Goal: Task Accomplishment & Management: Complete application form

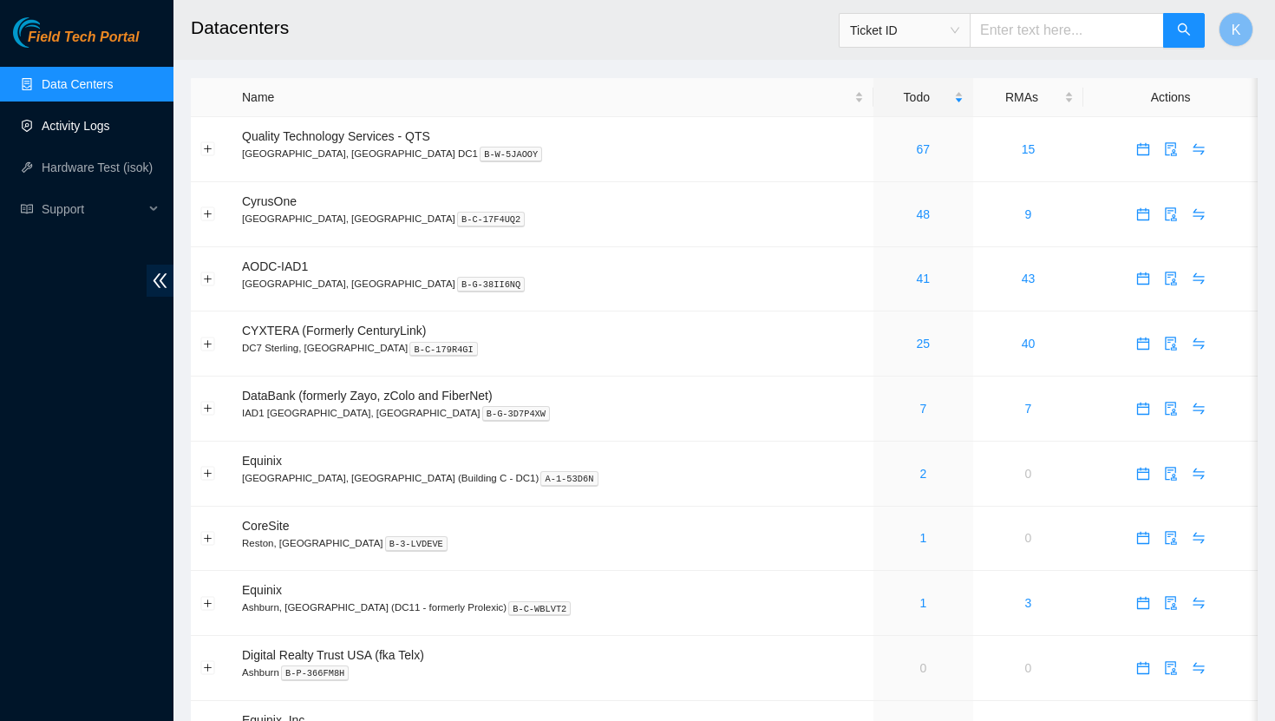
click at [101, 131] on link "Activity Logs" at bounding box center [76, 126] width 69 height 14
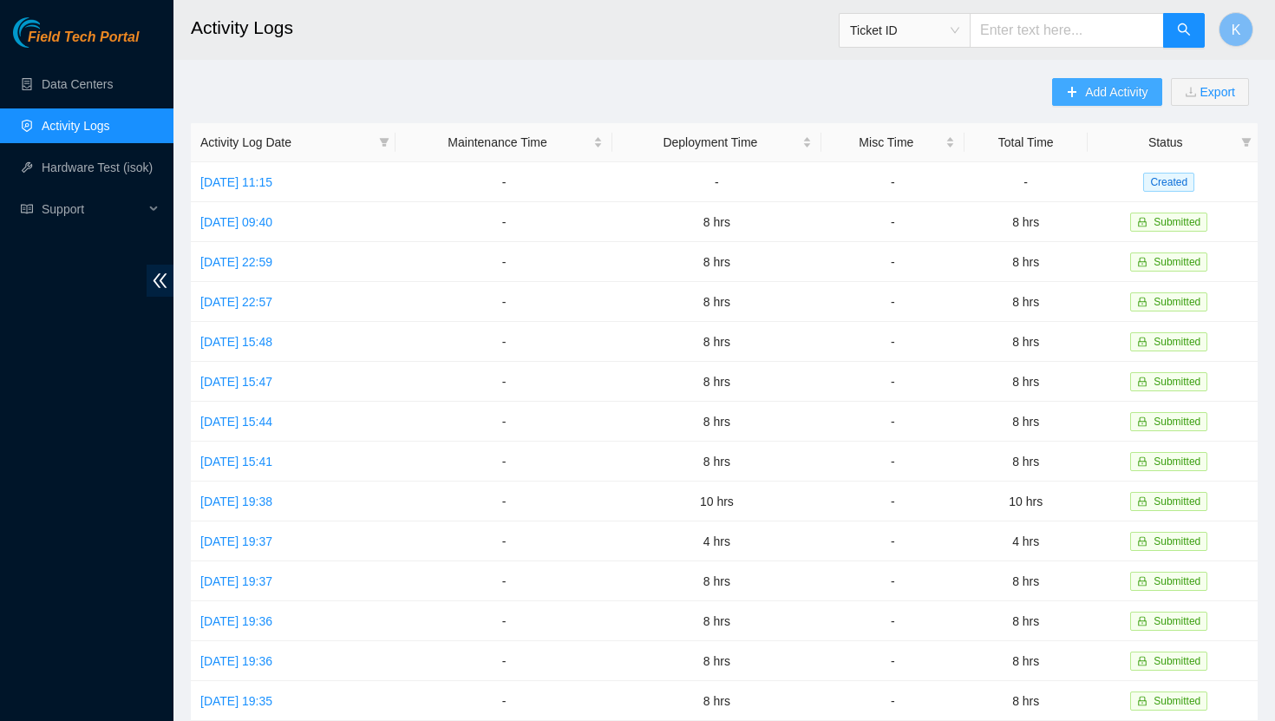
click at [1072, 95] on button "Add Activity" at bounding box center [1106, 92] width 109 height 28
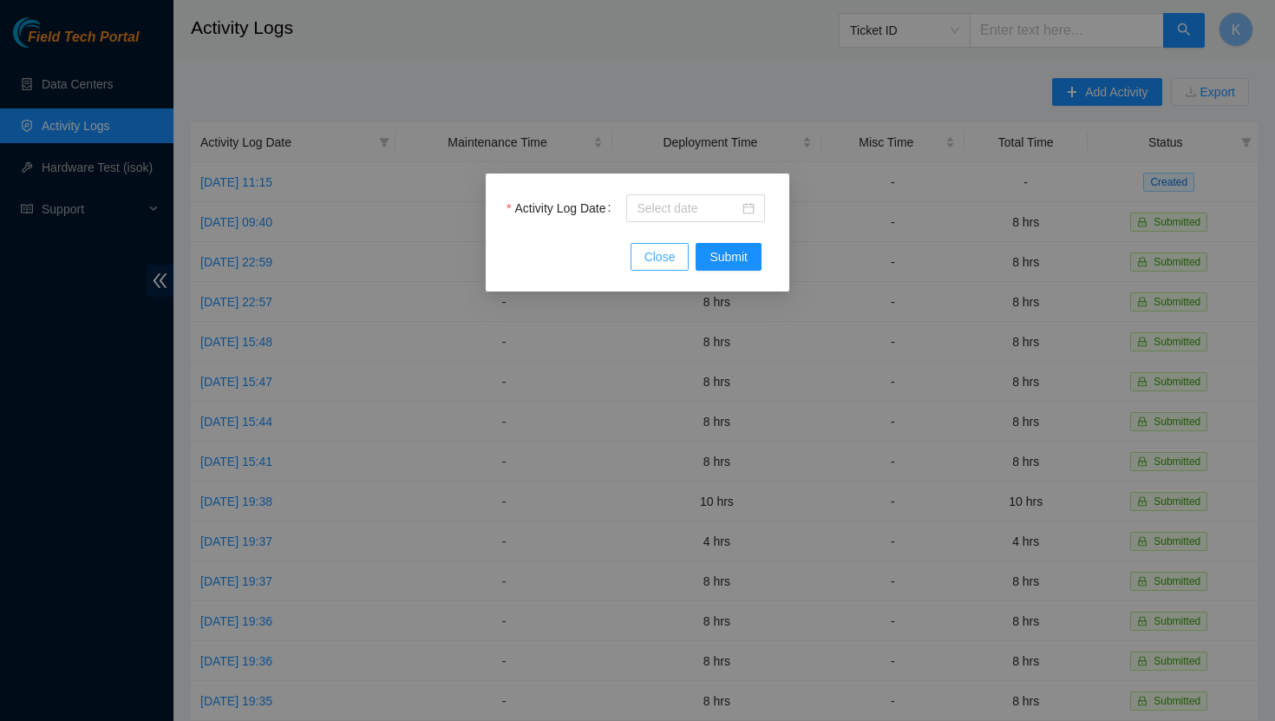
click at [670, 259] on span "Close" at bounding box center [659, 256] width 31 height 19
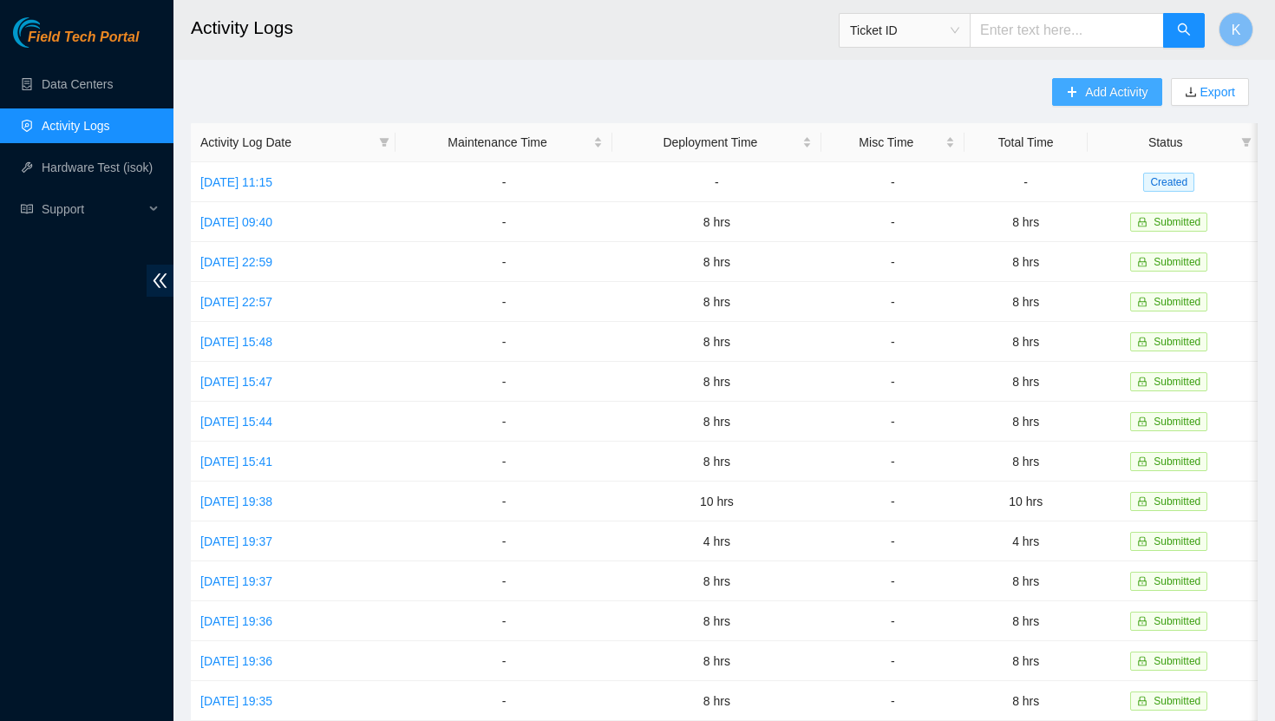
click at [1076, 90] on button "Add Activity" at bounding box center [1106, 92] width 109 height 28
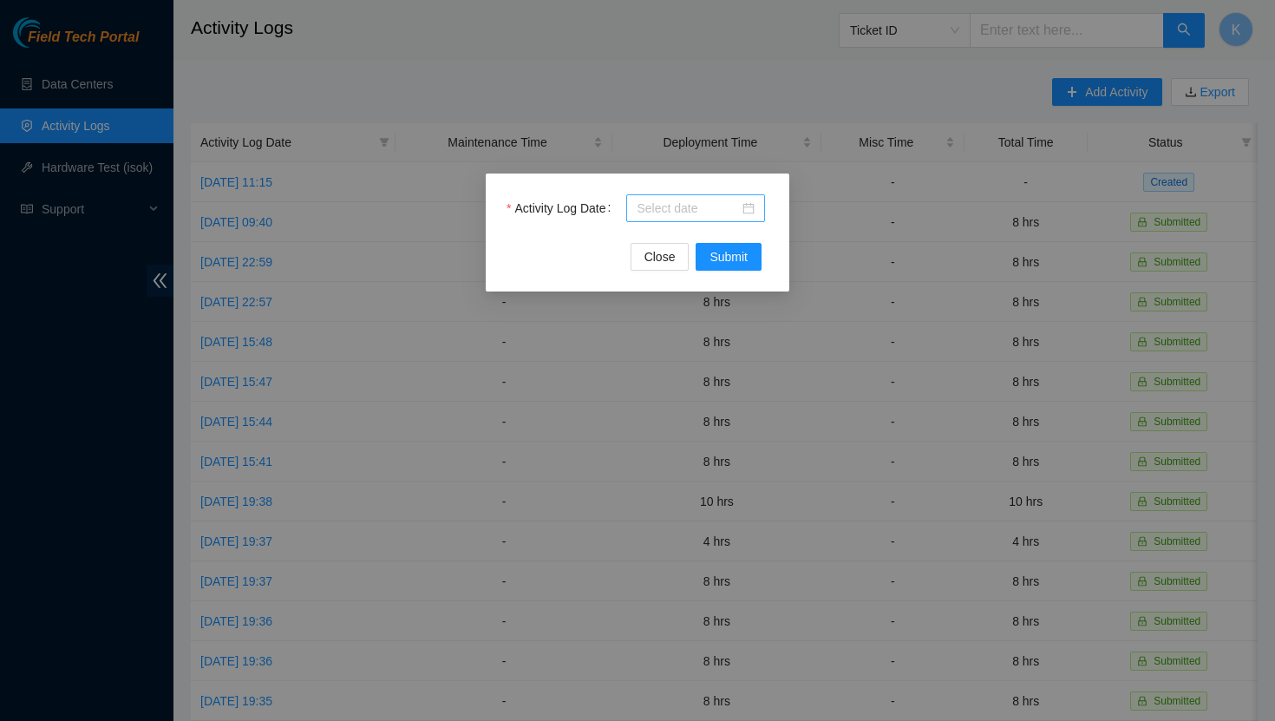
click at [746, 210] on div at bounding box center [695, 208] width 118 height 19
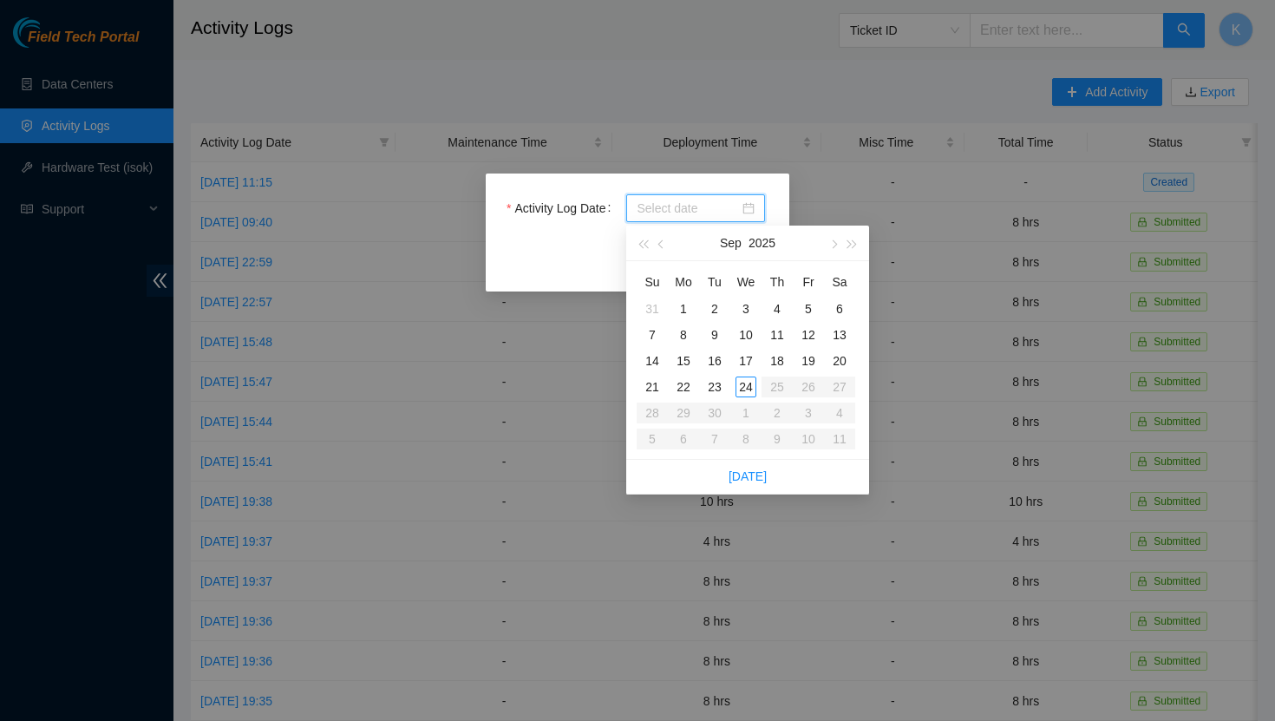
type input "[DATE]"
click at [774, 310] on div "4" at bounding box center [777, 308] width 21 height 21
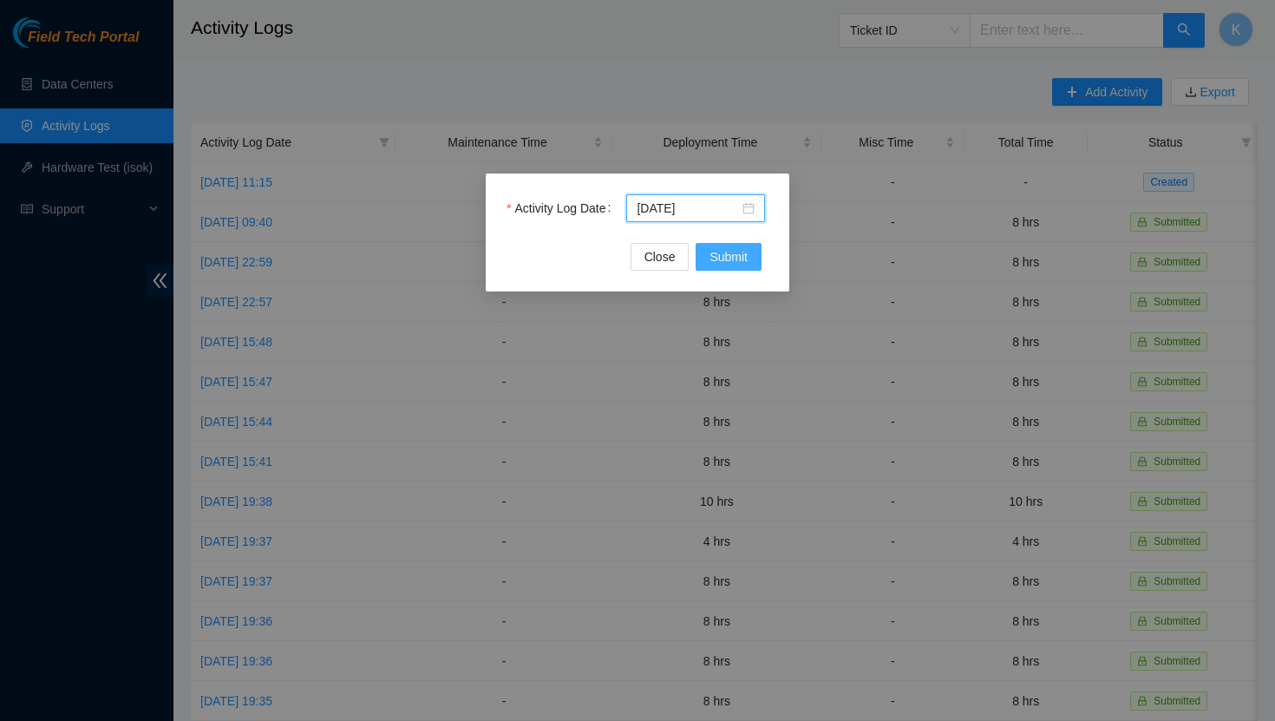
click at [734, 252] on span "Submit" at bounding box center [728, 256] width 38 height 19
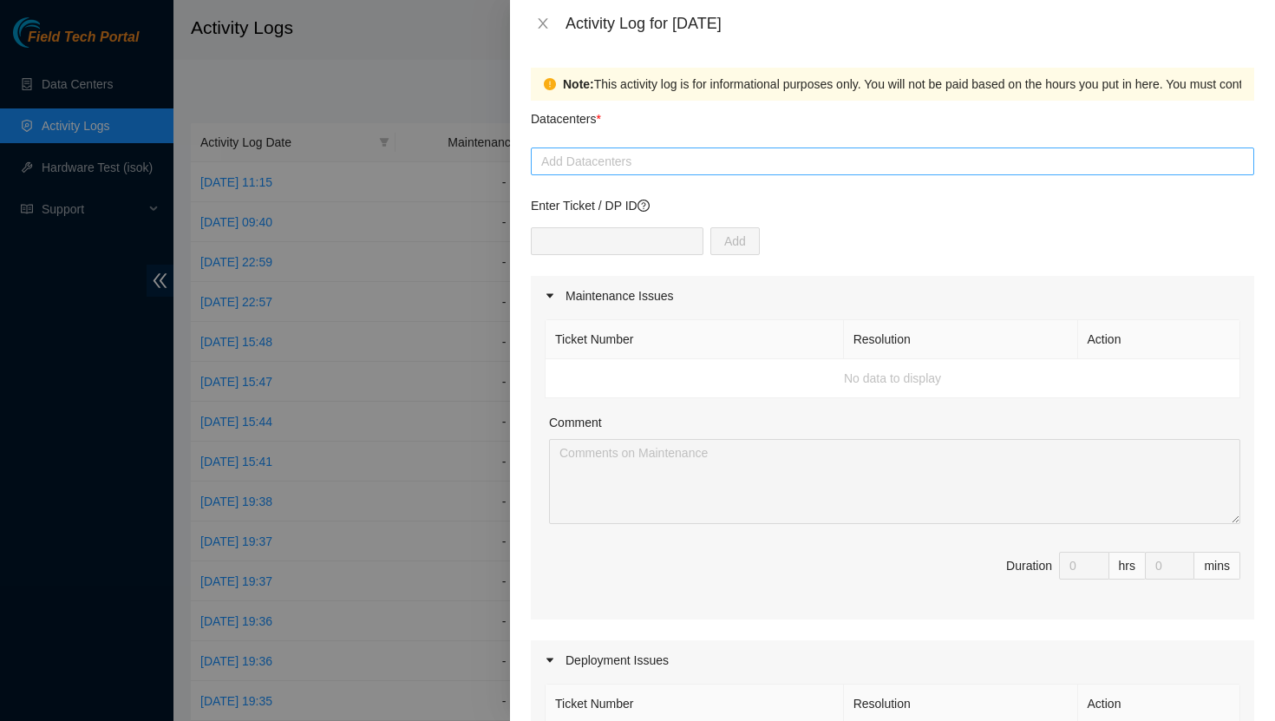
click at [663, 166] on div at bounding box center [892, 161] width 714 height 21
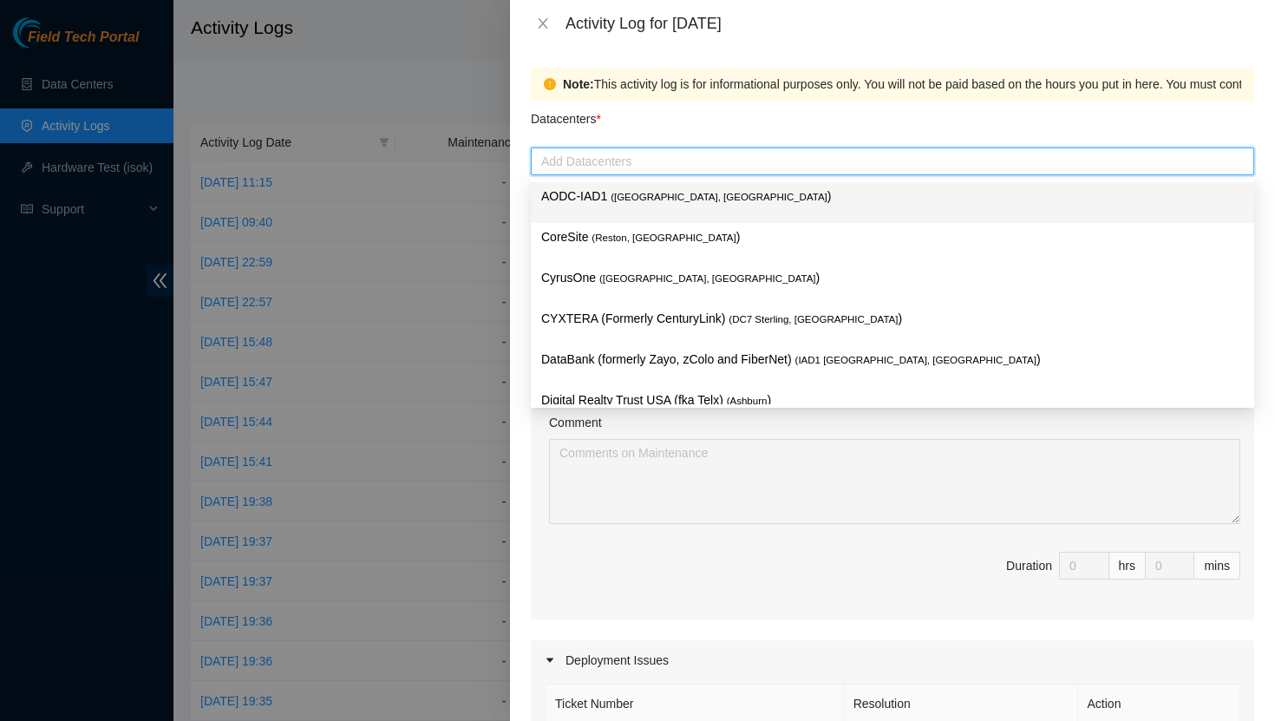
type input "q"
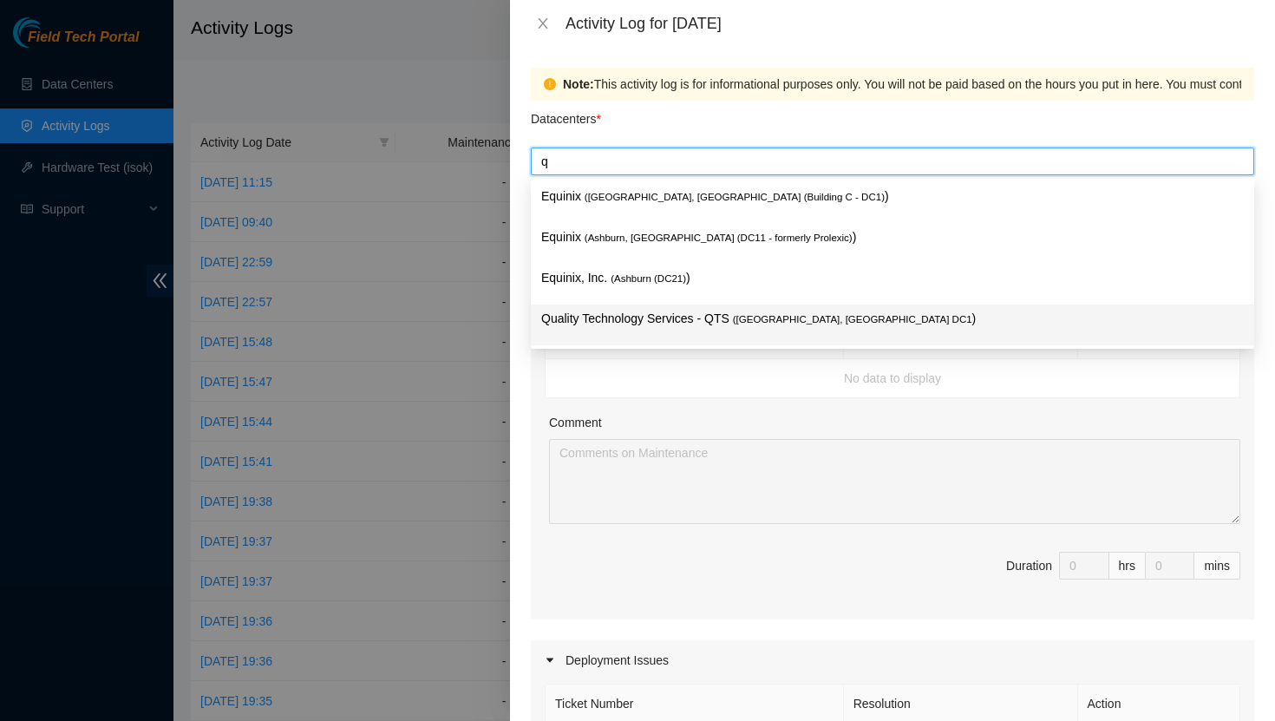
click at [666, 318] on p "Quality Technology Services - QTS ( [GEOGRAPHIC_DATA], [GEOGRAPHIC_DATA] DC1 )" at bounding box center [892, 319] width 702 height 20
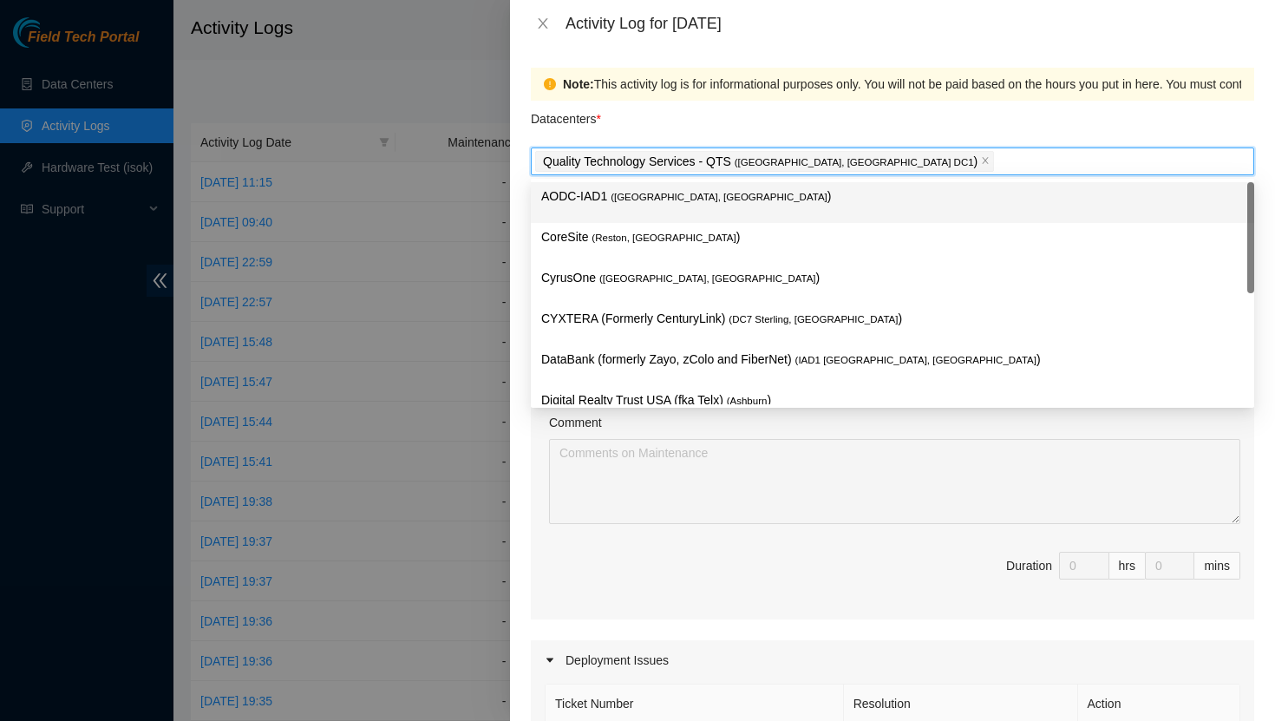
click at [764, 134] on div "Datacenters *" at bounding box center [892, 124] width 723 height 47
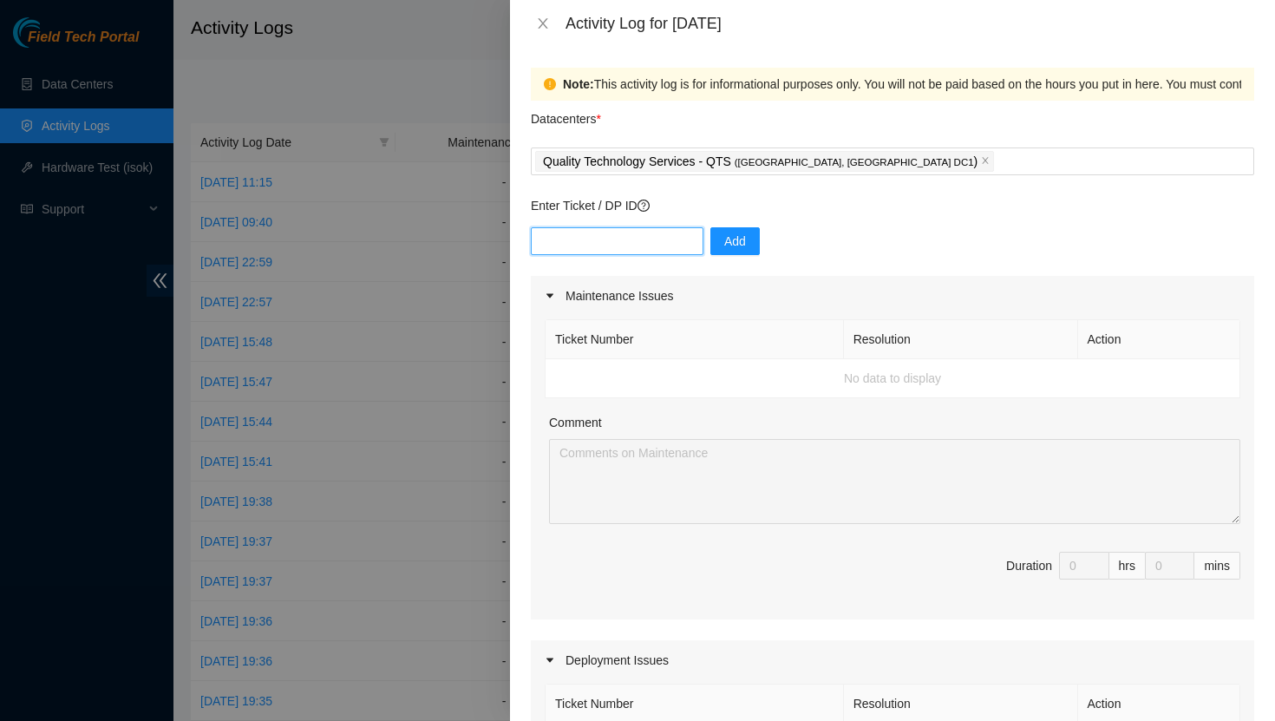
click at [630, 250] on input "text" at bounding box center [617, 241] width 173 height 28
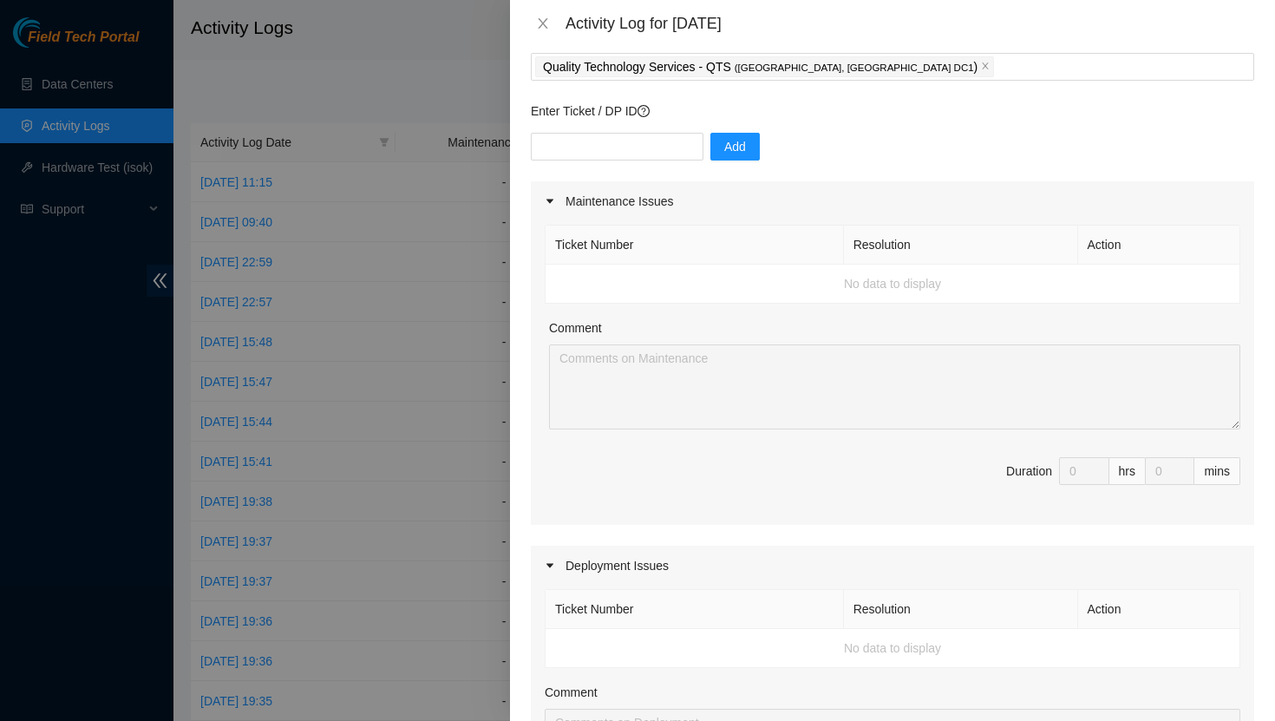
scroll to position [14, 0]
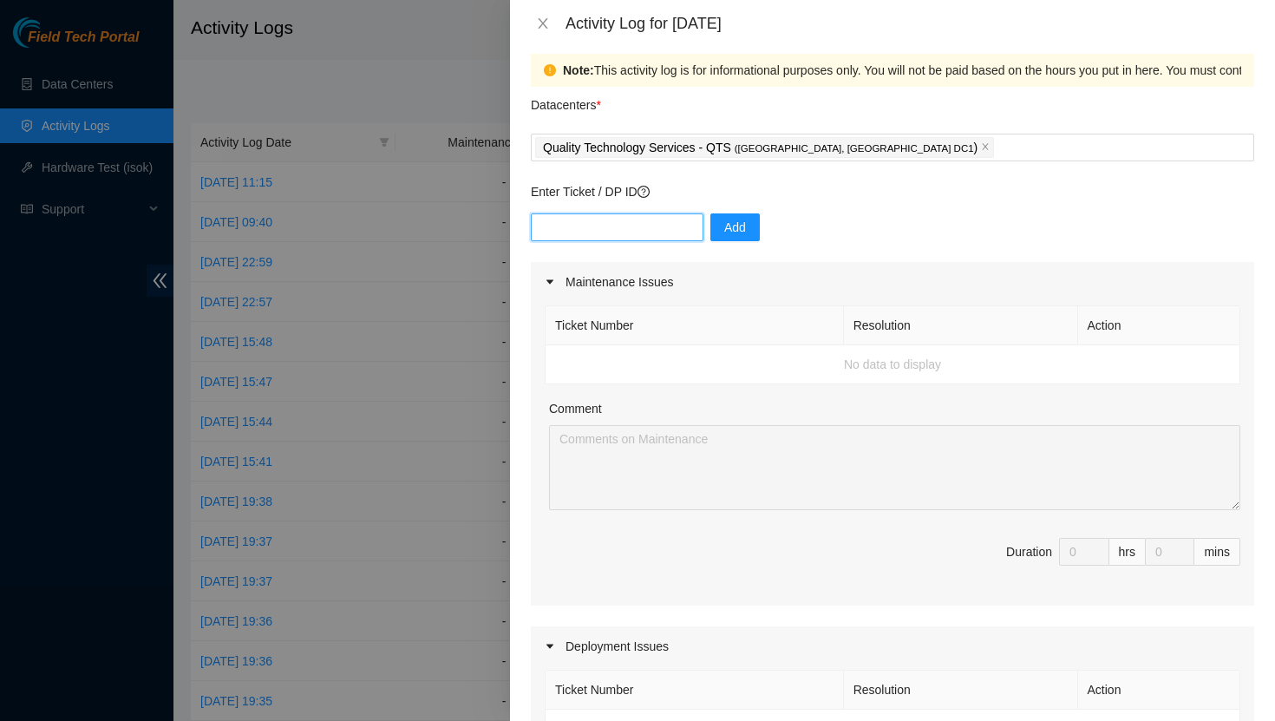
click at [590, 232] on input "text" at bounding box center [617, 227] width 173 height 28
type input "DP83144"
click at [724, 224] on span "Add" at bounding box center [735, 227] width 22 height 19
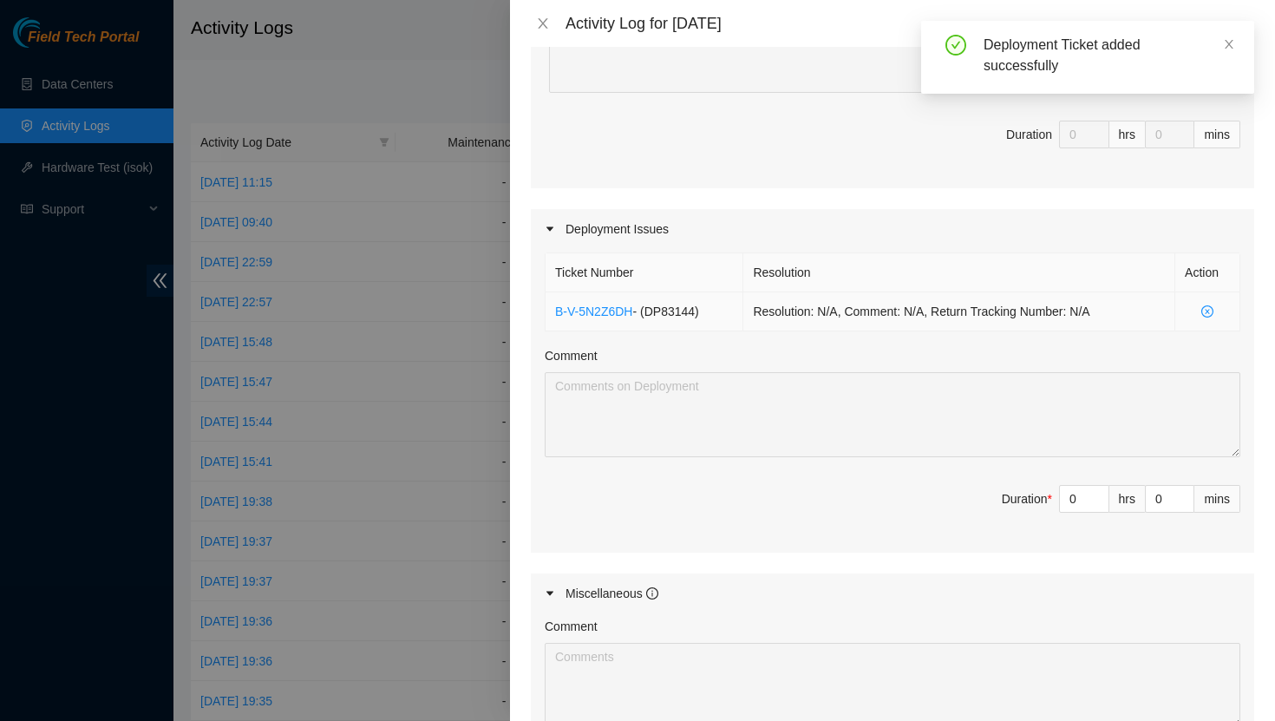
scroll to position [459, 0]
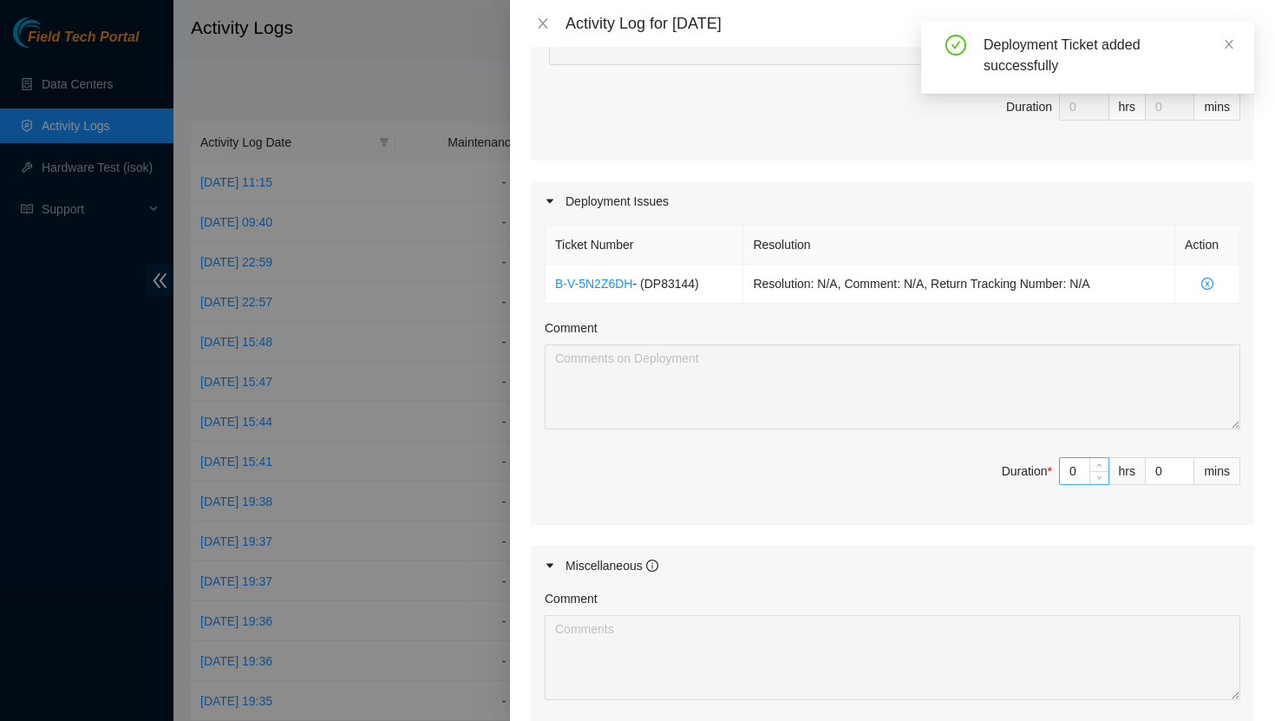
click at [1080, 471] on input "0" at bounding box center [1084, 471] width 49 height 26
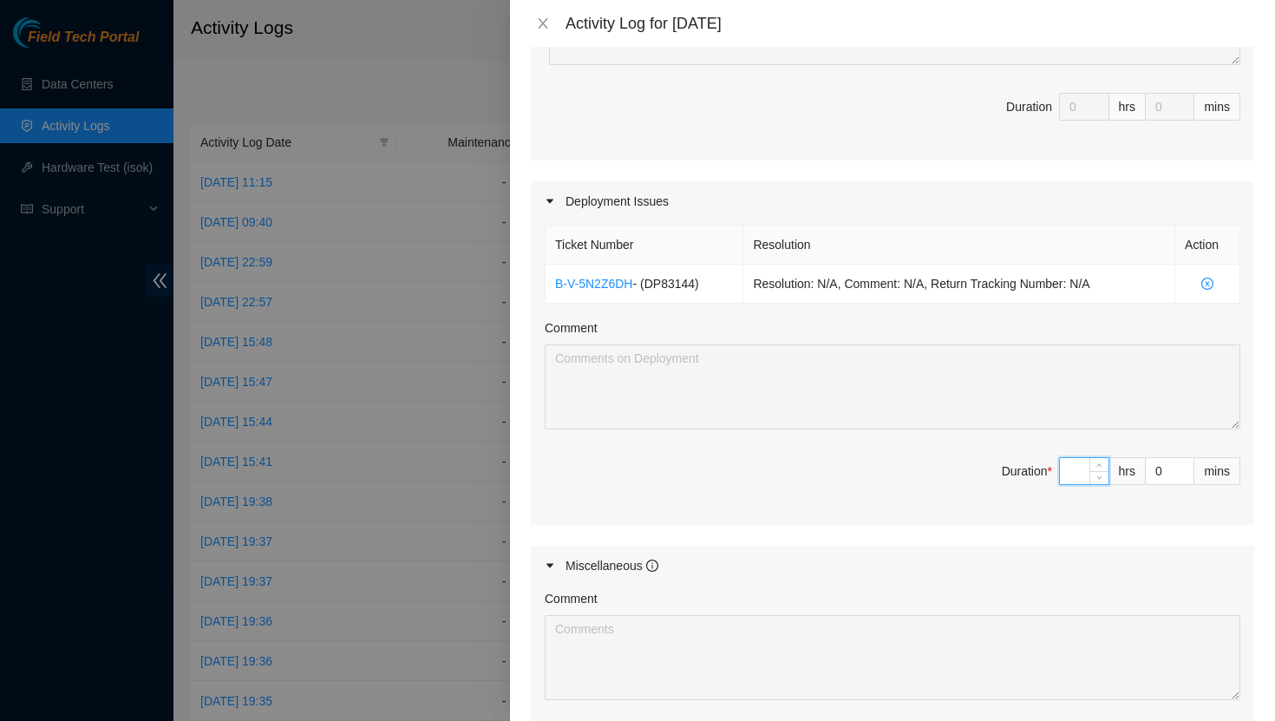
type input "8"
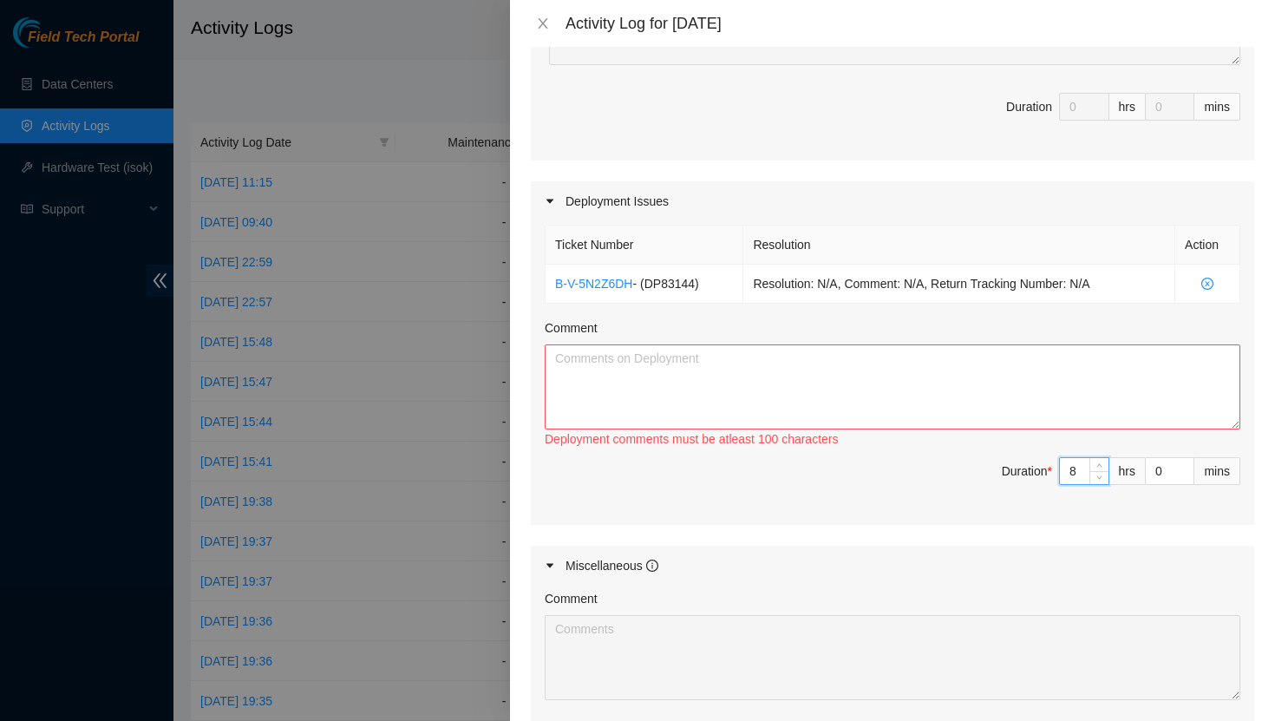
type input "8"
click at [1013, 383] on textarea "Comment" at bounding box center [892, 386] width 695 height 85
paste textarea "- Reprinted missing labels - Completed all pdu labels - Completed all pdu dress…"
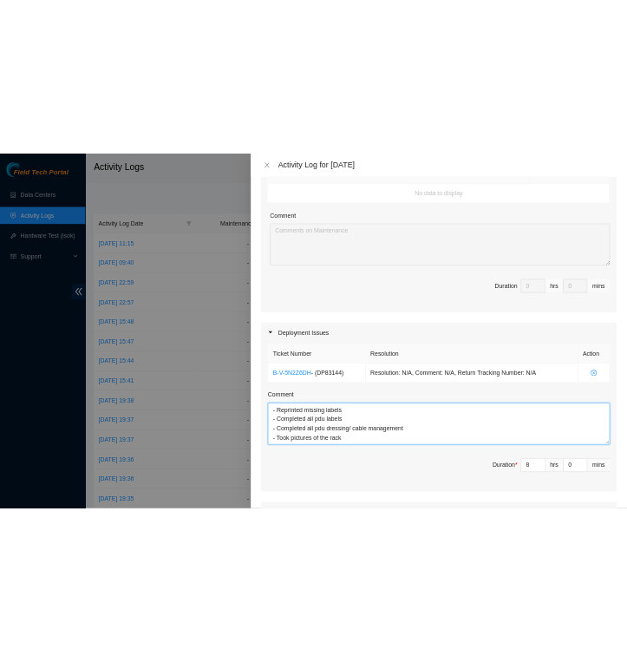
scroll to position [716, 0]
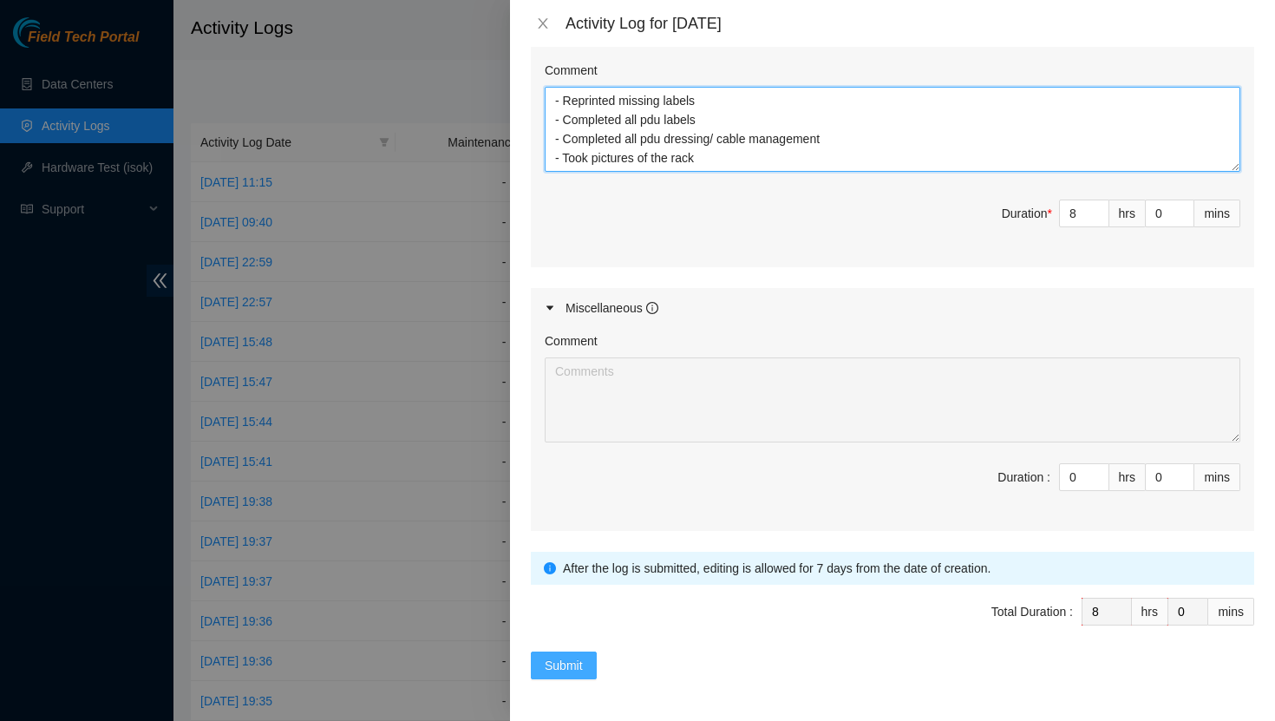
type textarea "- Reprinted missing labels - Completed all pdu labels - Completed all pdu dress…"
click at [579, 669] on span "Submit" at bounding box center [564, 665] width 38 height 19
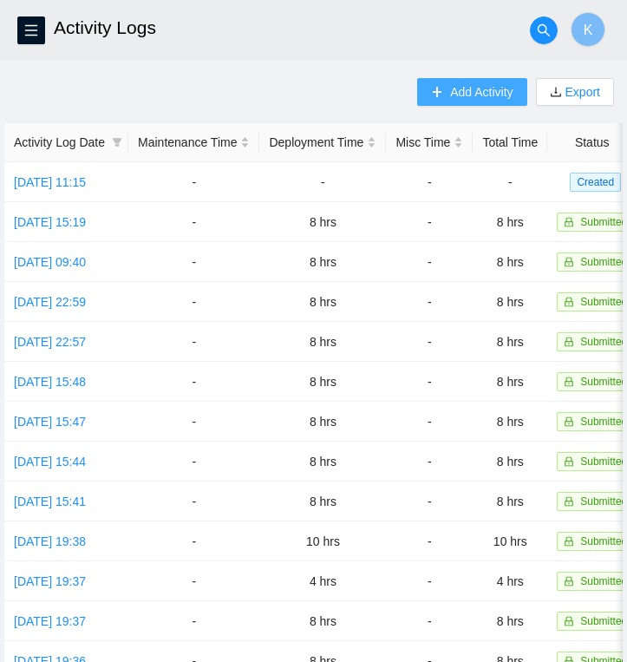
click at [466, 89] on span "Add Activity" at bounding box center [481, 91] width 62 height 19
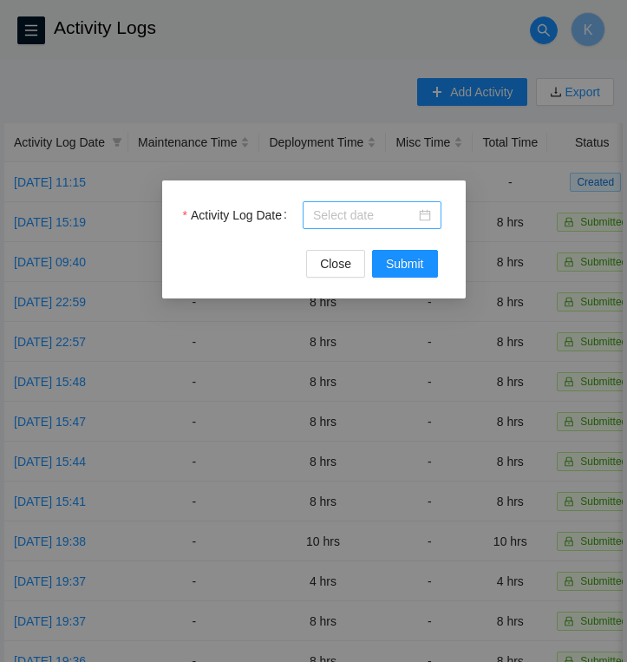
click at [420, 219] on div at bounding box center [372, 215] width 118 height 19
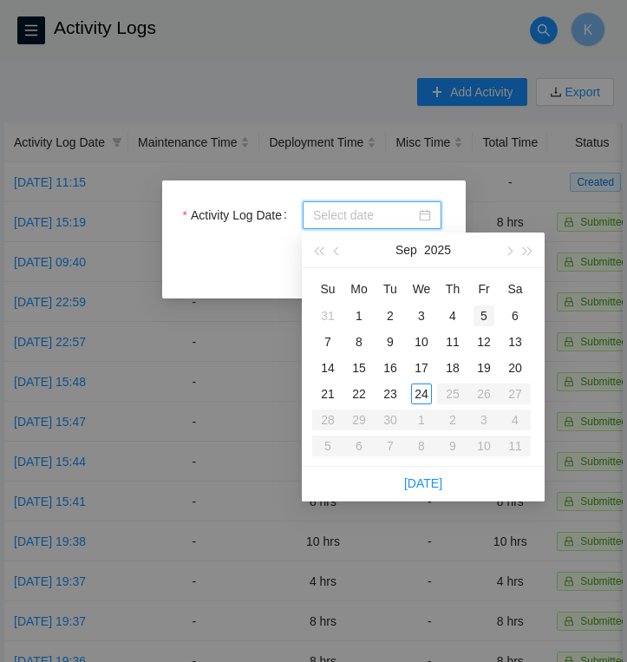
type input "[DATE]"
click at [486, 313] on div "5" at bounding box center [483, 315] width 21 height 21
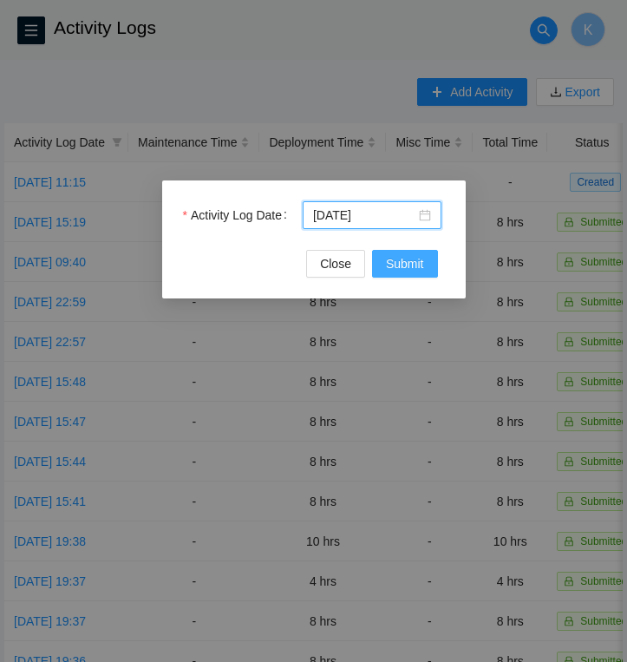
click at [408, 264] on span "Submit" at bounding box center [405, 263] width 38 height 19
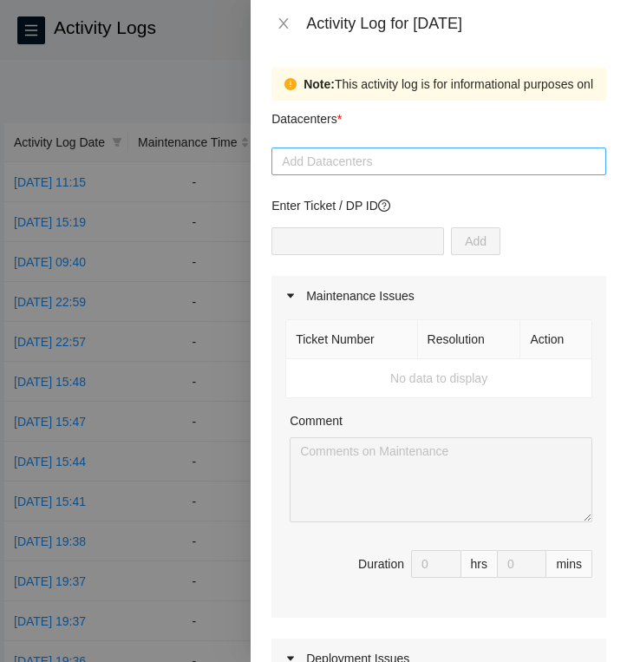
click at [427, 173] on div "Add Datacenters" at bounding box center [438, 161] width 335 height 28
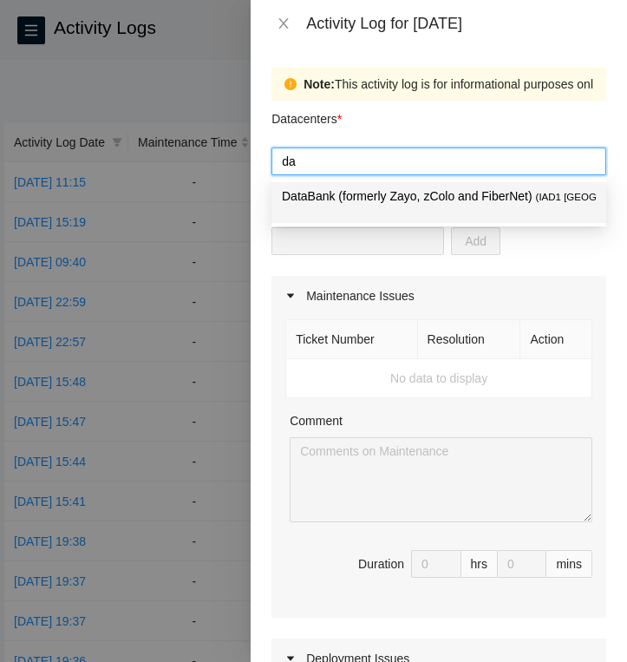
type input "dat"
click at [344, 199] on p "DataBank (formerly Zayo, zColo and FiberNet) ( IAD1 [GEOGRAPHIC_DATA], [GEOGRAP…" at bounding box center [439, 196] width 314 height 20
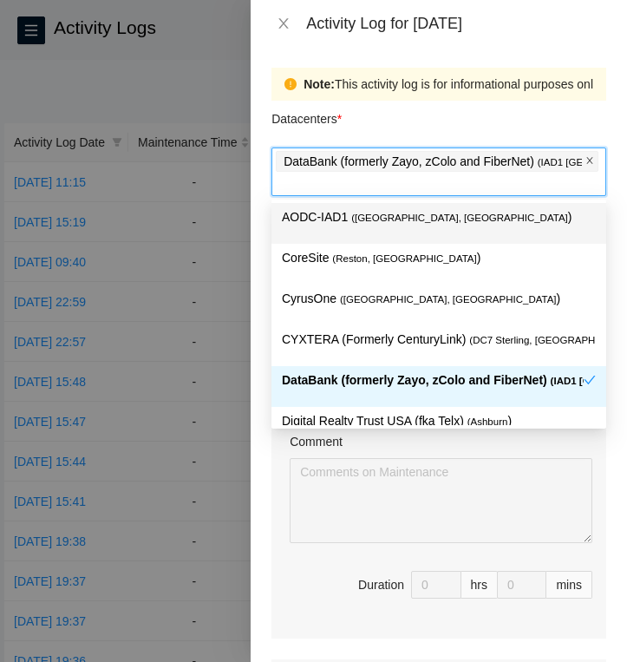
click at [590, 163] on icon "close" at bounding box center [589, 160] width 9 height 9
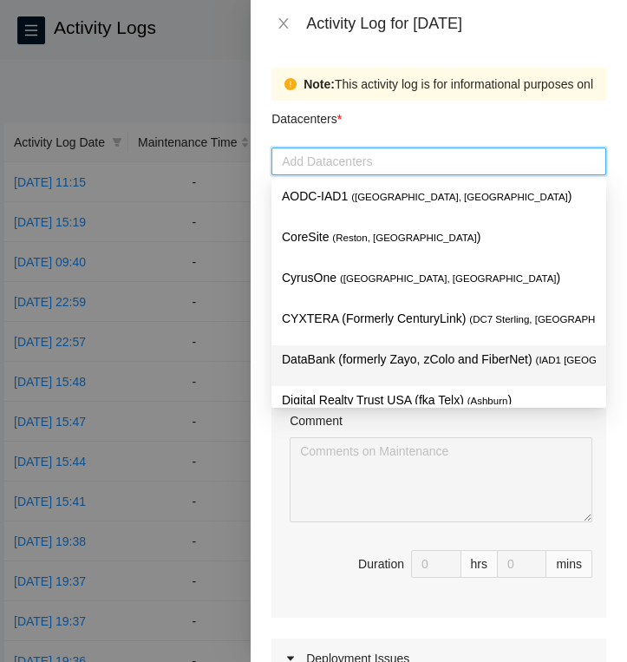
click at [463, 367] on p "DataBank (formerly Zayo, zColo and FiberNet) ( IAD1 [GEOGRAPHIC_DATA], [GEOGRAP…" at bounding box center [439, 359] width 314 height 20
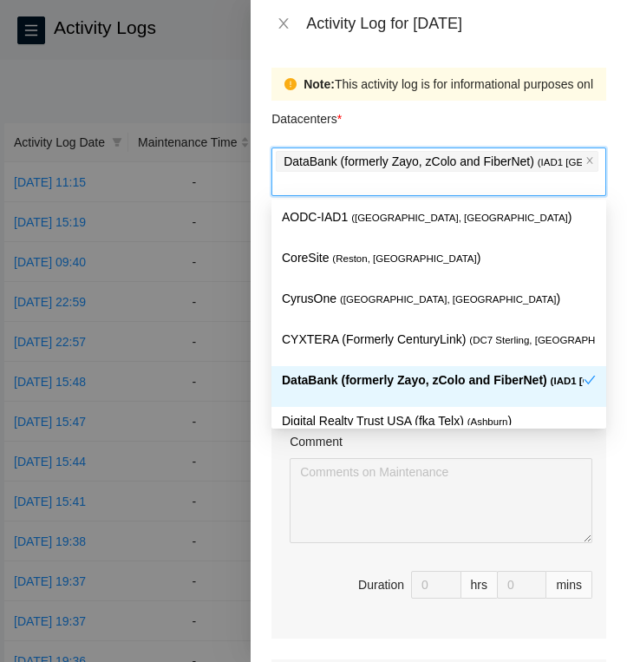
click at [281, 466] on div "Ticket Number Resolution Action No data to display Comment Duration 0 hrs 0 mins" at bounding box center [438, 487] width 335 height 302
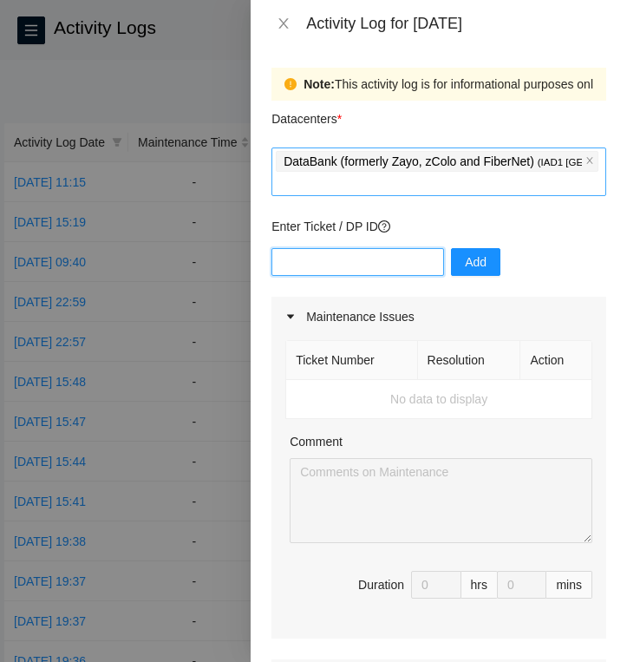
click at [357, 267] on input "text" at bounding box center [357, 262] width 173 height 28
type input "DP83347"
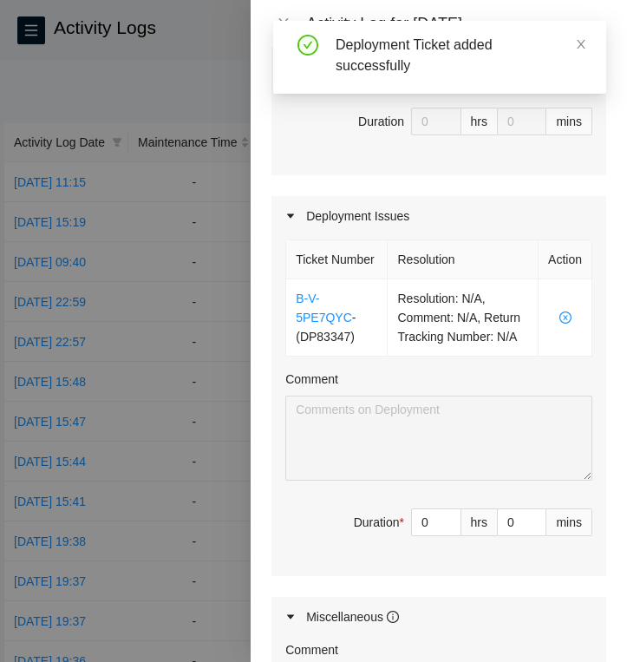
scroll to position [466, 0]
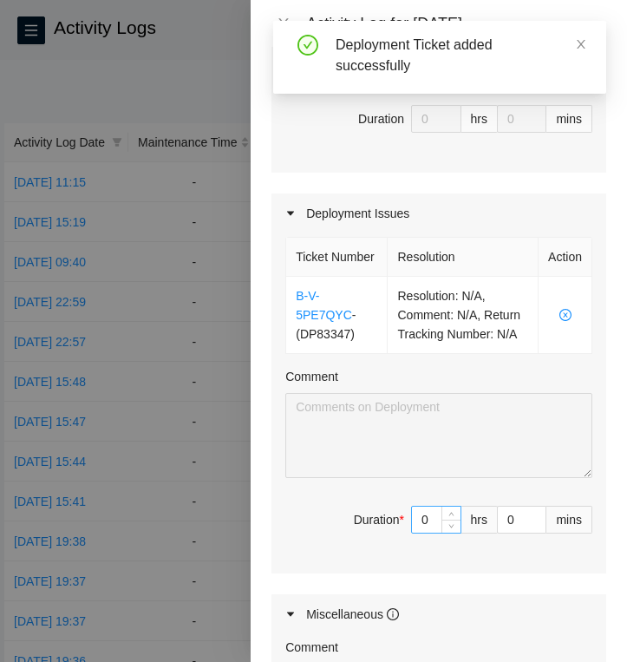
click at [433, 532] on input "0" at bounding box center [436, 519] width 49 height 26
type input "8"
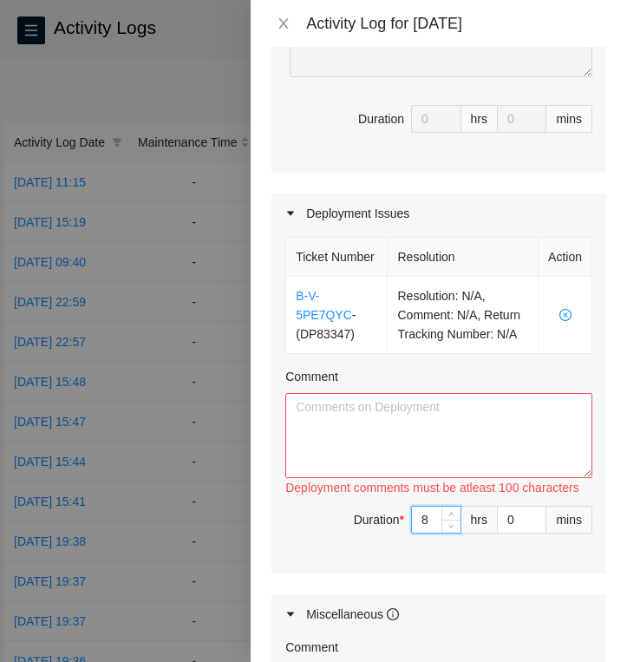
type input "8"
click at [426, 432] on textarea "Comment" at bounding box center [438, 435] width 307 height 85
paste textarea "Completed run and managed r03 fiber for these racks: P73-Q19 P73-Q19 P73-Q20 P7…"
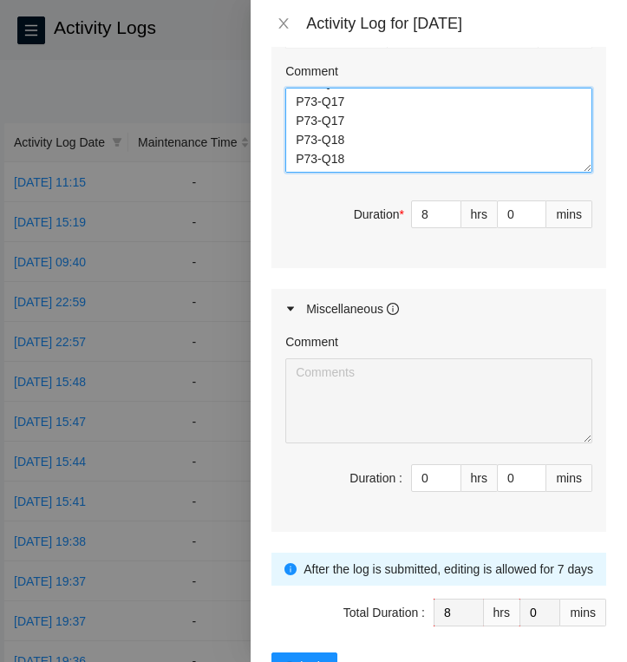
scroll to position [850, 0]
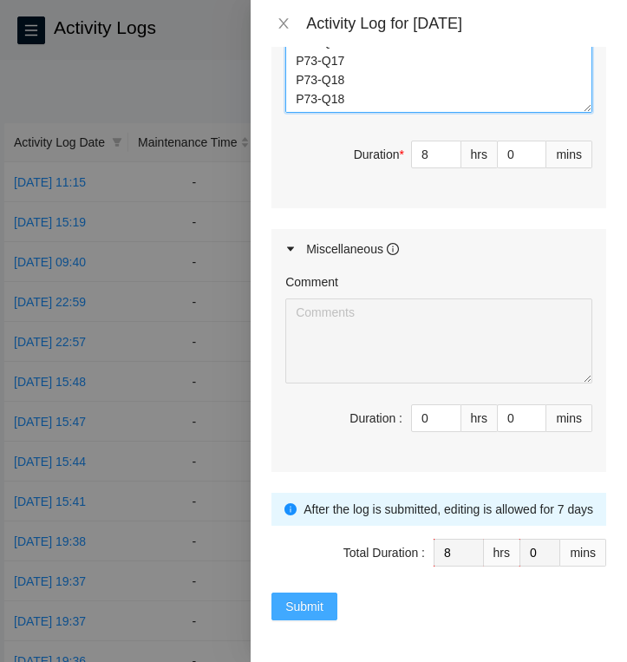
type textarea "Completed run and managed r03 fiber for these racks: P73-Q19 P73-Q19 P73-Q20 P7…"
click at [315, 606] on span "Submit" at bounding box center [304, 606] width 38 height 19
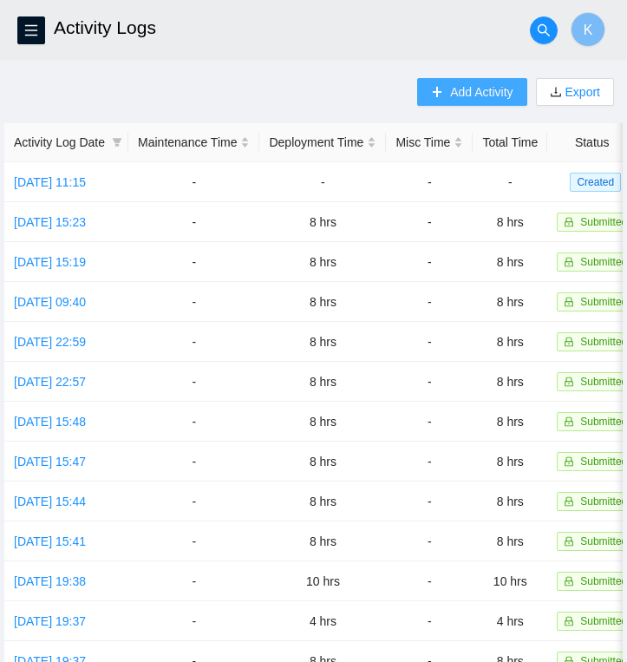
click at [463, 96] on span "Add Activity" at bounding box center [481, 91] width 62 height 19
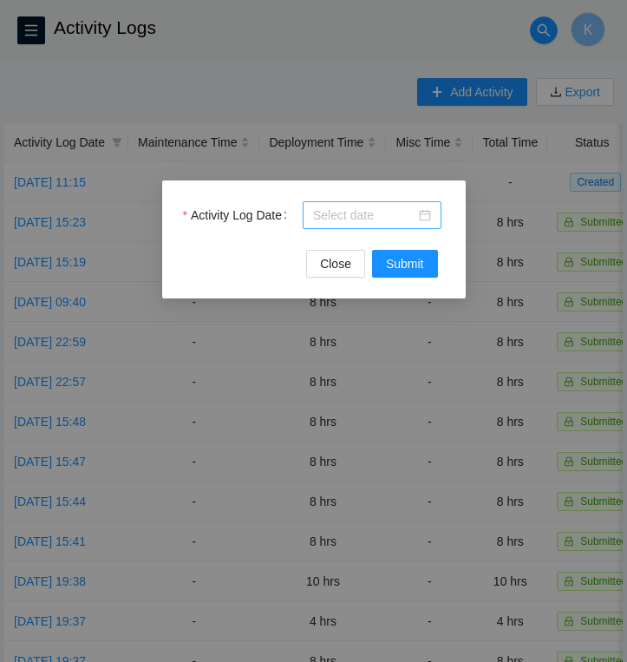
click at [425, 212] on div at bounding box center [372, 215] width 118 height 19
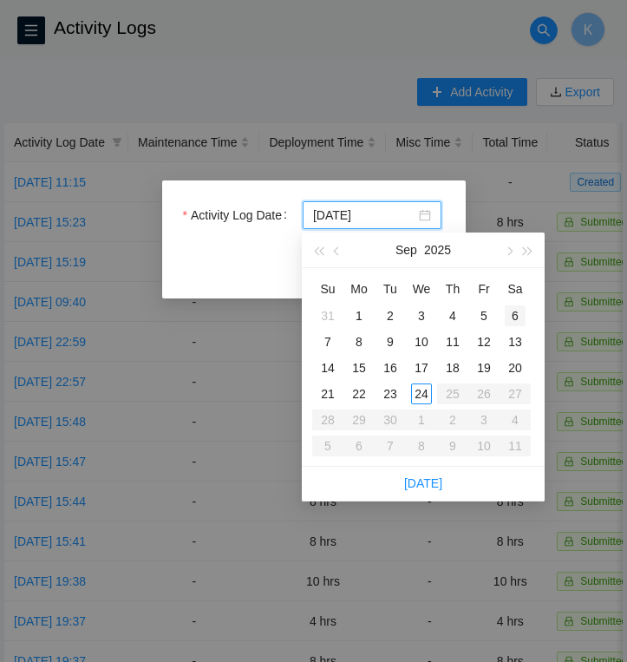
type input "[DATE]"
click at [508, 314] on div "6" at bounding box center [515, 315] width 21 height 21
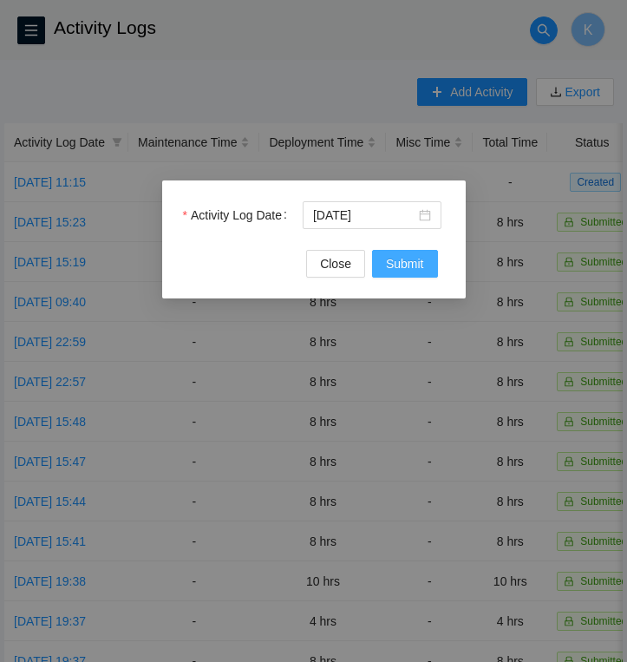
click at [405, 256] on span "Submit" at bounding box center [405, 263] width 38 height 19
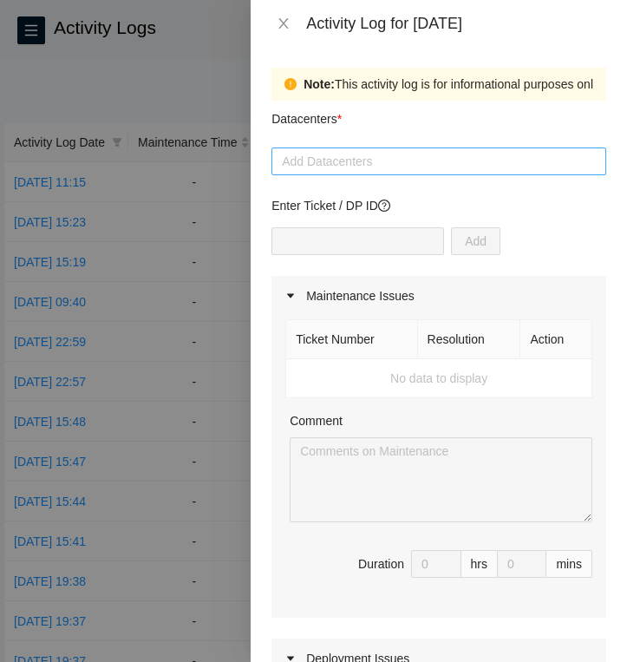
click at [405, 157] on div at bounding box center [439, 161] width 326 height 21
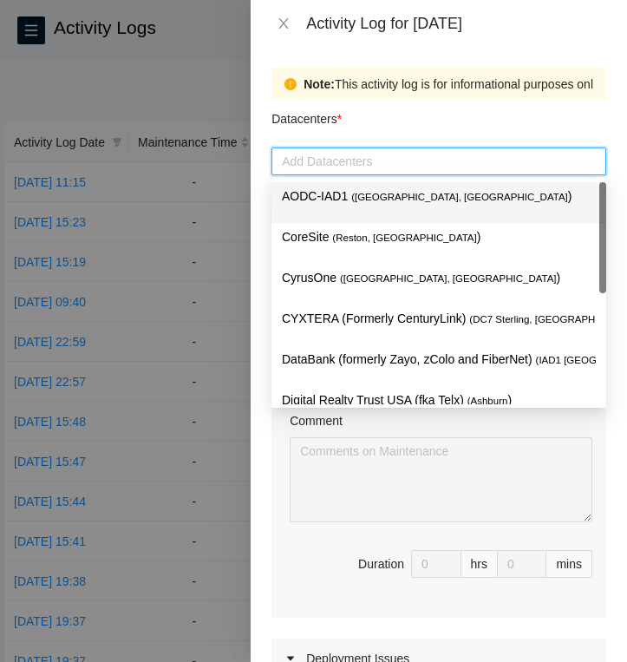
type input "d"
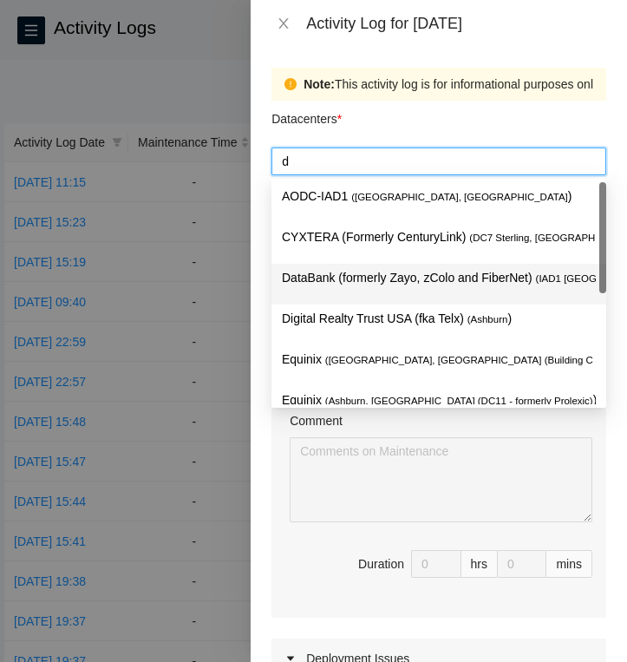
click at [380, 277] on p "DataBank (formerly Zayo, zColo and FiberNet) ( IAD1 [GEOGRAPHIC_DATA], [GEOGRAP…" at bounding box center [439, 278] width 314 height 20
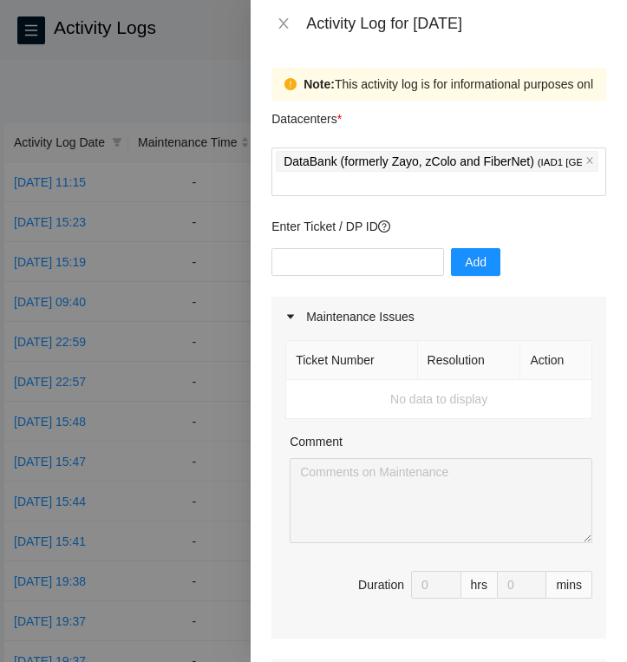
click at [422, 115] on div "Datacenters *" at bounding box center [438, 124] width 335 height 47
click at [380, 263] on input "text" at bounding box center [357, 262] width 173 height 28
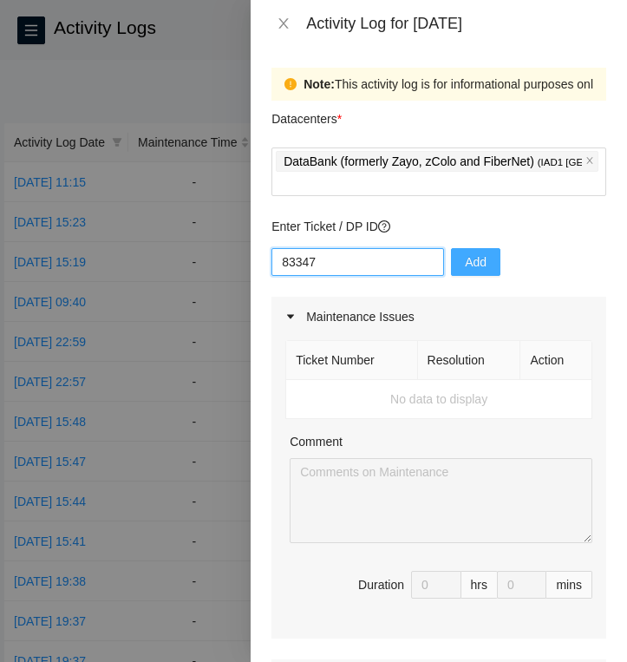
type input "83347"
click at [465, 262] on span "Add" at bounding box center [476, 261] width 22 height 19
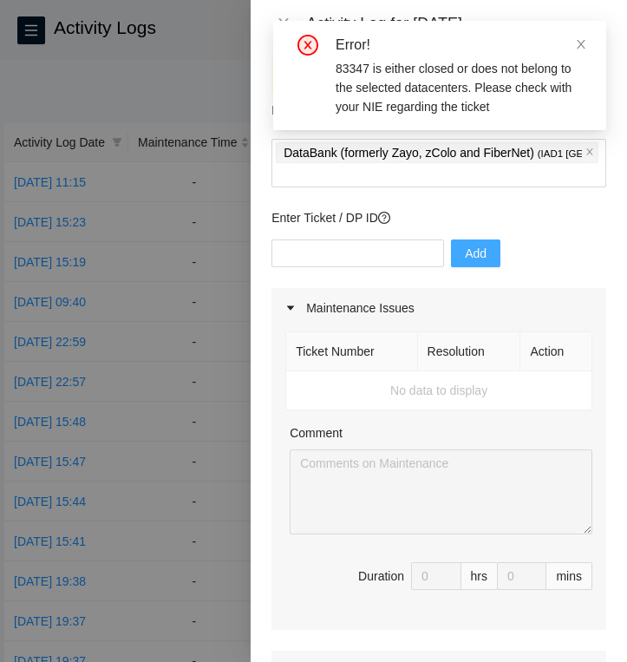
scroll to position [0, 0]
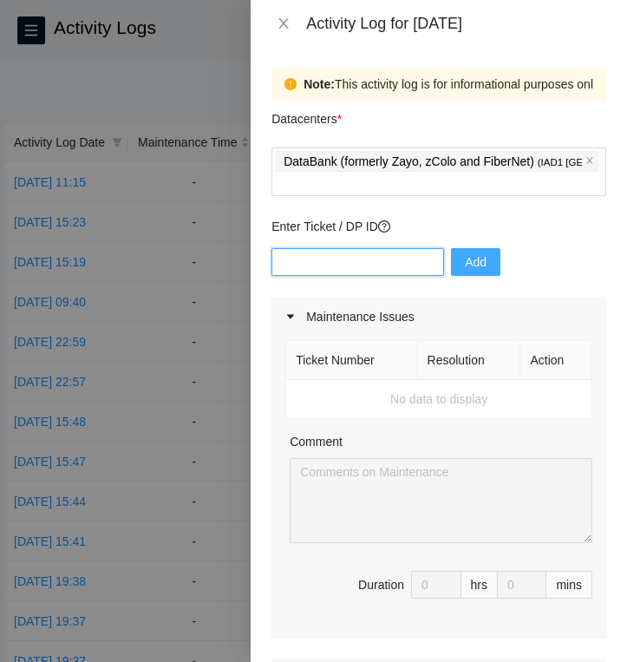
click at [391, 254] on input "text" at bounding box center [357, 262] width 173 height 28
type input "DP83347"
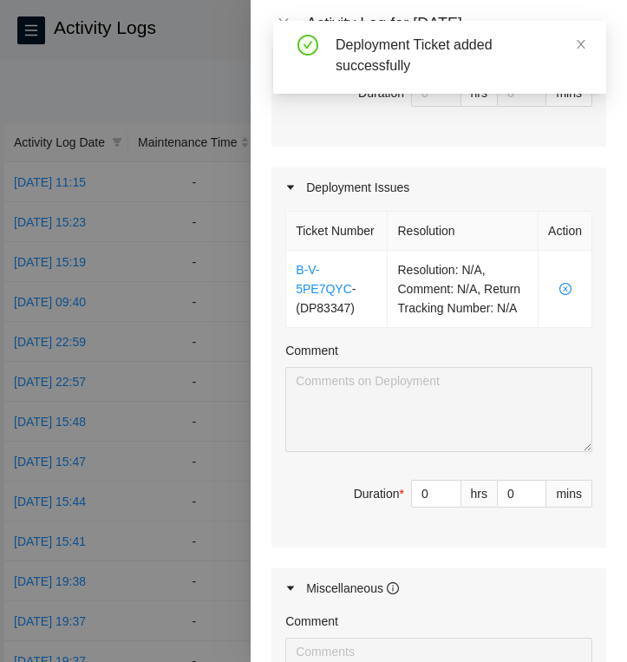
scroll to position [493, 0]
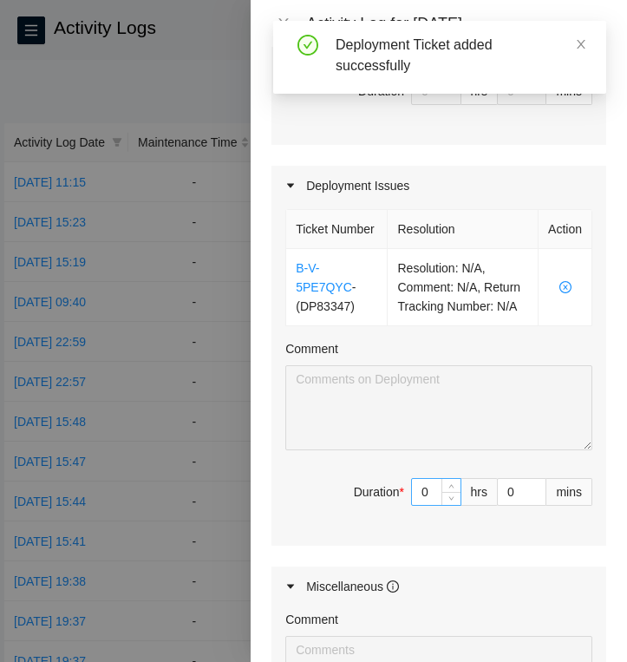
click at [435, 505] on input "0" at bounding box center [436, 492] width 49 height 26
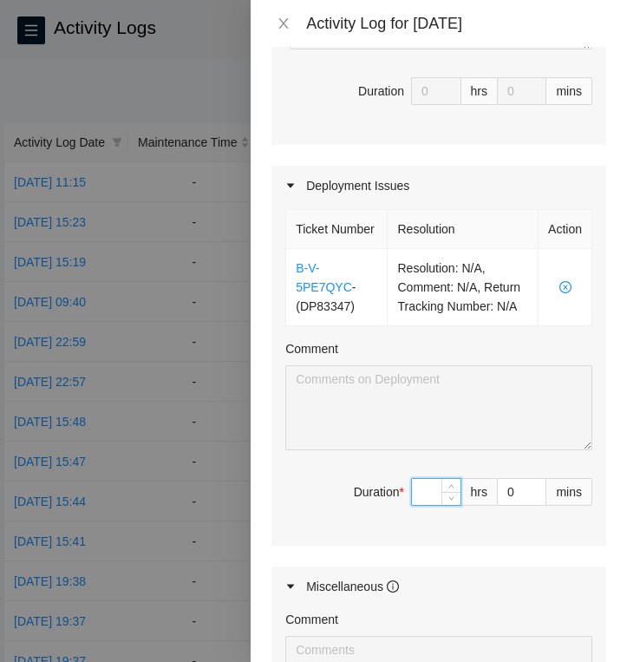
type input "8"
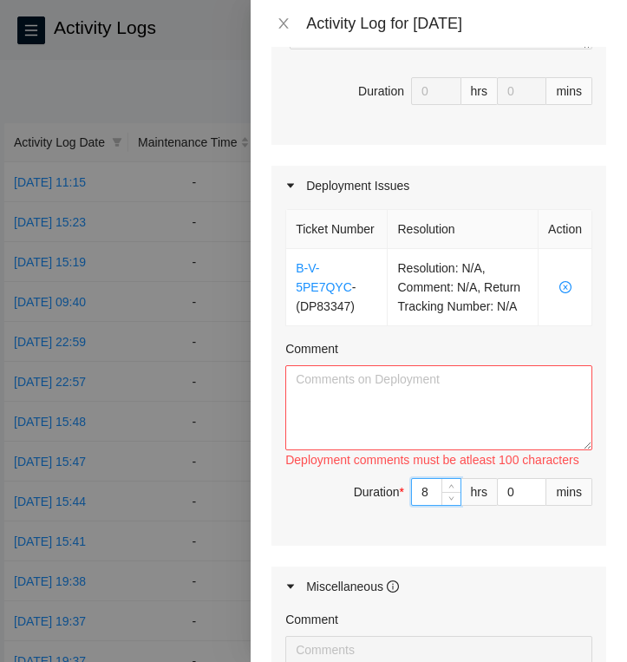
type input "8"
click at [433, 418] on textarea "Comment" at bounding box center [438, 407] width 307 height 85
paste textarea "Prepped, bundled, and staged r03 fiber for these racks: P73-Q10 P73-Q11 P73-Q11…"
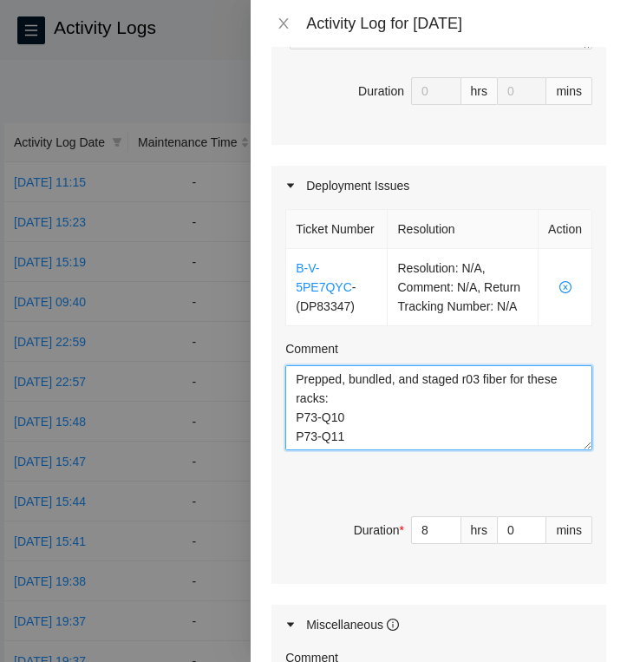
scroll to position [185, 0]
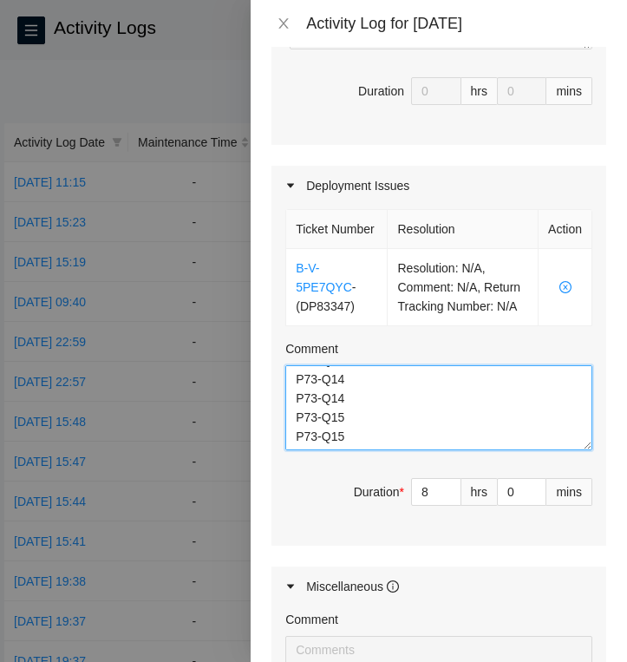
type textarea "Prepped, bundled, and staged r03 fiber for these racks: P73-Q10 P73-Q11 P73-Q11…"
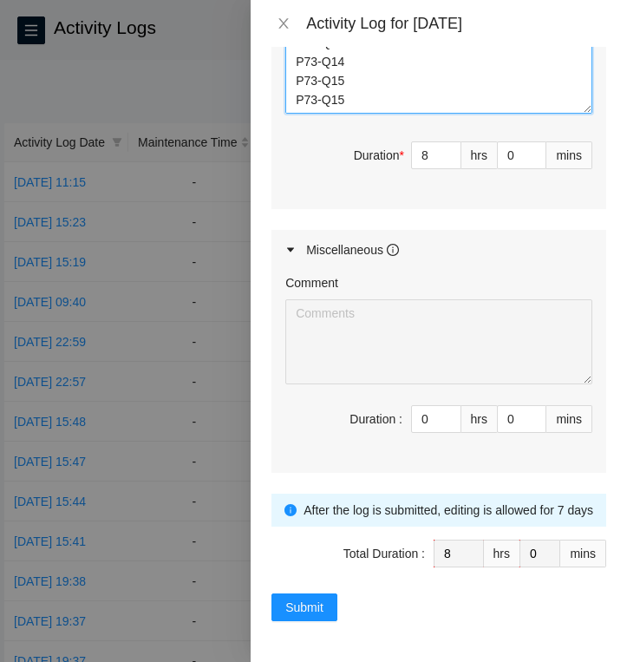
scroll to position [850, 0]
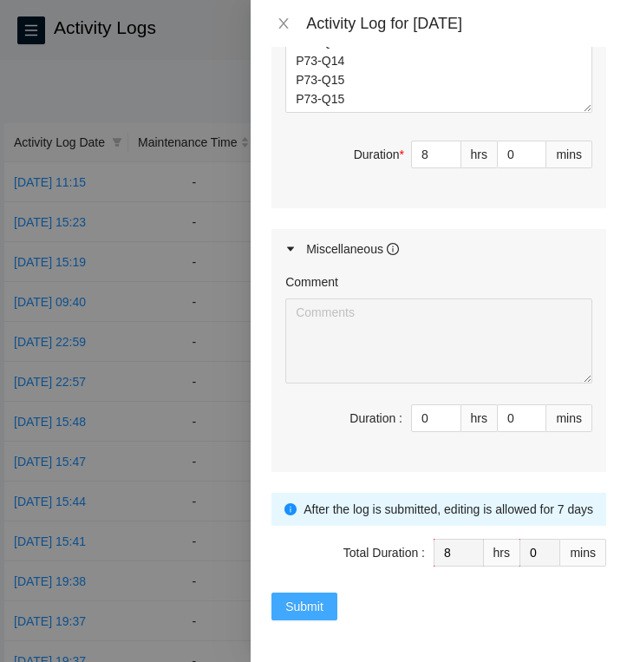
click at [310, 603] on span "Submit" at bounding box center [304, 606] width 38 height 19
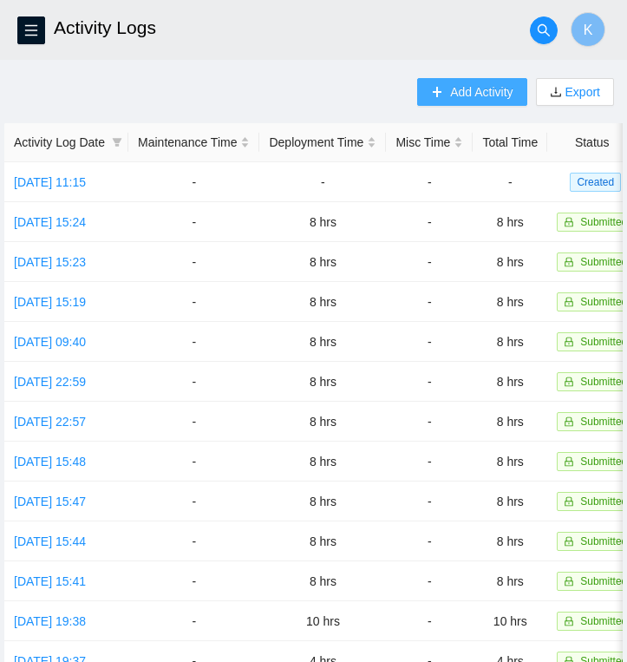
click at [467, 91] on span "Add Activity" at bounding box center [481, 91] width 62 height 19
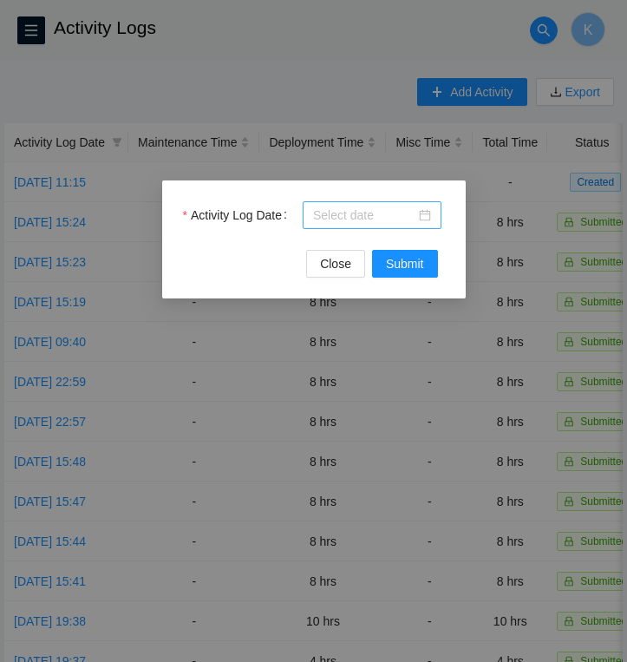
click at [419, 218] on div at bounding box center [372, 215] width 118 height 19
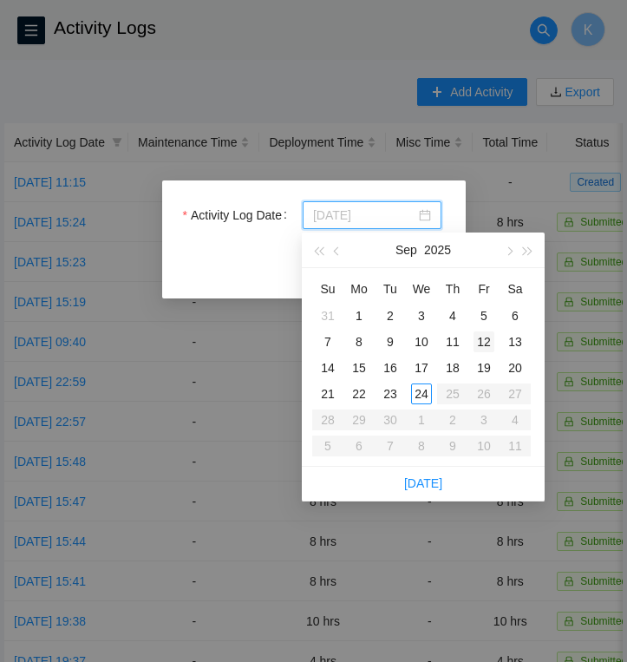
type input "[DATE]"
click at [487, 343] on div "12" at bounding box center [483, 341] width 21 height 21
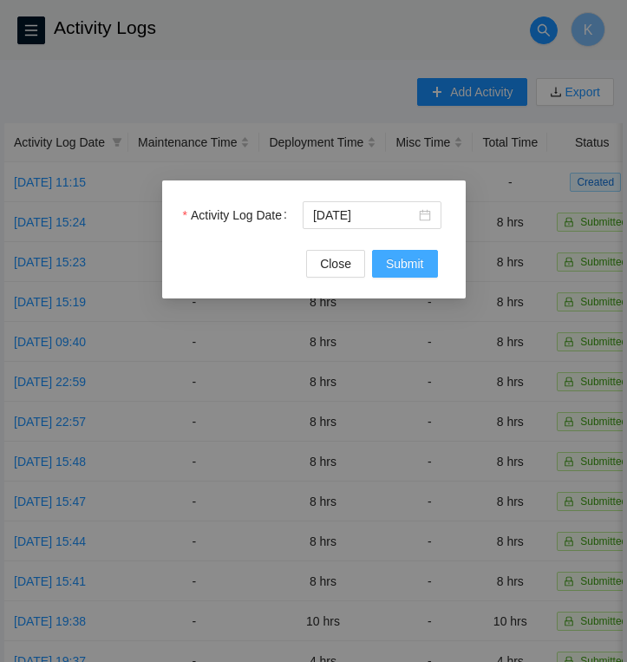
click at [416, 265] on span "Submit" at bounding box center [405, 263] width 38 height 19
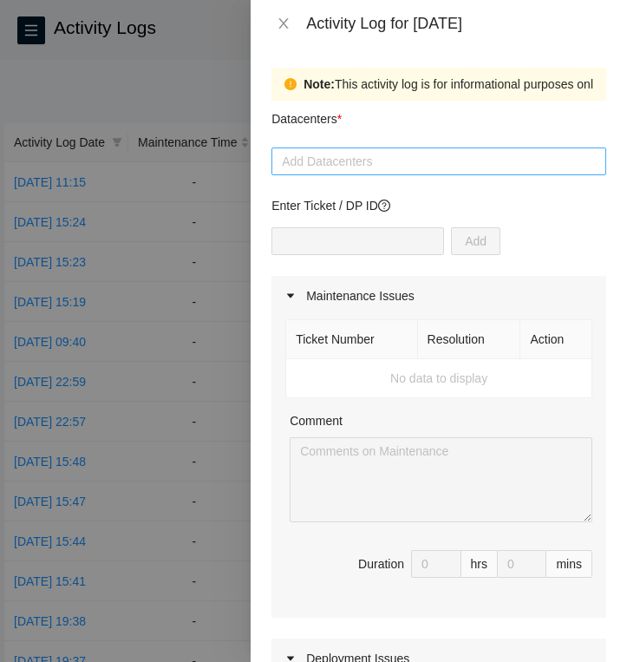
click at [392, 166] on div at bounding box center [439, 161] width 326 height 21
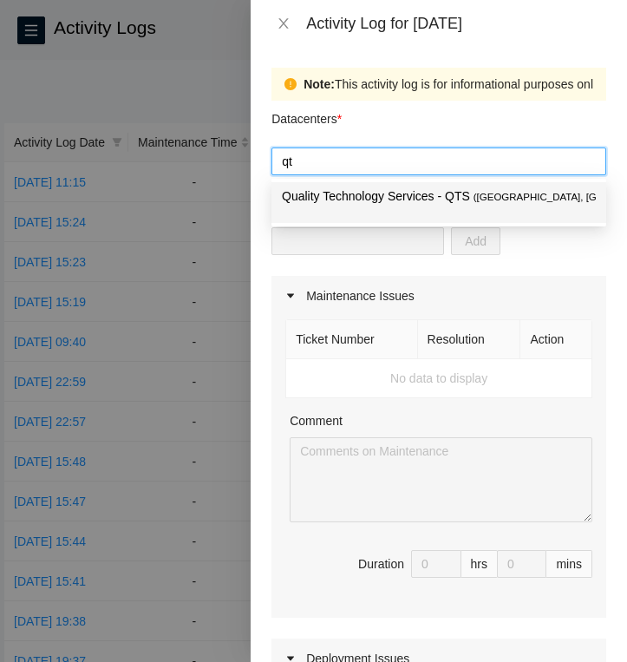
type input "qts"
click at [415, 199] on p "Quality Technology Services - QTS ( [GEOGRAPHIC_DATA], [GEOGRAPHIC_DATA] DC1 )" at bounding box center [439, 196] width 314 height 20
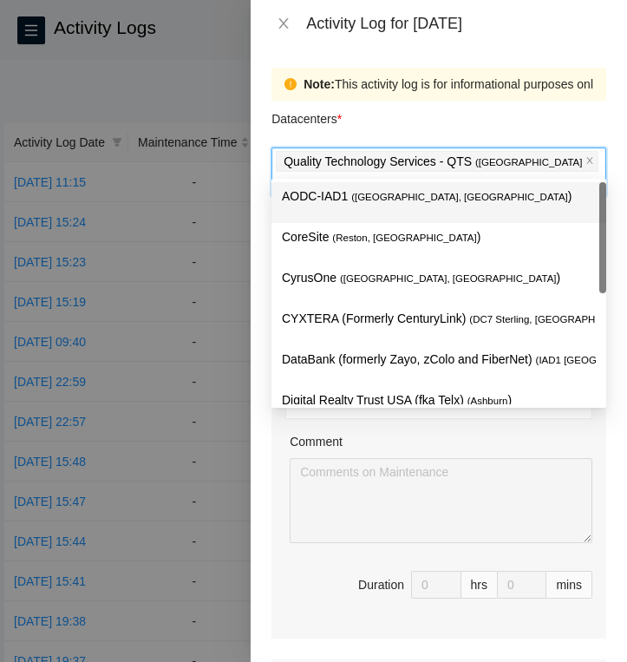
click at [407, 125] on div "Datacenters *" at bounding box center [438, 124] width 335 height 47
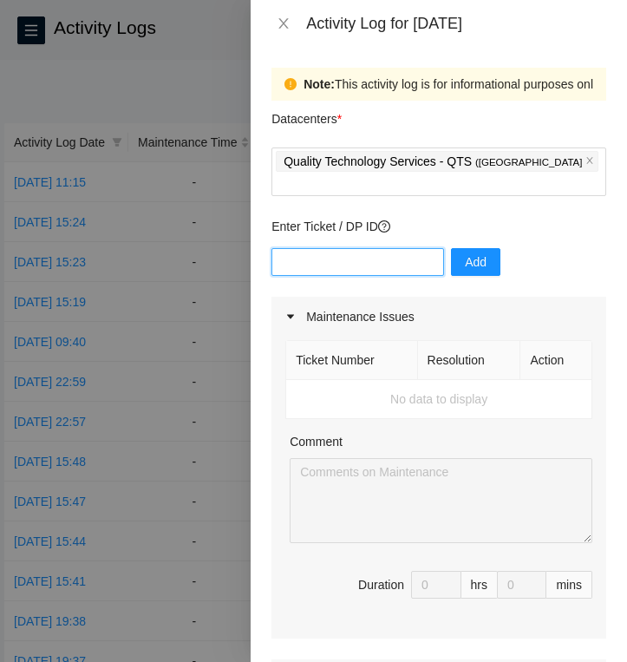
click at [360, 248] on input "text" at bounding box center [357, 262] width 173 height 28
type input "DP83144"
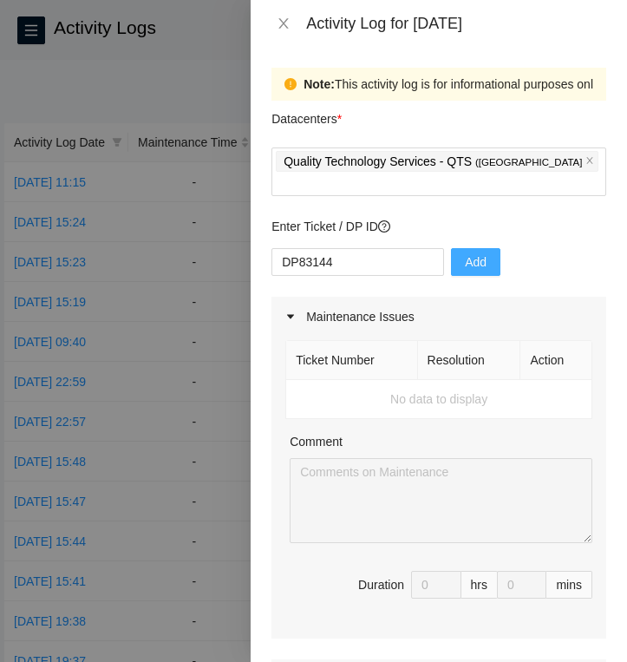
click at [465, 252] on span "Add" at bounding box center [476, 261] width 22 height 19
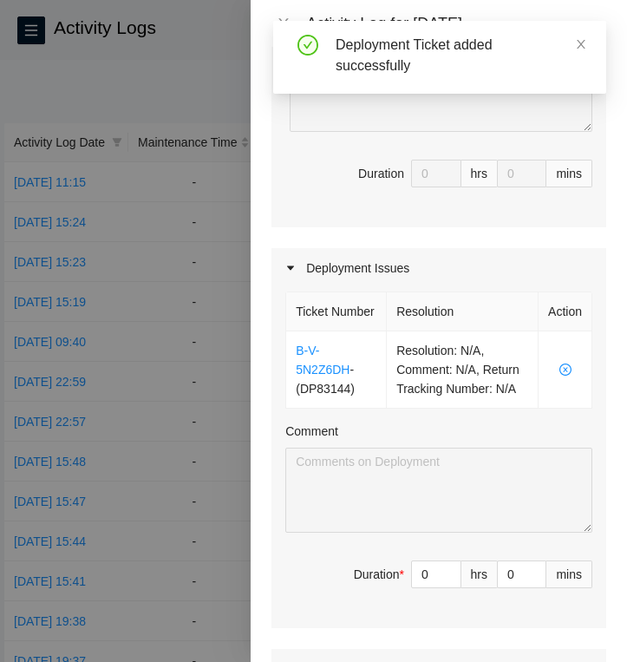
scroll to position [509, 0]
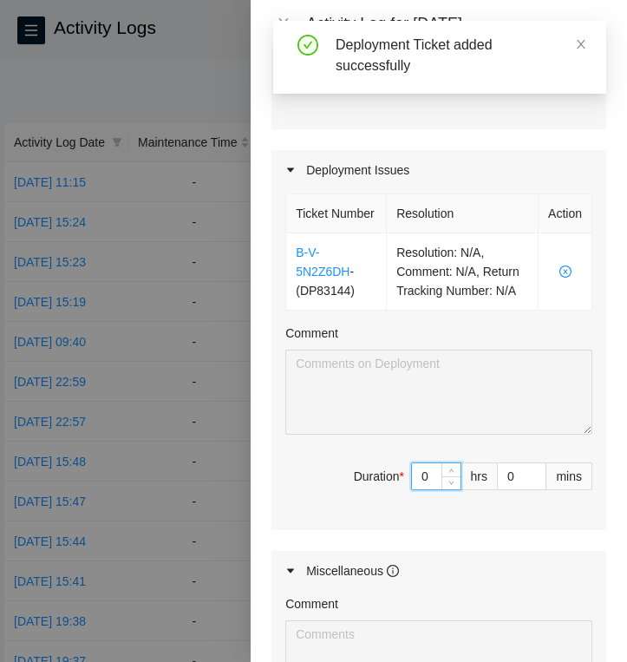
click at [437, 489] on input "0" at bounding box center [436, 476] width 49 height 26
type input "8"
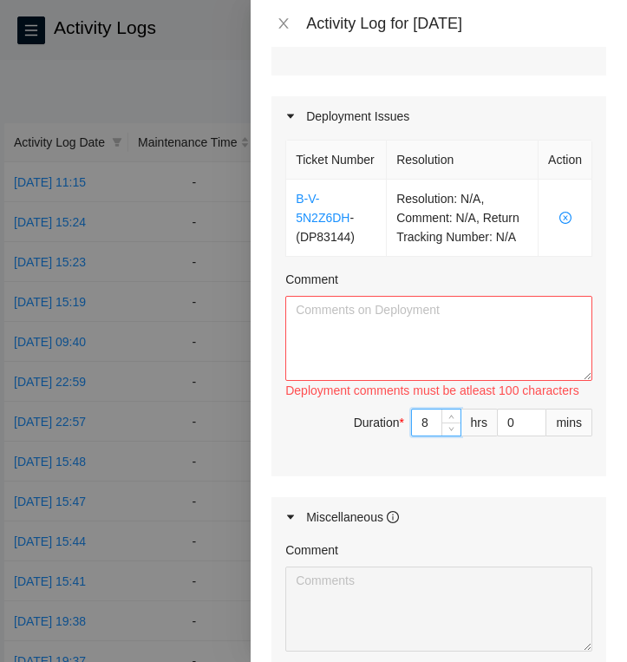
scroll to position [560, 0]
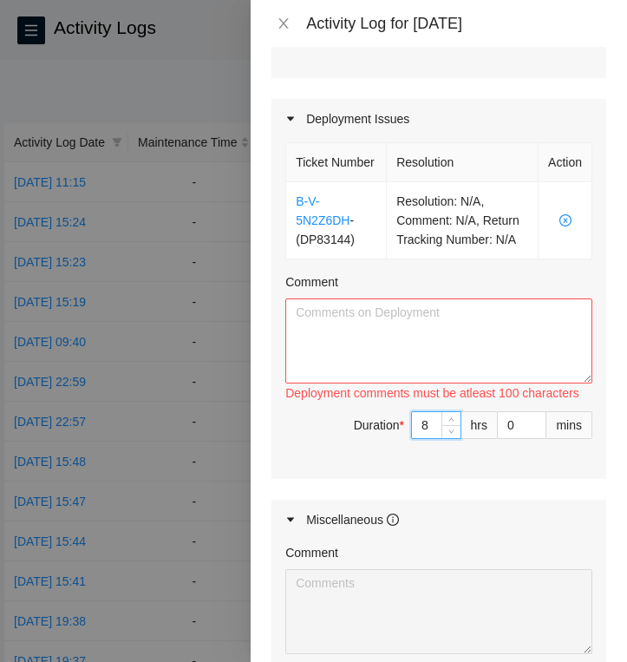
type input "8"
click at [347, 342] on textarea "Comment" at bounding box center [438, 340] width 307 height 85
paste textarea "- Completed labeling all ETH 0,ETH 1, BMC, & com connections - Took pictures of…"
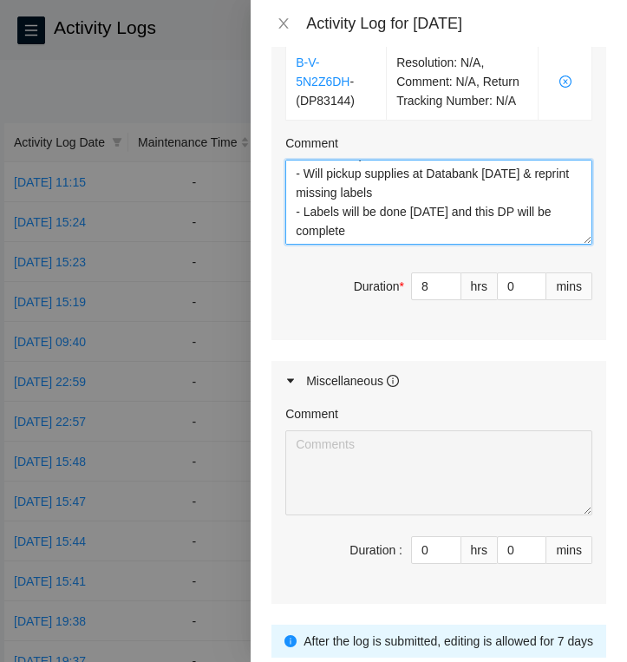
scroll to position [848, 0]
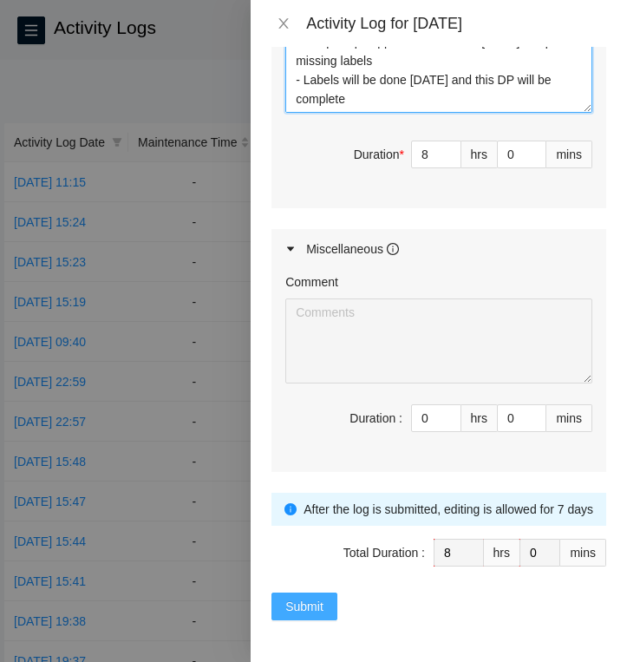
type textarea "- Completed labeling all ETH 0,ETH 1, BMC, & com connections - Took pictures of…"
click at [310, 613] on span "Submit" at bounding box center [304, 606] width 38 height 19
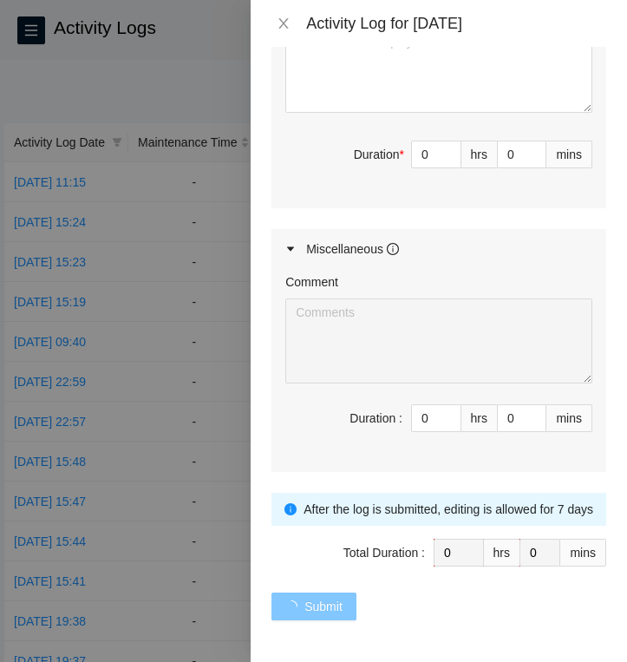
scroll to position [0, 0]
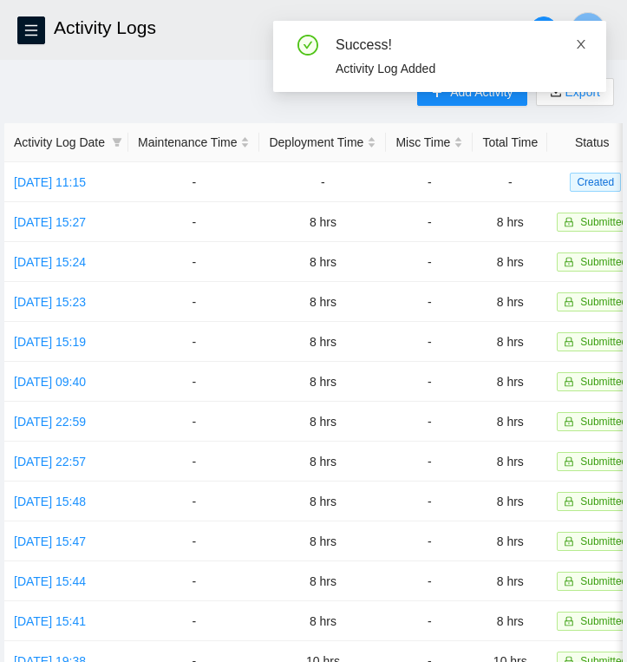
click at [580, 44] on icon "close" at bounding box center [581, 44] width 9 height 9
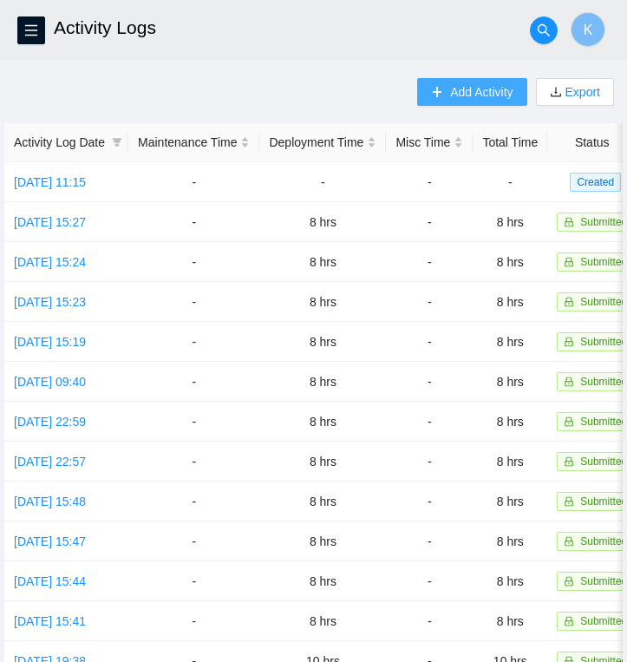
click at [490, 95] on span "Add Activity" at bounding box center [481, 91] width 62 height 19
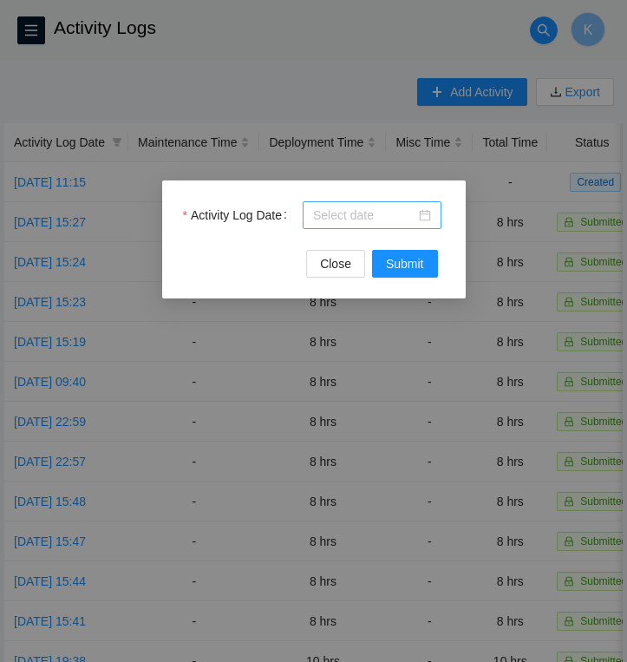
click at [427, 213] on div at bounding box center [372, 215] width 118 height 19
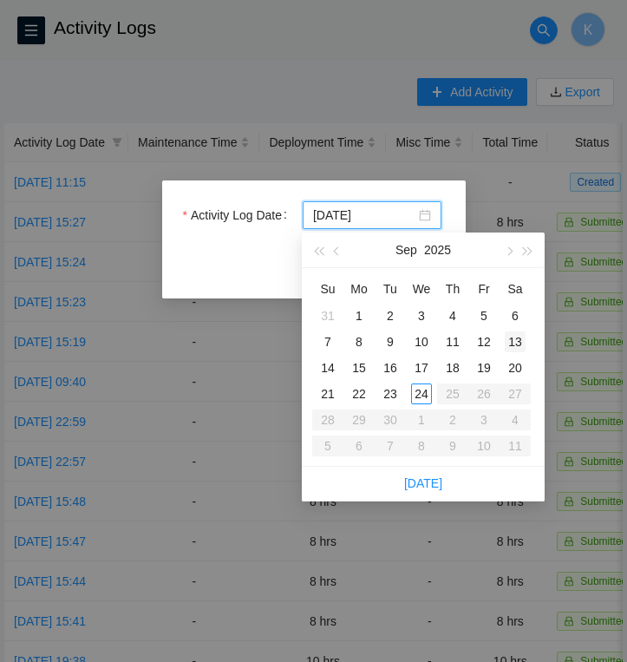
type input "[DATE]"
click at [516, 342] on div "13" at bounding box center [515, 341] width 21 height 21
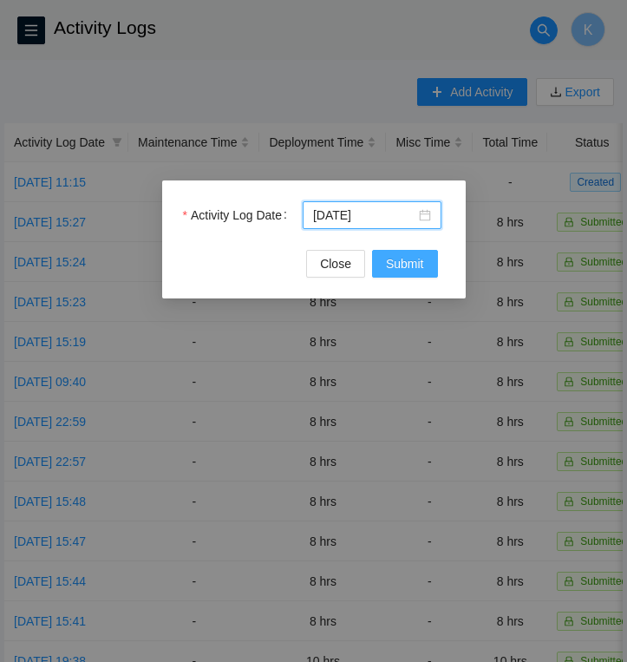
click at [397, 264] on span "Submit" at bounding box center [405, 263] width 38 height 19
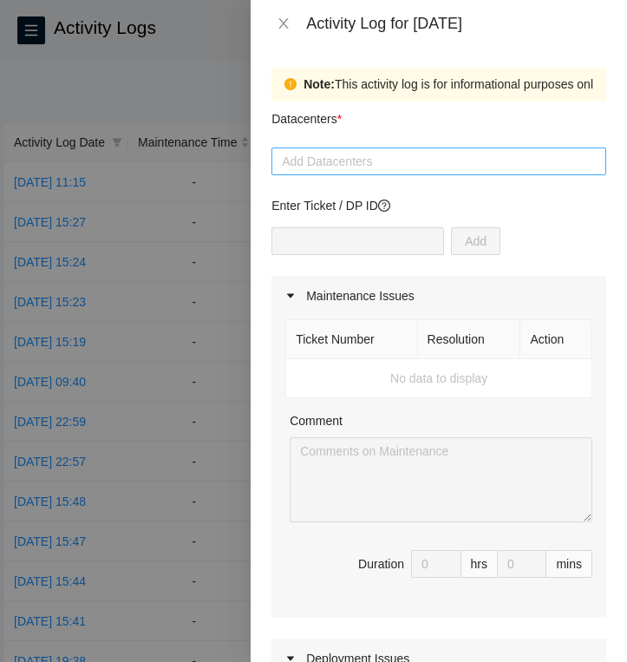
click at [388, 163] on div at bounding box center [439, 161] width 326 height 21
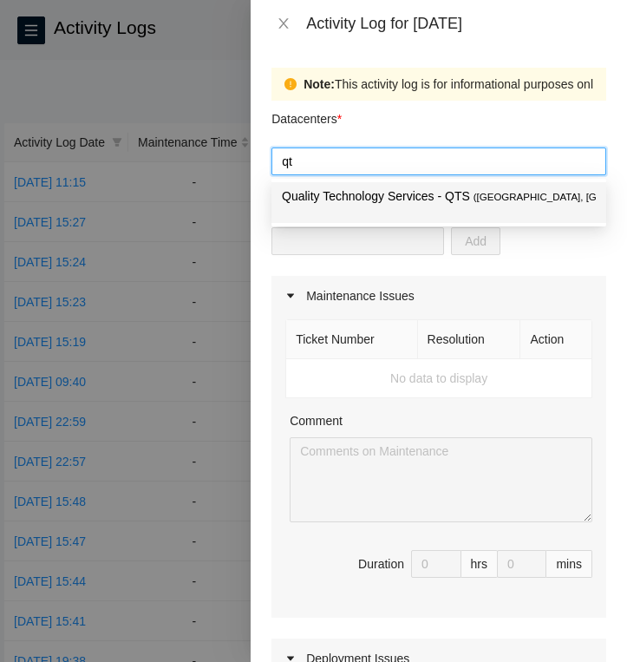
type input "qts"
click at [392, 202] on p "Quality Technology Services - QTS ( [GEOGRAPHIC_DATA], [GEOGRAPHIC_DATA] DC1 )" at bounding box center [439, 196] width 314 height 20
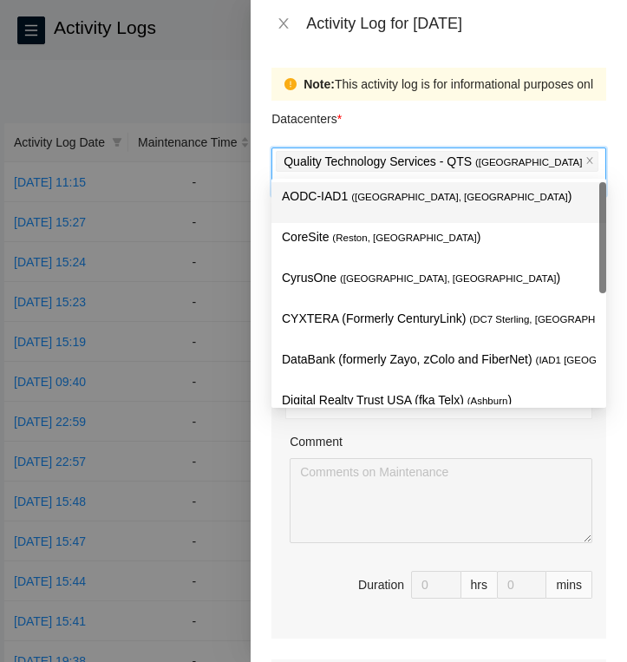
click at [412, 134] on div "Datacenters *" at bounding box center [438, 124] width 335 height 47
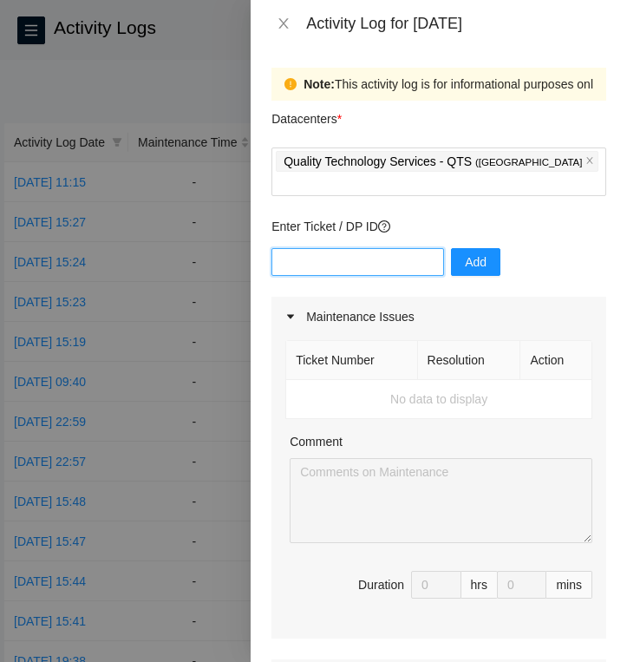
click at [362, 248] on input "text" at bounding box center [357, 262] width 173 height 28
type input "DP83144"
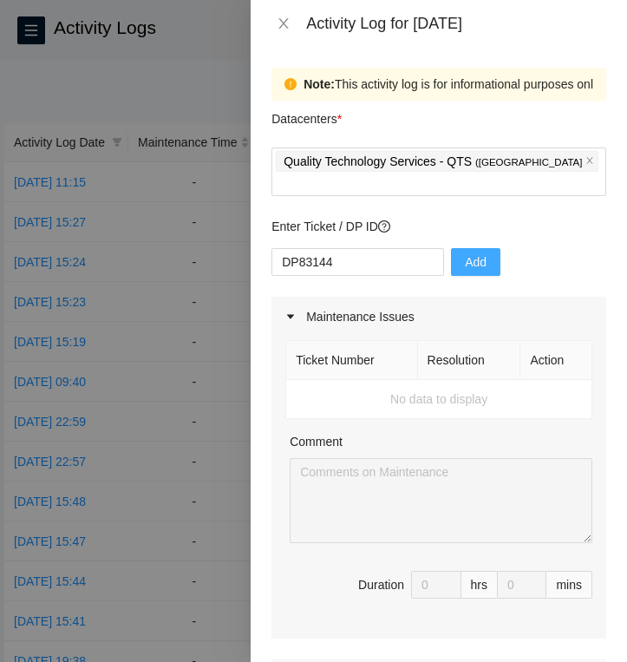
click at [467, 252] on span "Add" at bounding box center [476, 261] width 22 height 19
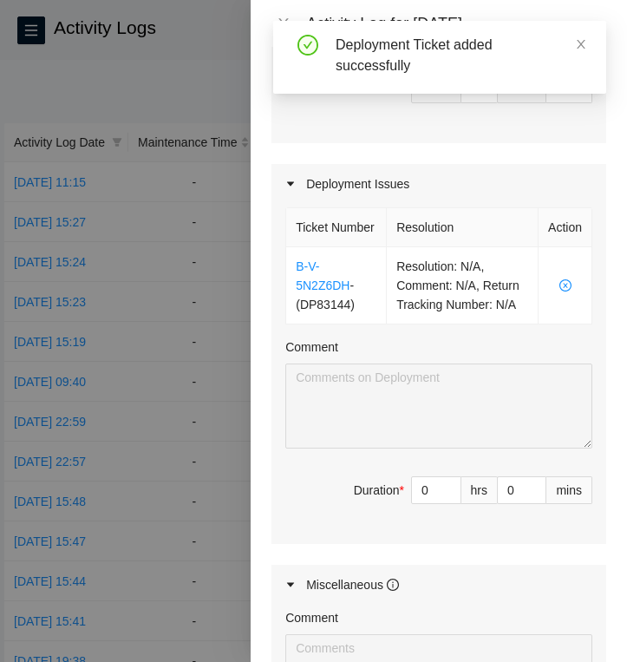
scroll to position [499, 0]
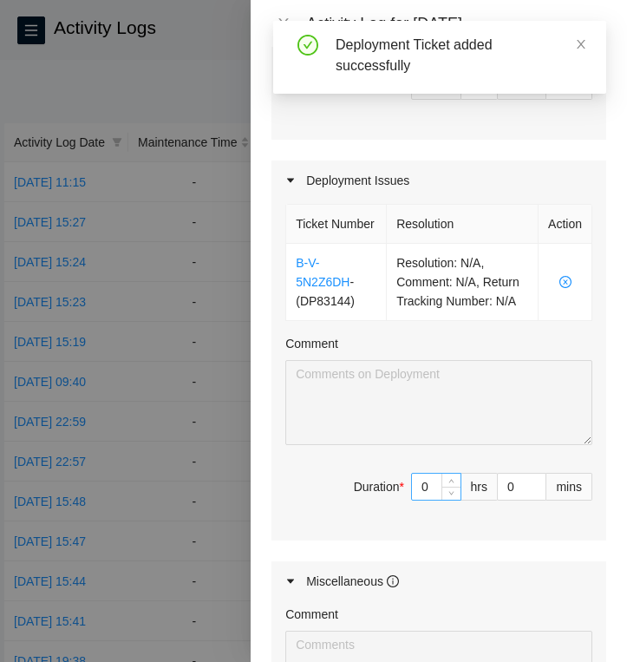
click at [435, 499] on input "0" at bounding box center [436, 486] width 49 height 26
type input "8"
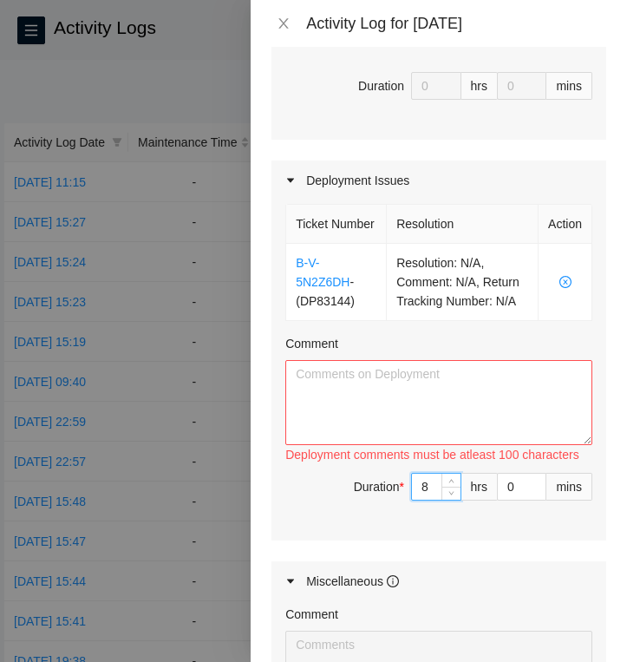
type input "8"
click at [425, 423] on textarea "Comment" at bounding box center [438, 402] width 307 height 85
paste textarea "- Completed printing missing labels - Completed labeling - Sent pictures of com…"
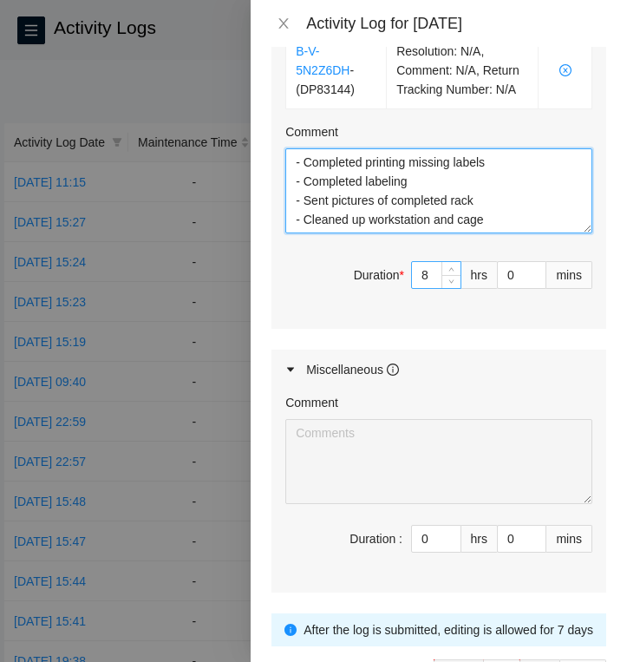
scroll to position [848, 0]
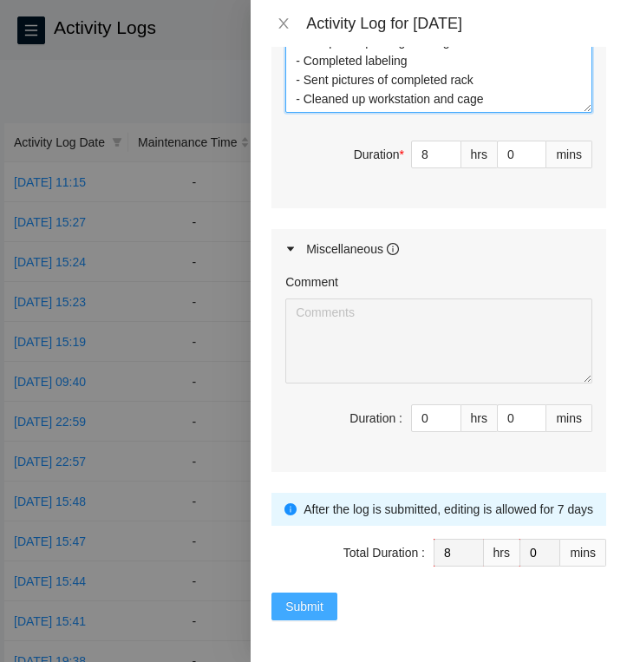
type textarea "- Completed printing missing labels - Completed labeling - Sent pictures of com…"
click at [310, 604] on span "Submit" at bounding box center [304, 606] width 38 height 19
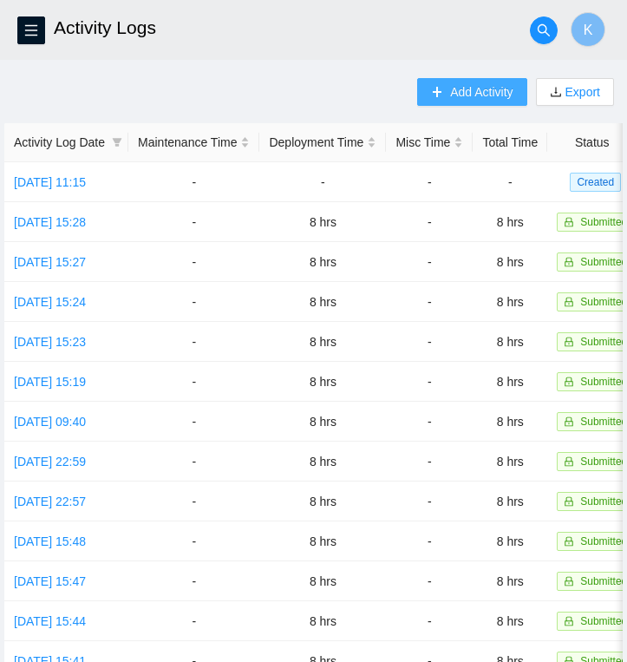
click at [492, 95] on span "Add Activity" at bounding box center [481, 91] width 62 height 19
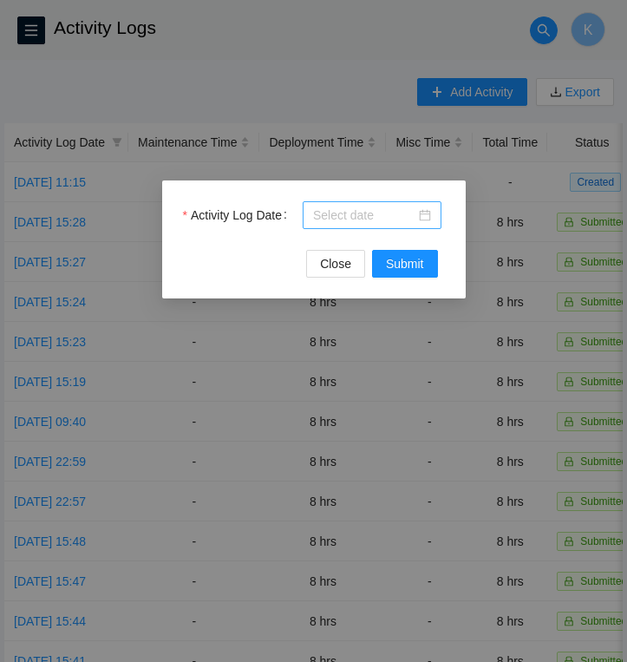
click at [422, 213] on div at bounding box center [372, 215] width 118 height 19
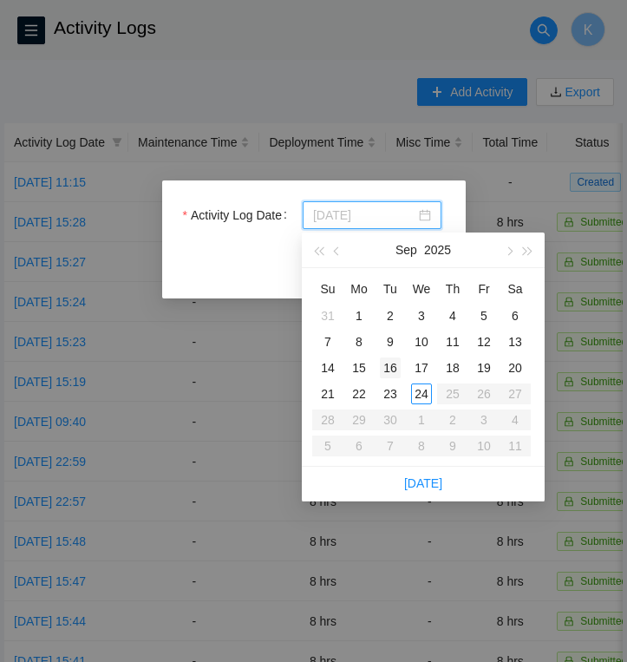
type input "[DATE]"
click at [399, 369] on div "16" at bounding box center [390, 367] width 21 height 21
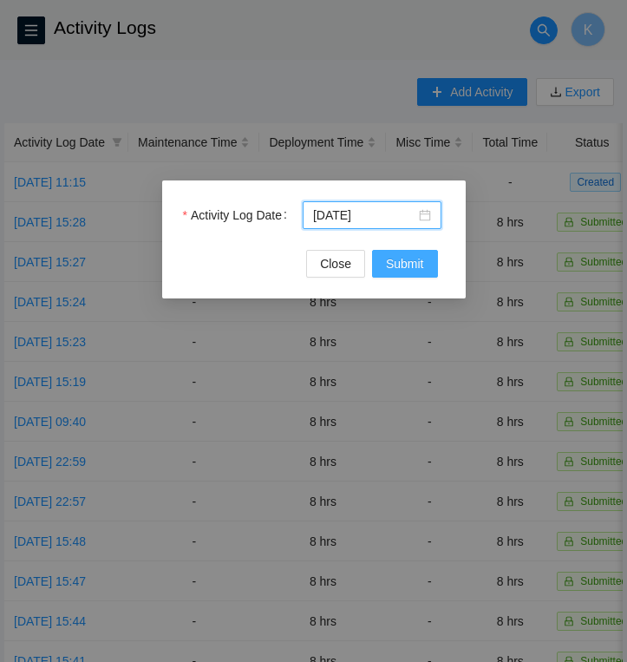
click at [411, 272] on button "Submit" at bounding box center [405, 264] width 66 height 28
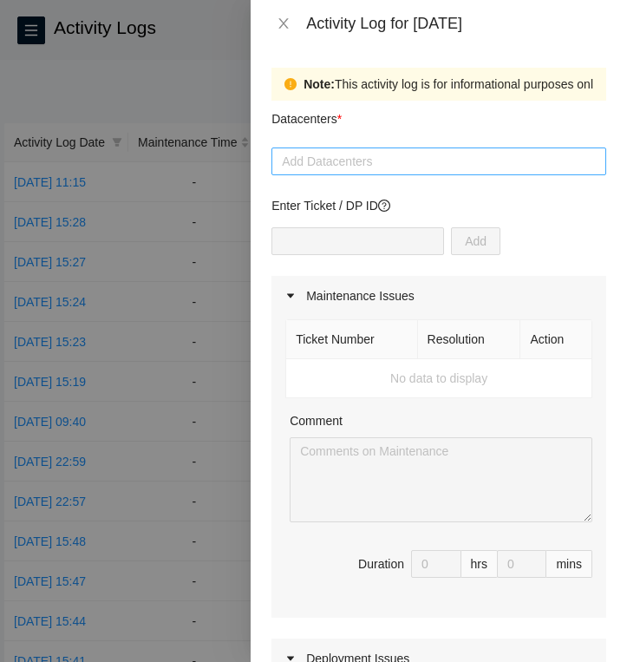
click at [419, 164] on div at bounding box center [439, 161] width 326 height 21
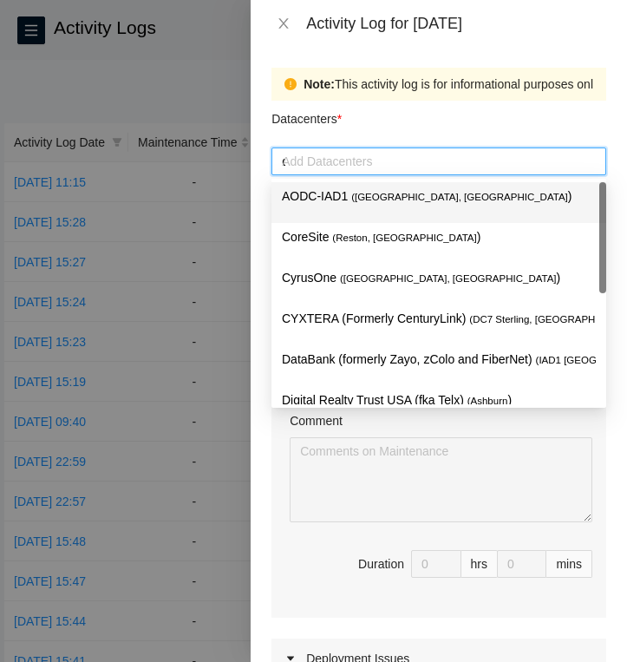
type input "da"
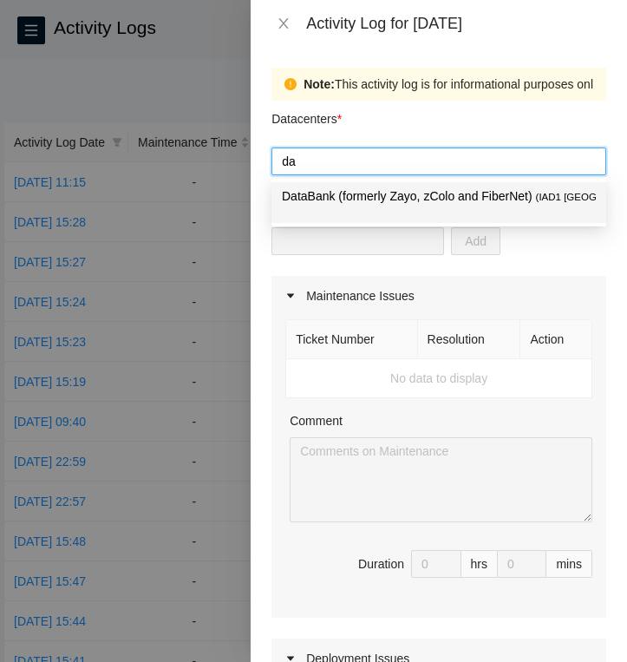
click at [411, 202] on p "DataBank (formerly Zayo, zColo and FiberNet) ( IAD1 [GEOGRAPHIC_DATA], [GEOGRAP…" at bounding box center [439, 196] width 314 height 20
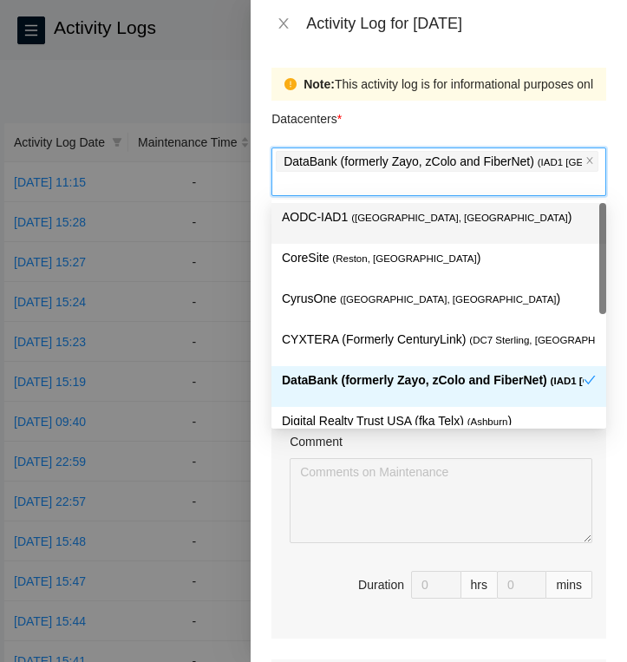
click at [410, 126] on div "Datacenters *" at bounding box center [438, 124] width 335 height 47
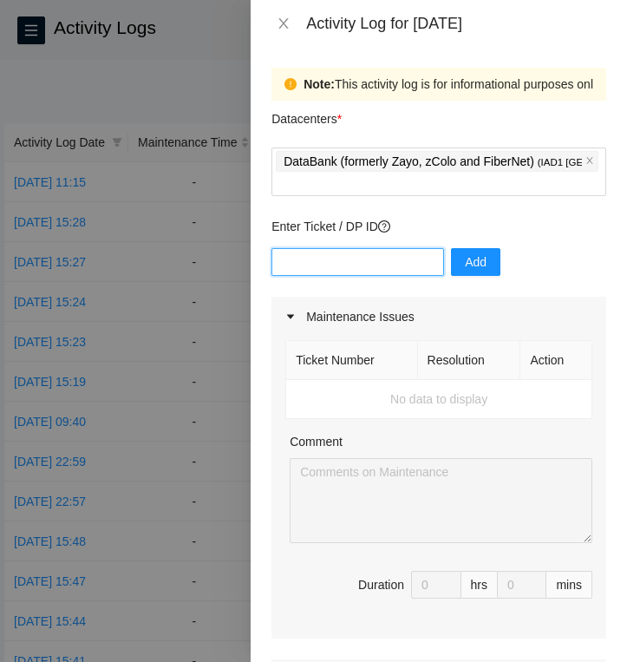
click at [336, 263] on input "text" at bounding box center [357, 262] width 173 height 28
type input "DP83347"
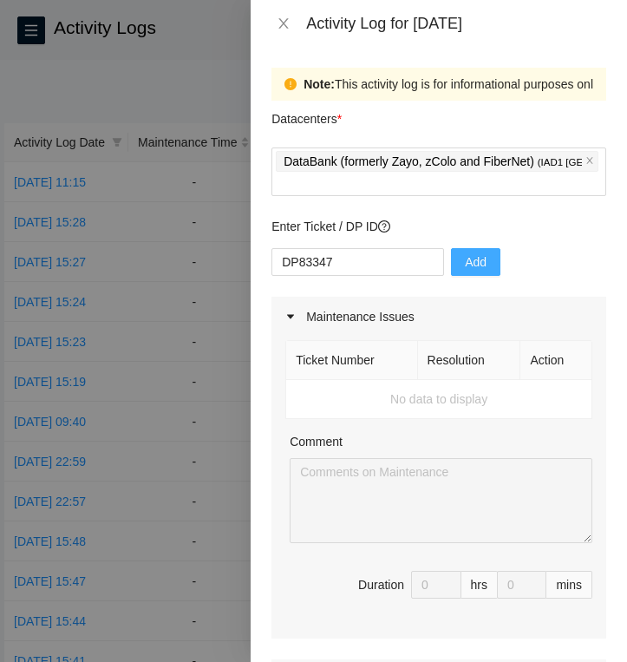
click at [480, 264] on button "Add" at bounding box center [475, 262] width 49 height 28
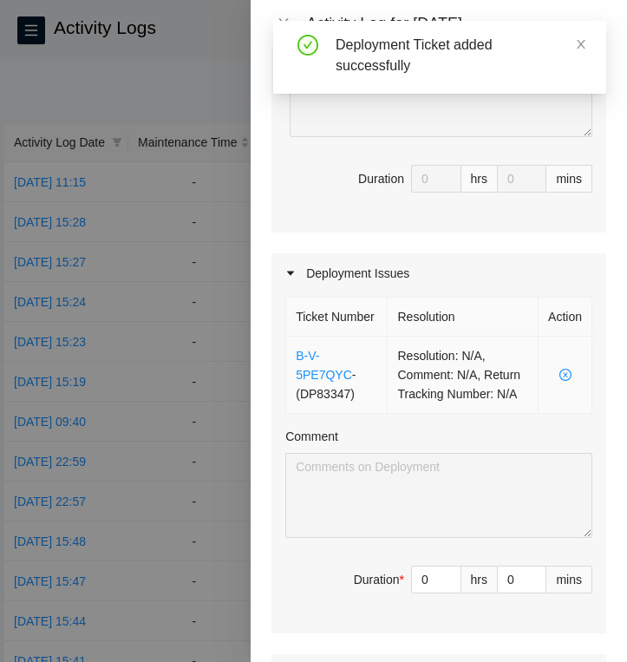
scroll to position [499, 0]
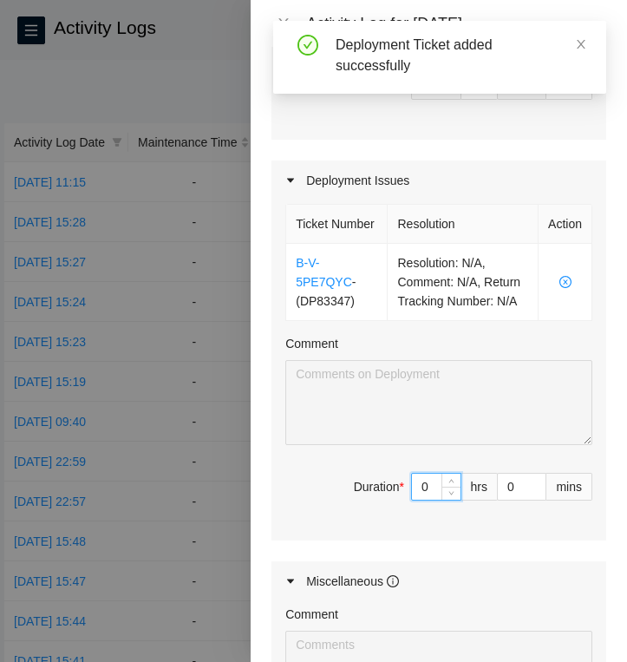
click at [434, 499] on input "0" at bounding box center [436, 486] width 49 height 26
type input "8"
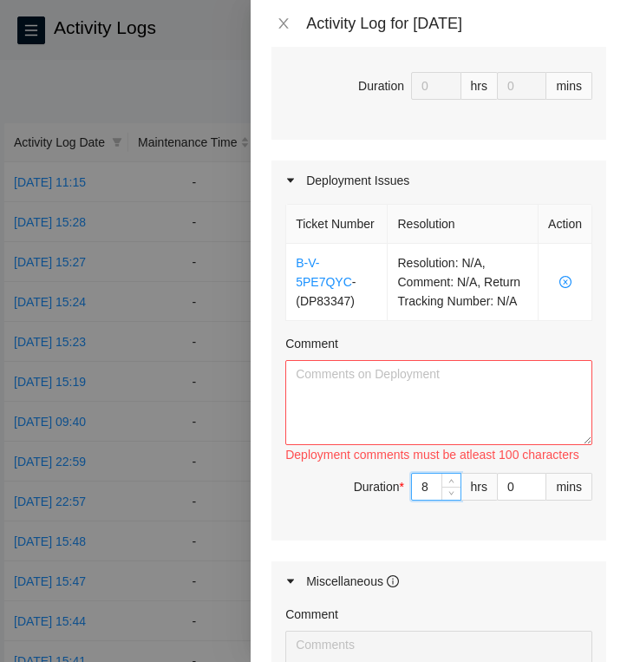
type input "8"
click at [396, 400] on textarea "Comment" at bounding box center [438, 402] width 307 height 85
paste textarea "Prepped, bundled, staged r03 fiber for these racks: P67-Q19 P67-Q19 P67-Q19 P67…"
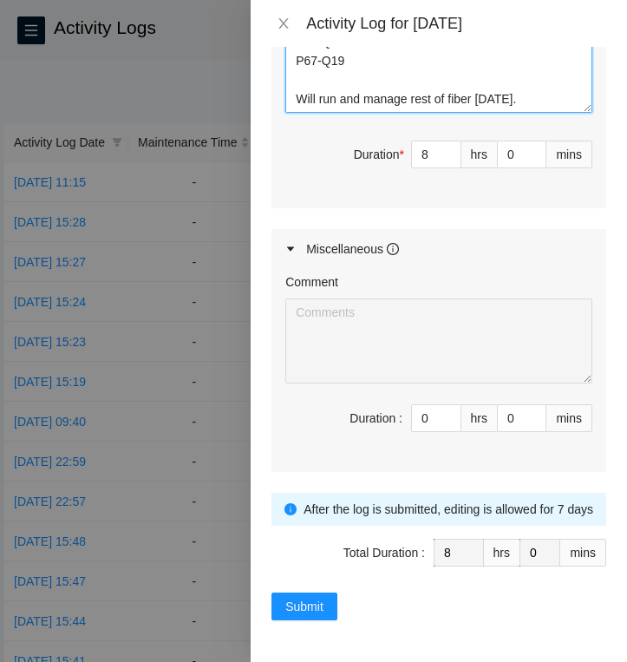
scroll to position [850, 0]
type textarea "Prepped, bundled, staged r03 fiber for these racks: P67-Q19 P67-Q19 P67-Q19 P67…"
click at [294, 606] on span "Submit" at bounding box center [304, 606] width 38 height 19
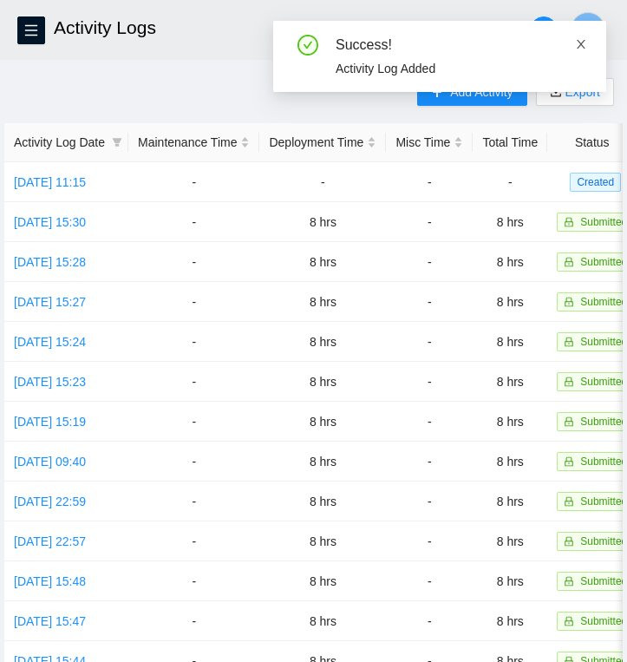
click at [577, 46] on icon "close" at bounding box center [581, 44] width 12 height 12
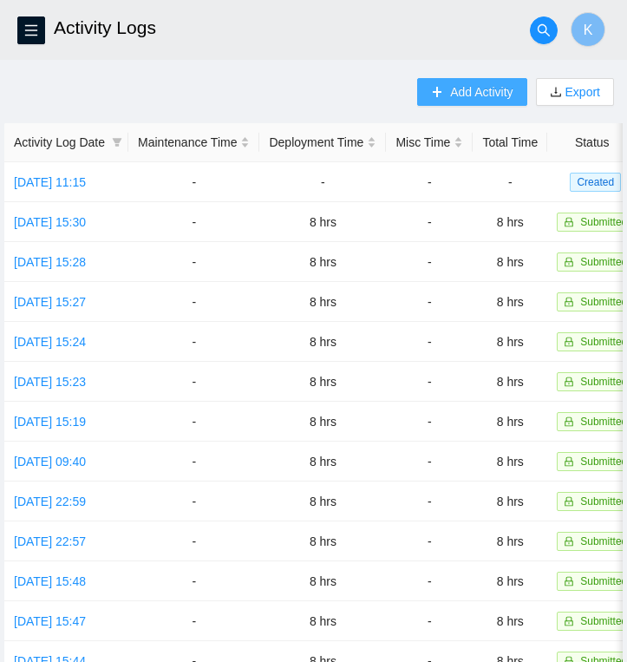
click at [474, 89] on span "Add Activity" at bounding box center [481, 91] width 62 height 19
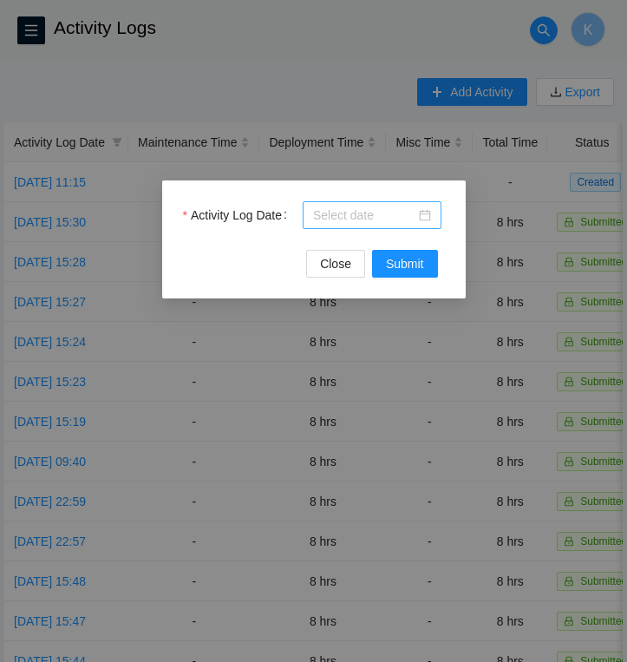
click at [422, 218] on div at bounding box center [372, 215] width 118 height 19
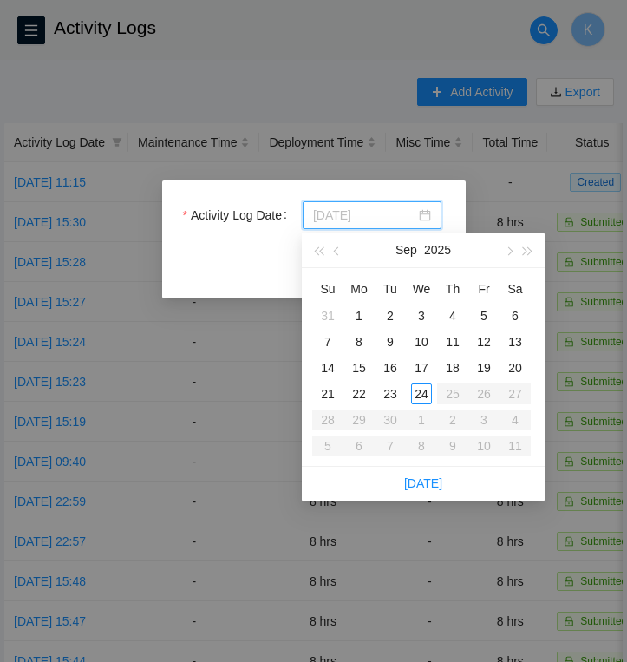
type input "[DATE]"
click at [423, 369] on div "17" at bounding box center [421, 367] width 21 height 21
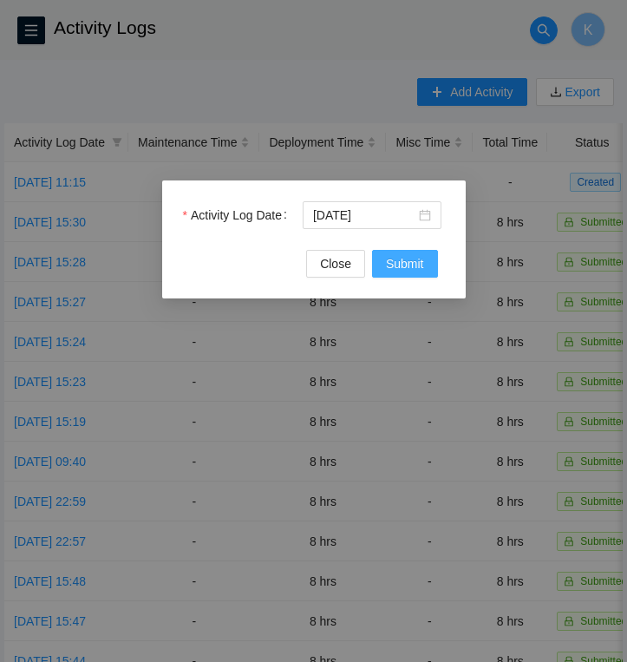
click at [409, 267] on span "Submit" at bounding box center [405, 263] width 38 height 19
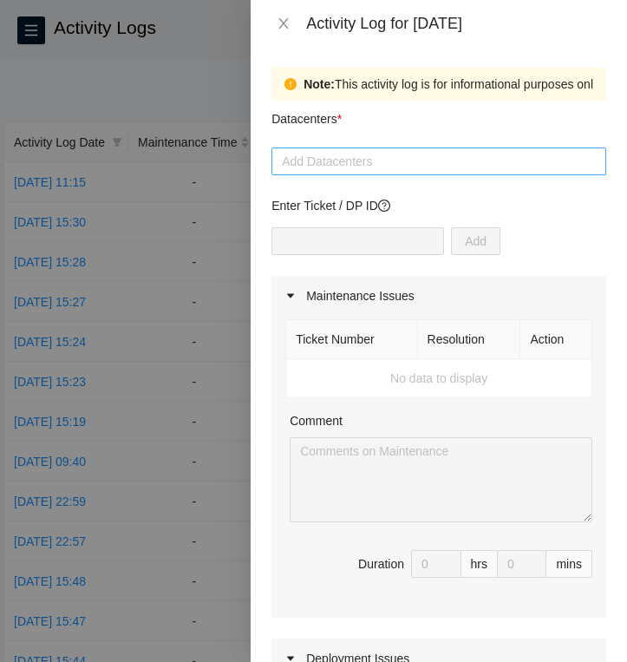
click at [410, 158] on div at bounding box center [439, 161] width 326 height 21
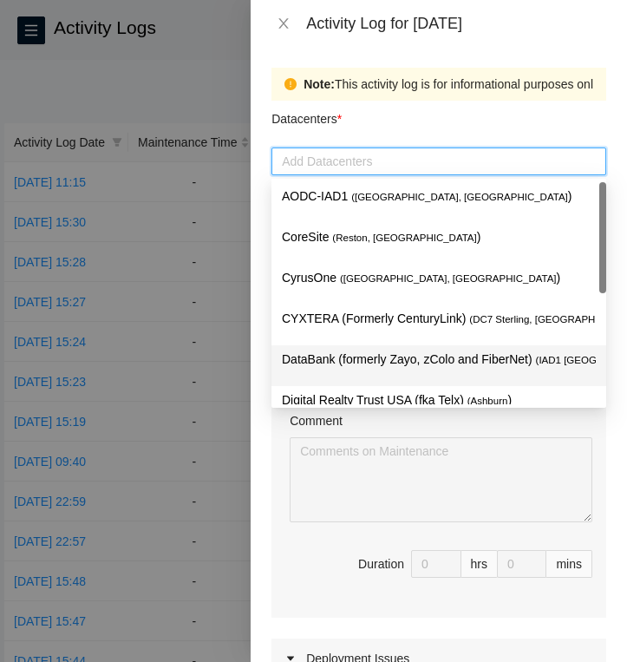
click at [365, 361] on p "DataBank (formerly Zayo, zColo and FiberNet) ( IAD1 [GEOGRAPHIC_DATA], [GEOGRAP…" at bounding box center [439, 359] width 314 height 20
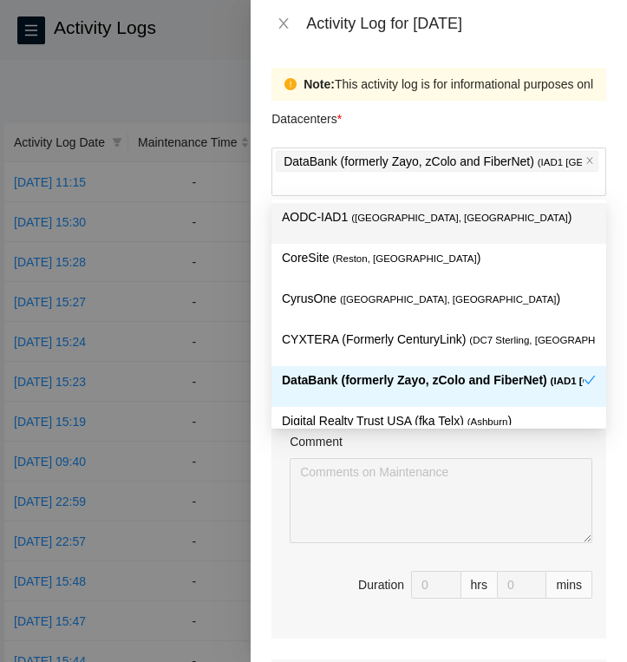
click at [403, 114] on div "Datacenters *" at bounding box center [438, 124] width 335 height 47
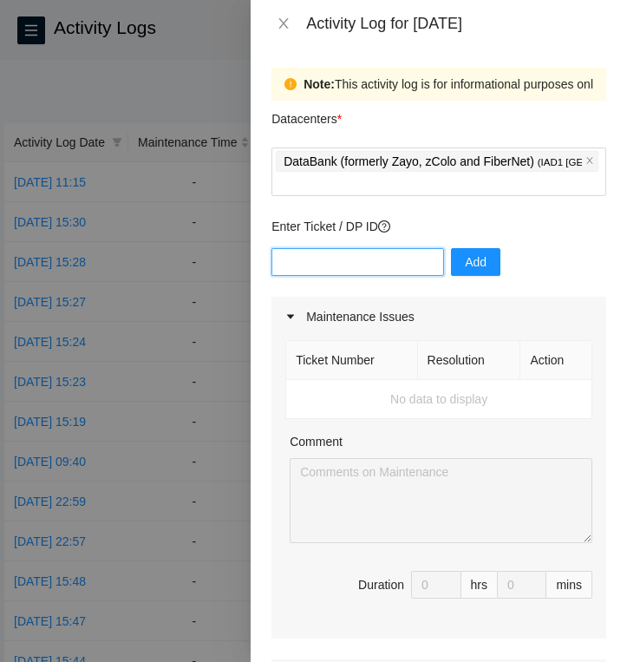
click at [353, 266] on input "text" at bounding box center [357, 262] width 173 height 28
type input "DP83347"
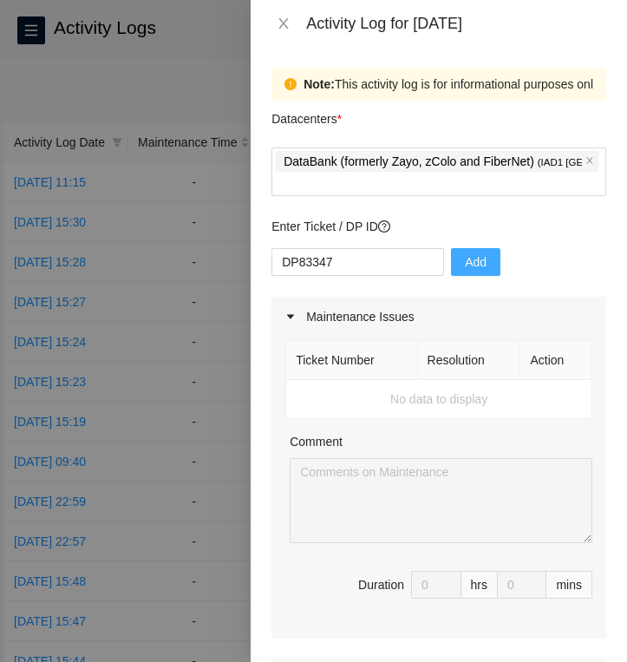
click at [471, 264] on button "Add" at bounding box center [475, 262] width 49 height 28
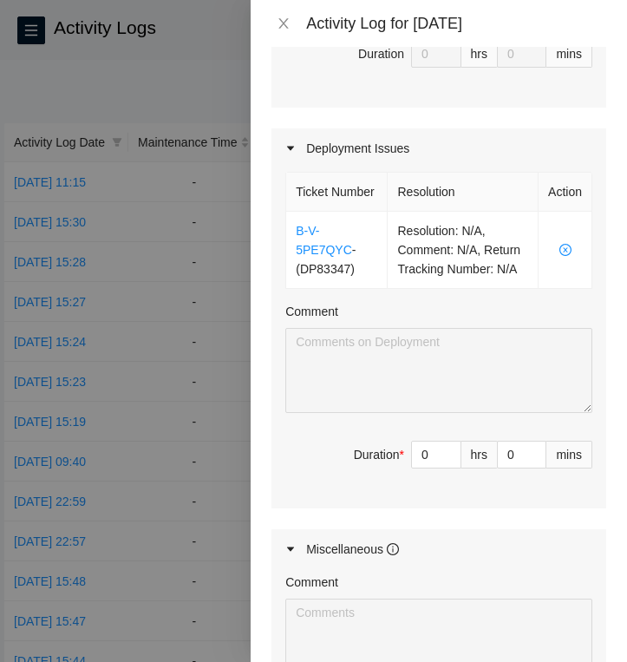
scroll to position [532, 0]
click at [440, 467] on input "0" at bounding box center [436, 453] width 49 height 26
type input "8"
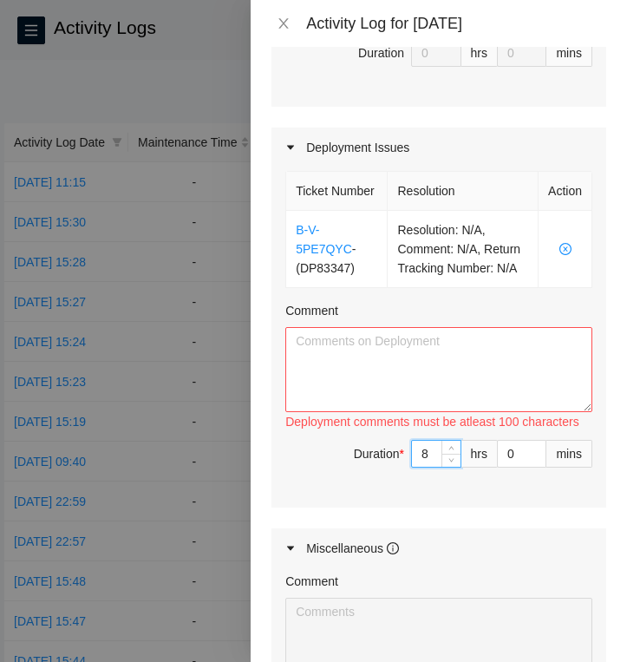
type input "8"
click at [408, 369] on textarea "Comment" at bounding box center [438, 369] width 307 height 85
paste textarea "Ran and managed fiber for these racks: P73-Q10 P73-Q11 P73-Q11 P73-Q12 P73-Q12 …"
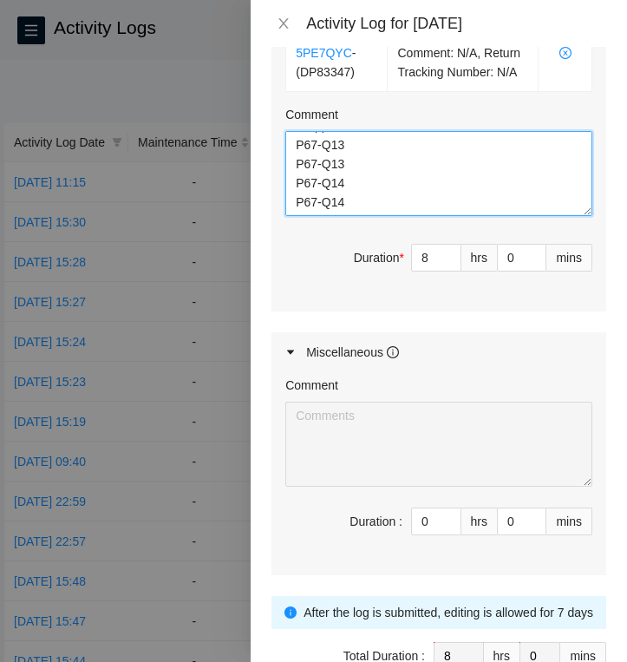
scroll to position [796, 0]
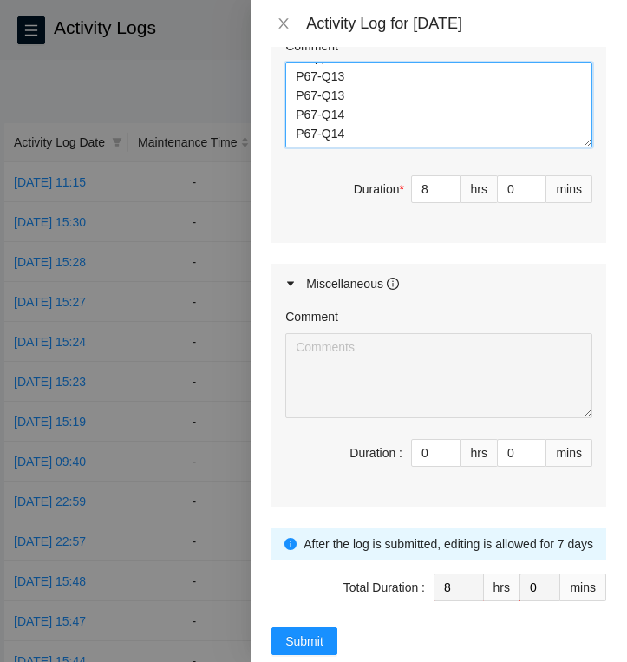
type textarea "Ran and managed fiber for these racks: P73-Q10 P73-Q11 P73-Q11 P73-Q12 P73-Q12 …"
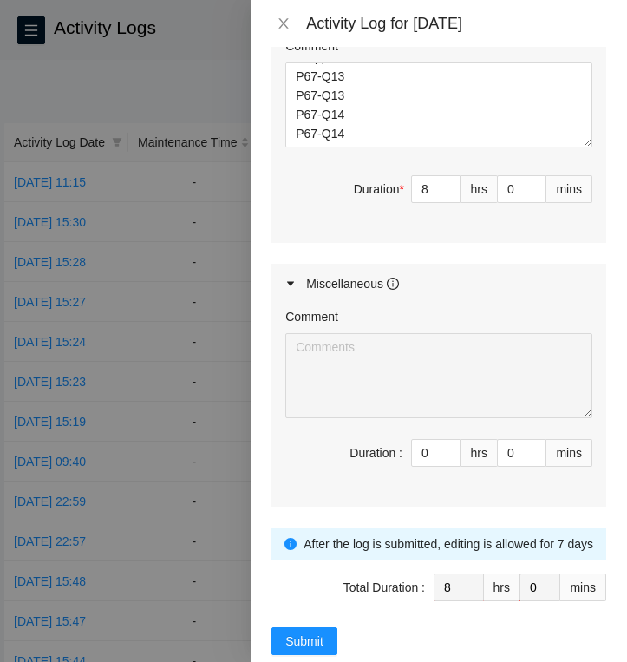
scroll to position [850, 0]
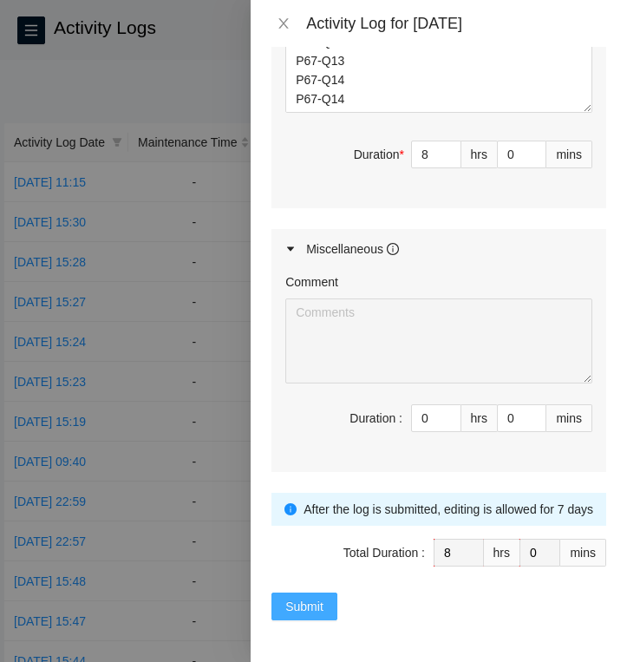
click at [316, 605] on span "Submit" at bounding box center [304, 606] width 38 height 19
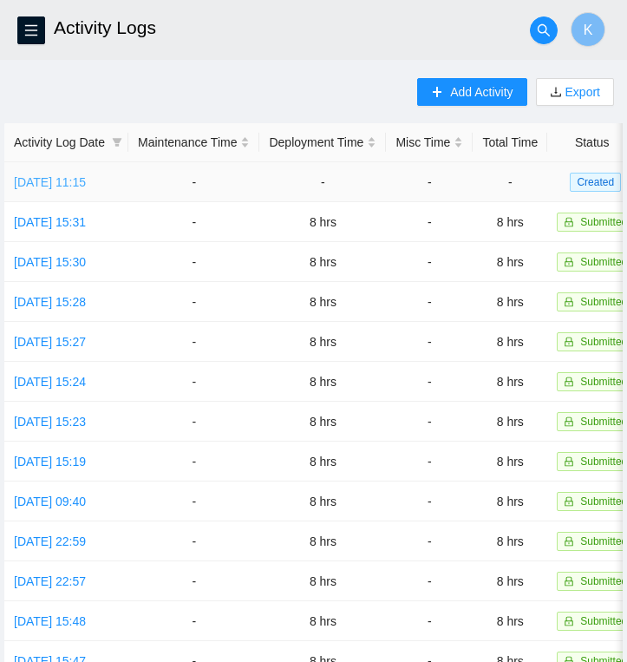
click at [86, 183] on link "[DATE] 11:15" at bounding box center [50, 182] width 72 height 14
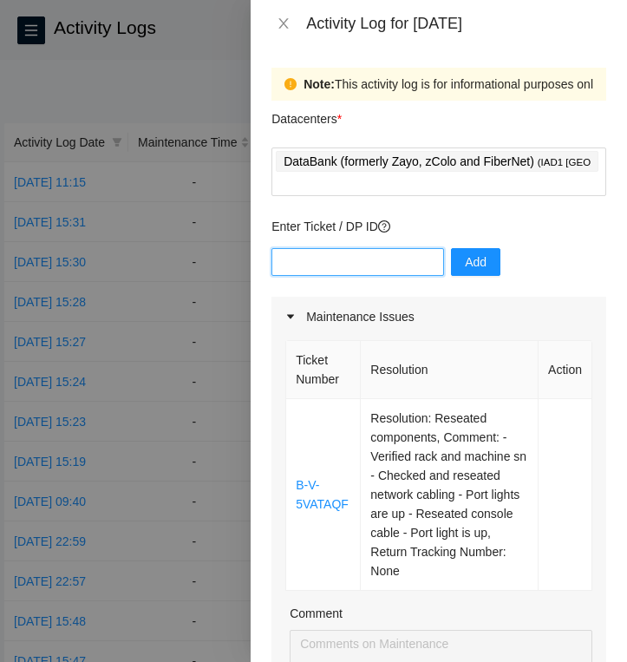
click at [371, 272] on input "text" at bounding box center [357, 262] width 173 height 28
type input "DP83347"
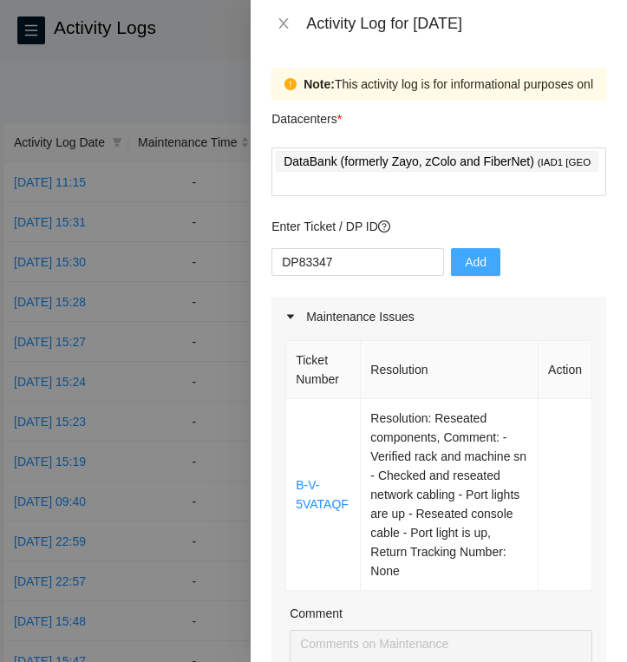
click at [465, 268] on span "Add" at bounding box center [476, 261] width 22 height 19
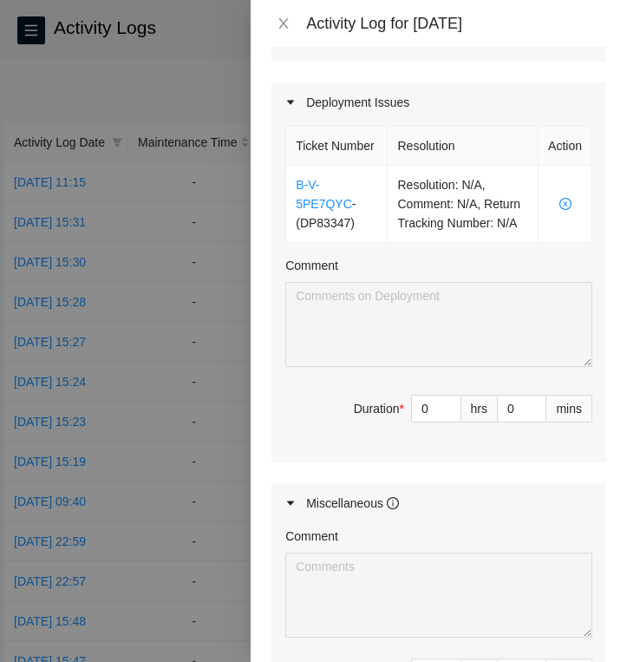
scroll to position [754, 0]
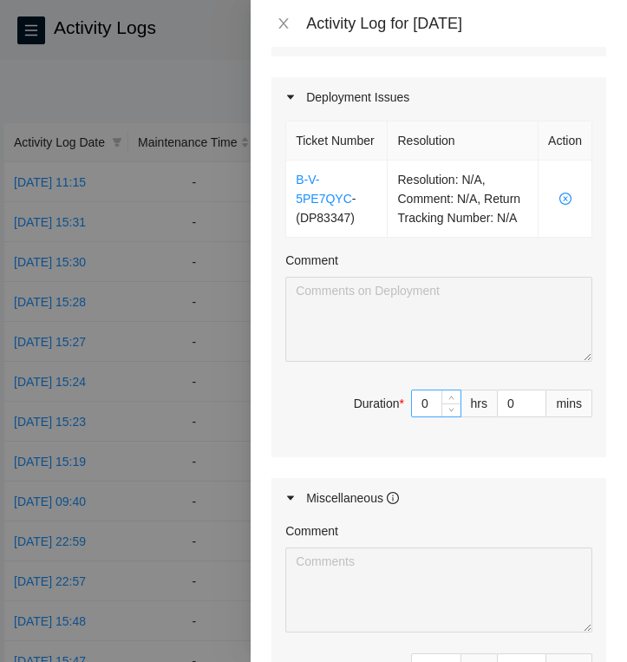
click at [434, 416] on input "0" at bounding box center [436, 403] width 49 height 26
type input "8"
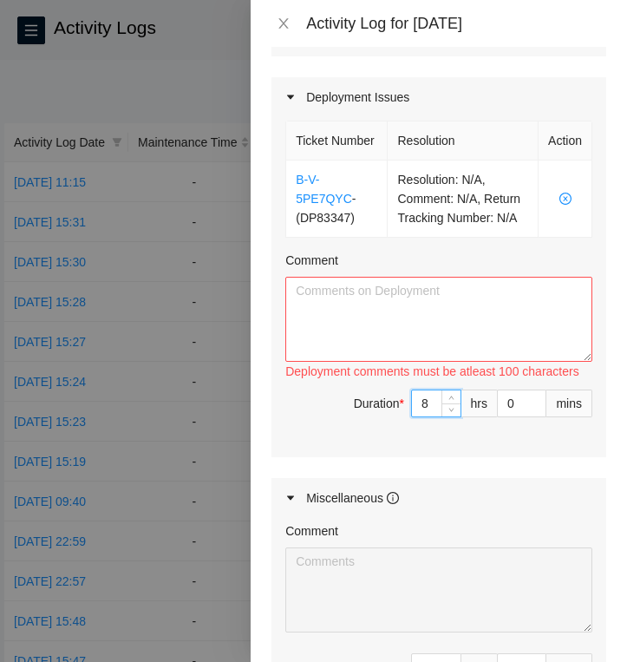
type input "8"
click at [360, 326] on textarea "Comment" at bounding box center [438, 319] width 307 height 85
paste textarea "Ran and managed r03 fiber for these racks: P67-Q13 P67-Q13 P67-Q14 P67-Q14 Prep…"
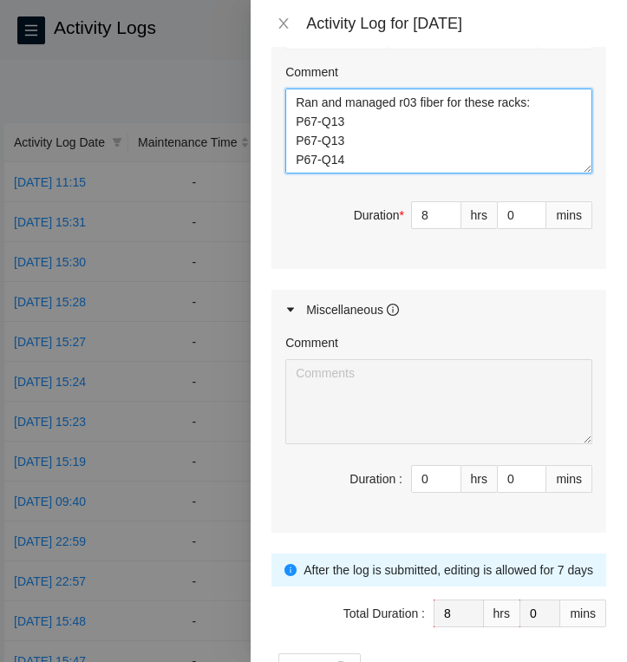
scroll to position [928, 0]
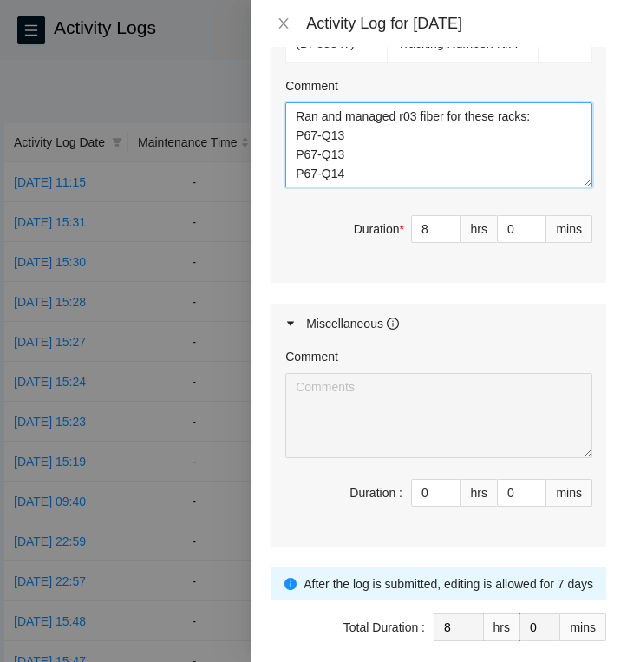
click at [373, 182] on textarea "Ran and managed r03 fiber for these racks: P67-Q13 P67-Q13 P67-Q14 P67-Q14 Prep…" at bounding box center [438, 144] width 307 height 85
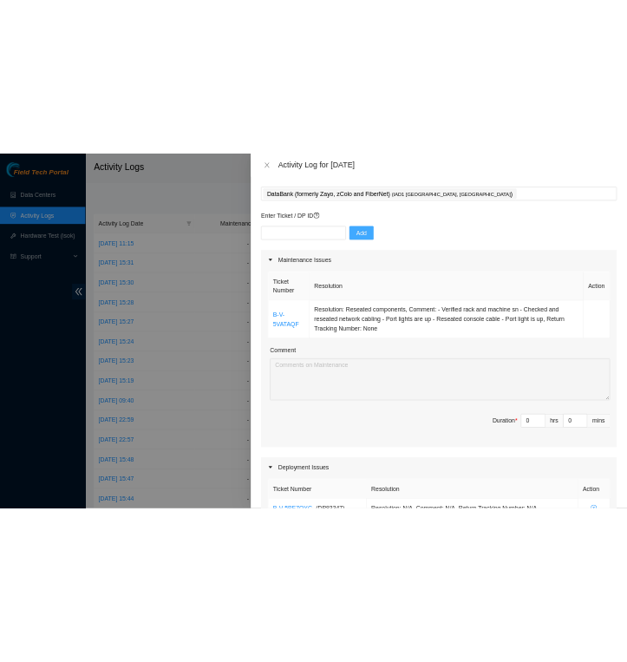
scroll to position [0, 0]
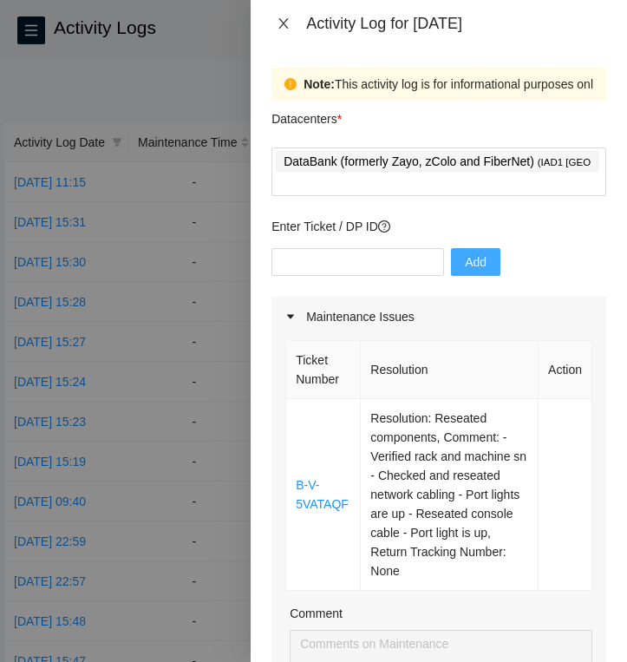
type textarea "Ran and managed r03 fiber for these racks: P67-Q13 P67-Q13 P67-Q14 P67-Q14 Prep…"
click at [285, 18] on icon "close" at bounding box center [284, 23] width 14 height 14
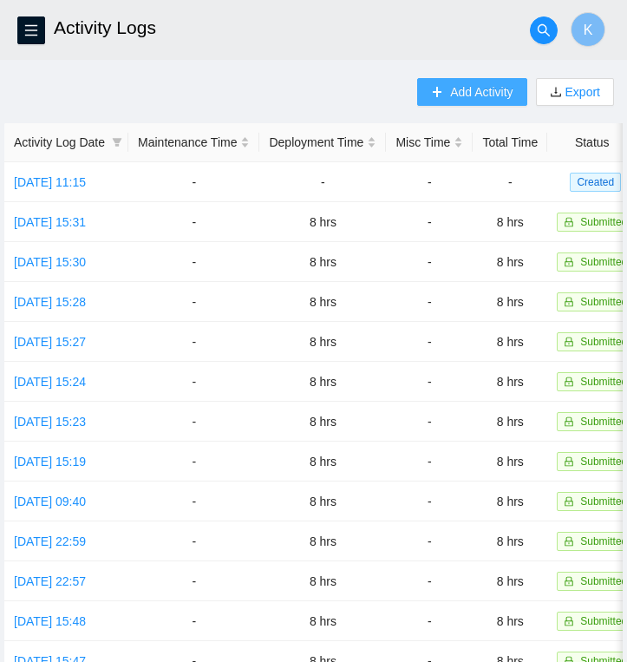
click at [494, 96] on span "Add Activity" at bounding box center [481, 91] width 62 height 19
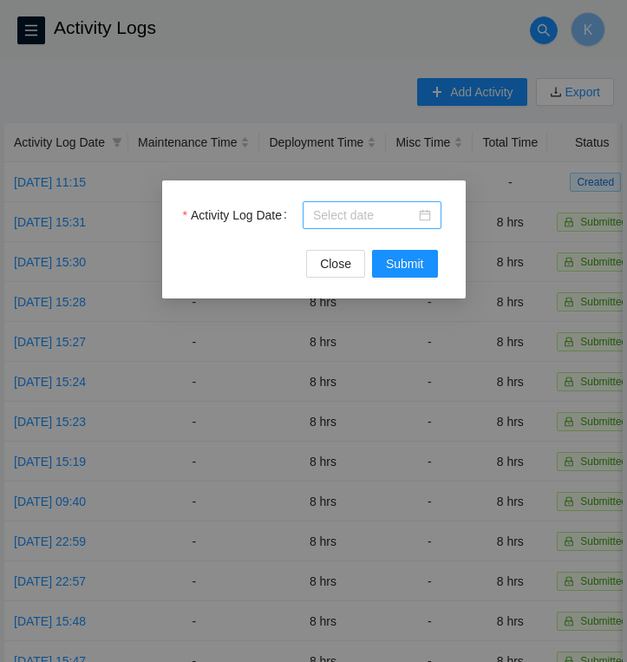
click at [428, 214] on div at bounding box center [372, 215] width 118 height 19
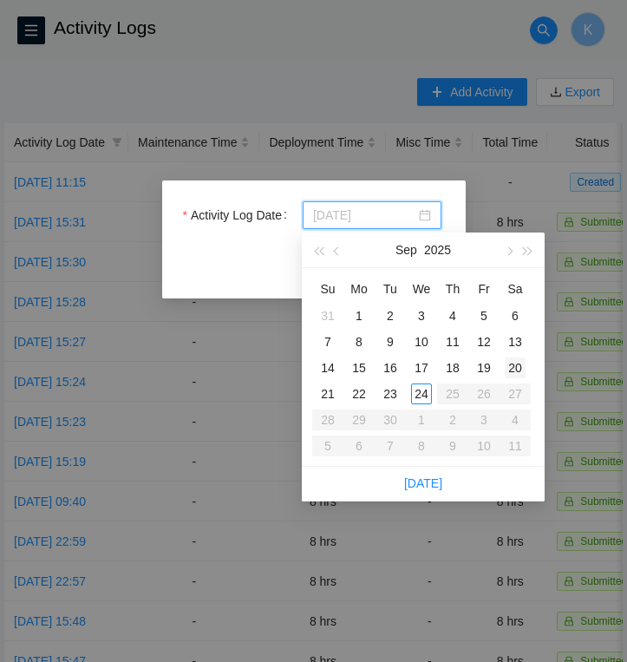
type input "[DATE]"
click at [512, 365] on div "20" at bounding box center [515, 367] width 21 height 21
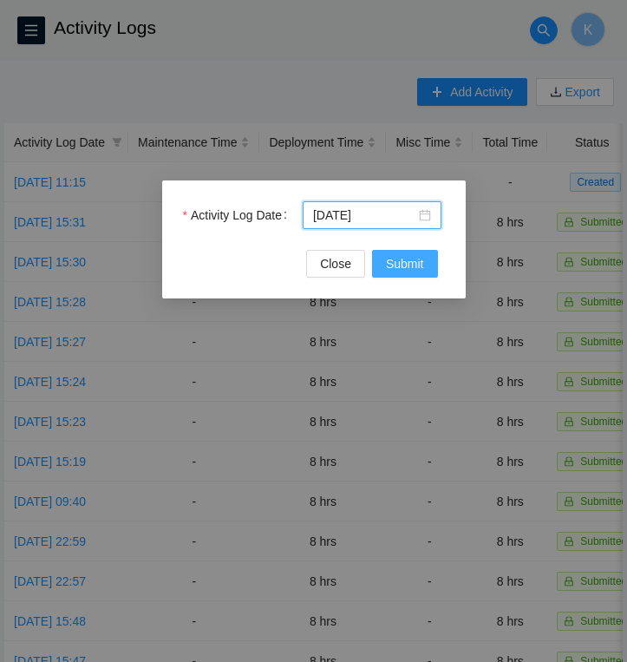
click at [402, 264] on span "Submit" at bounding box center [405, 263] width 38 height 19
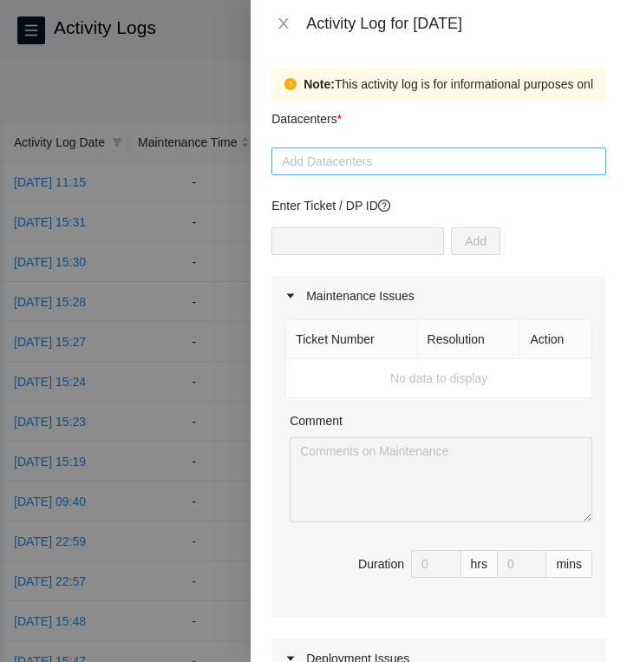
click at [417, 162] on div at bounding box center [439, 161] width 326 height 21
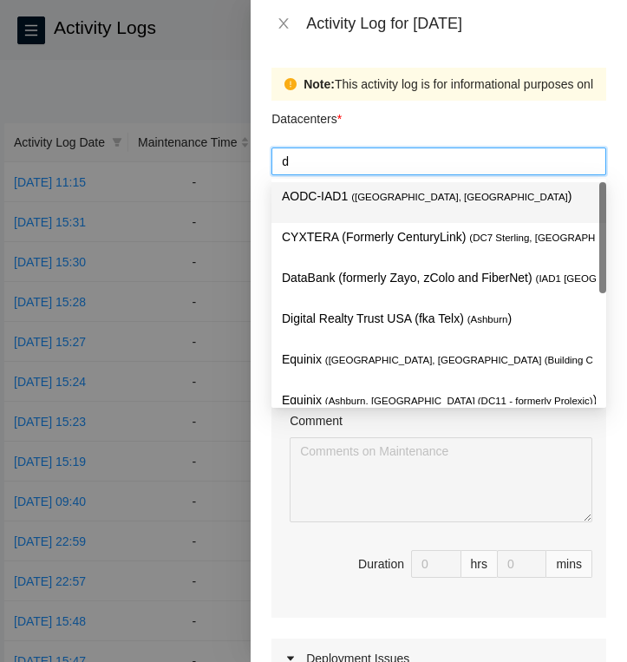
type input "da"
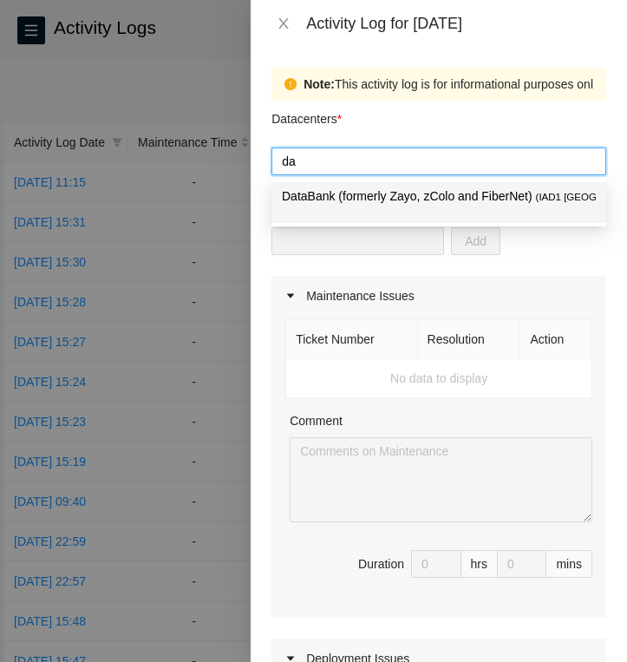
click at [404, 192] on p "DataBank (formerly Zayo, zColo and FiberNet) ( IAD1 [GEOGRAPHIC_DATA], [GEOGRAP…" at bounding box center [439, 196] width 314 height 20
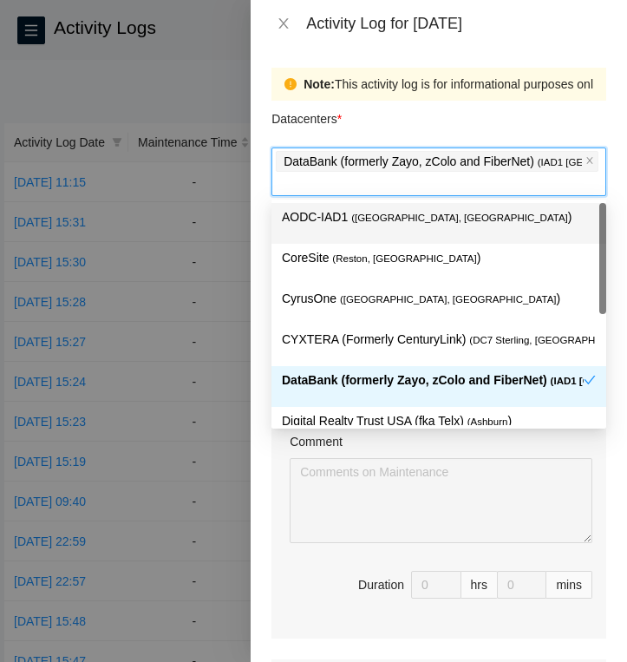
click at [404, 121] on div "Datacenters *" at bounding box center [438, 124] width 335 height 47
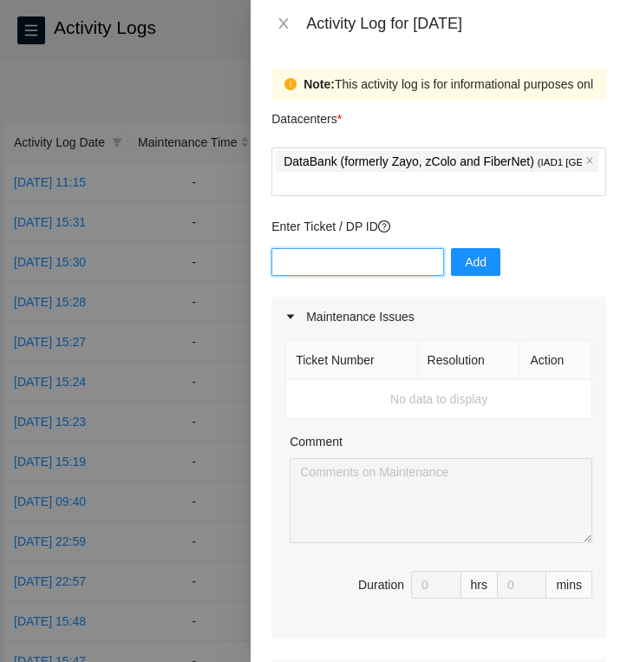
click at [333, 265] on input "text" at bounding box center [357, 262] width 173 height 28
type input "DP83347"
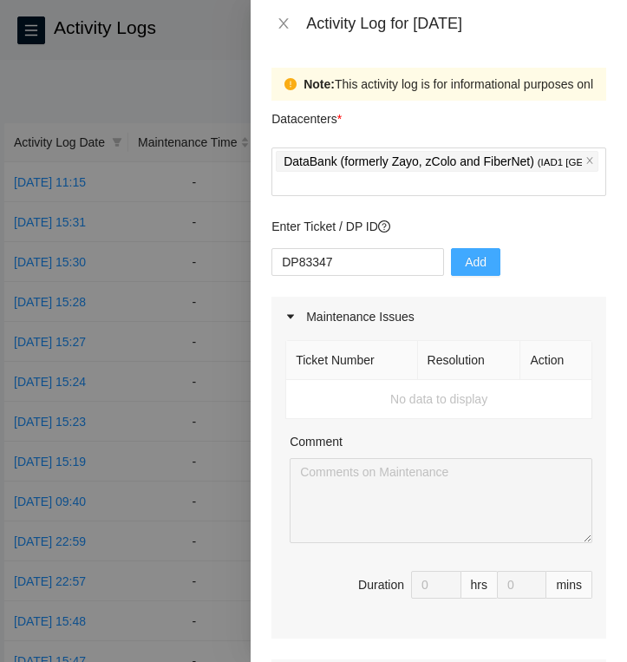
click at [465, 254] on span "Add" at bounding box center [476, 261] width 22 height 19
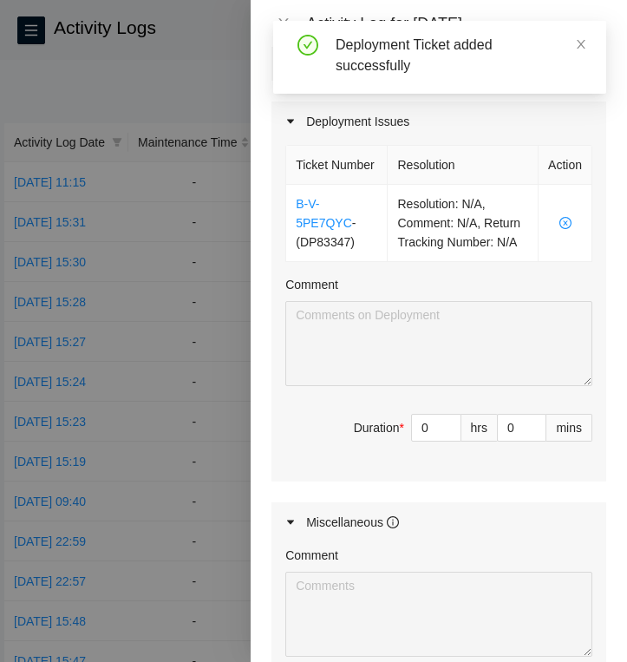
scroll to position [563, 0]
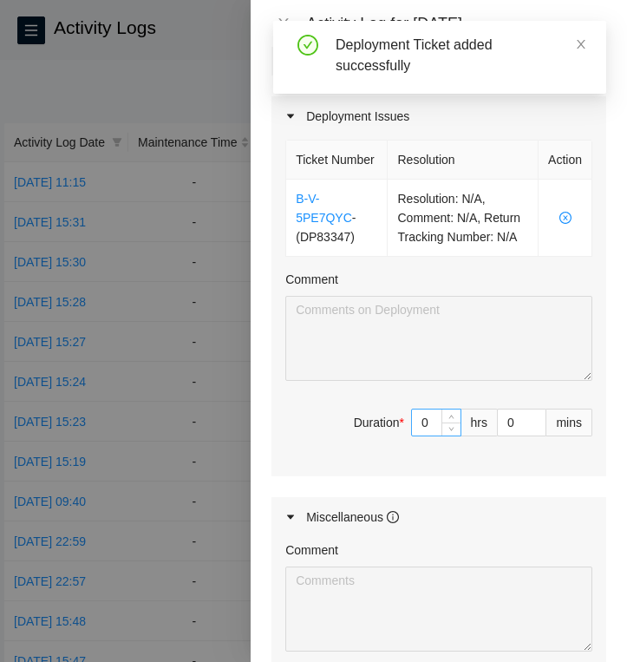
click at [431, 435] on input "0" at bounding box center [436, 422] width 49 height 26
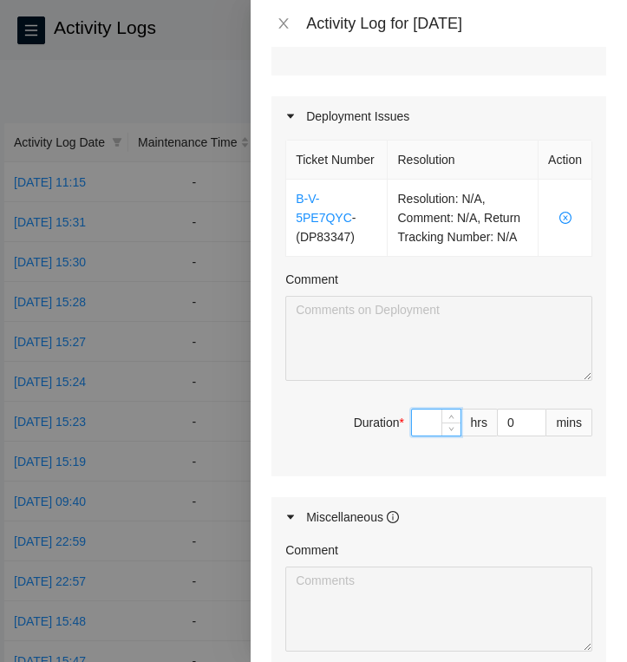
type input "8"
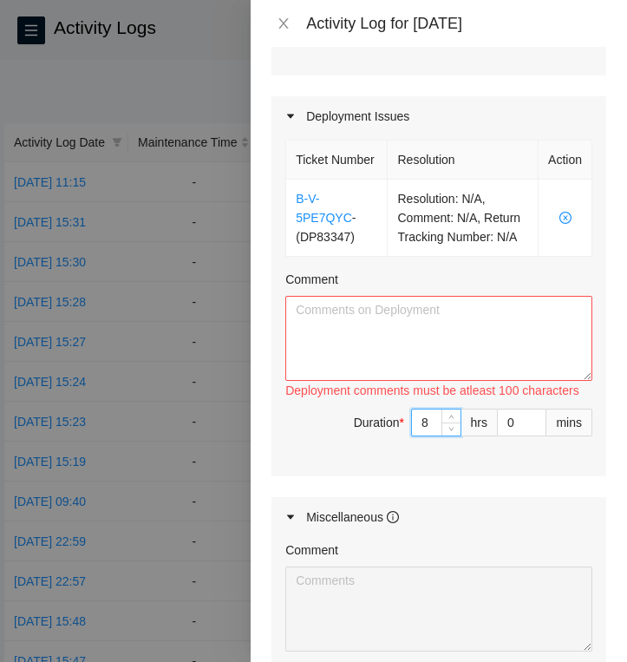
type input "8"
click at [358, 334] on textarea "Comment" at bounding box center [438, 338] width 307 height 85
paste textarea "Ran and managed R03 fiber for these racks: P73-Q9 P73-Q9 P73-Q10 P77-Q13 P77-Q1…"
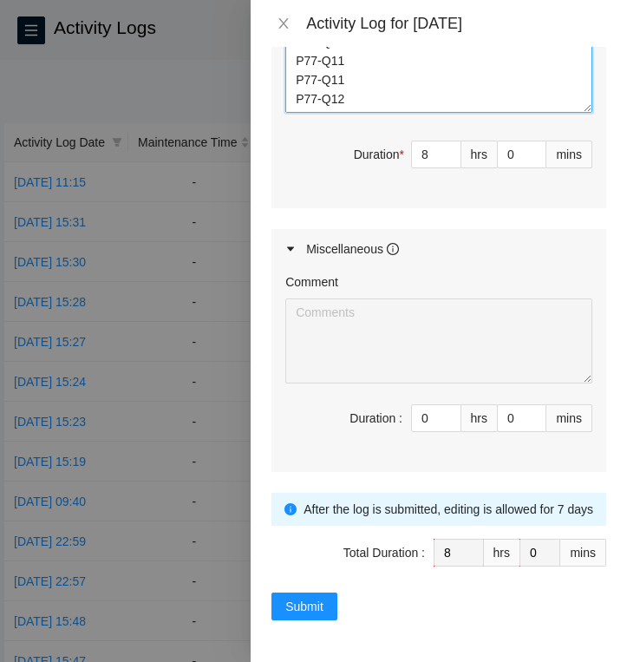
scroll to position [850, 0]
type textarea "Ran and managed R03 fiber for these racks: P73-Q9 P73-Q9 P73-Q10 P77-Q13 P77-Q1…"
click at [306, 610] on span "Submit" at bounding box center [304, 606] width 38 height 19
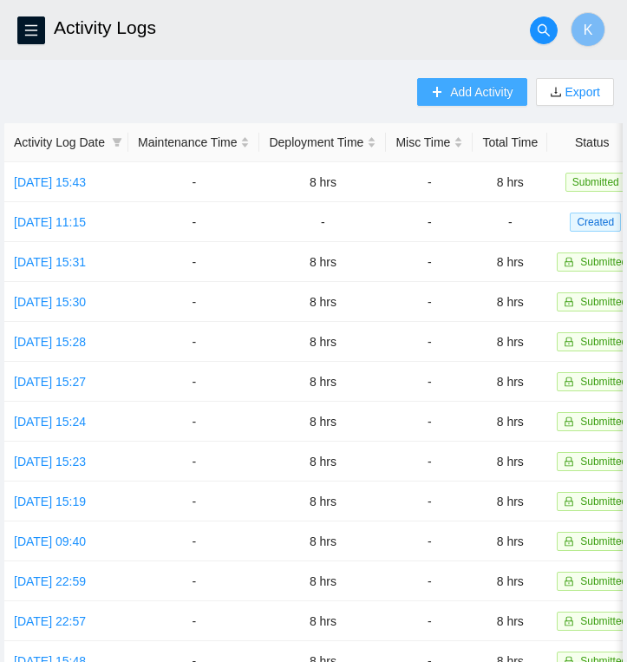
click at [493, 99] on span "Add Activity" at bounding box center [481, 91] width 62 height 19
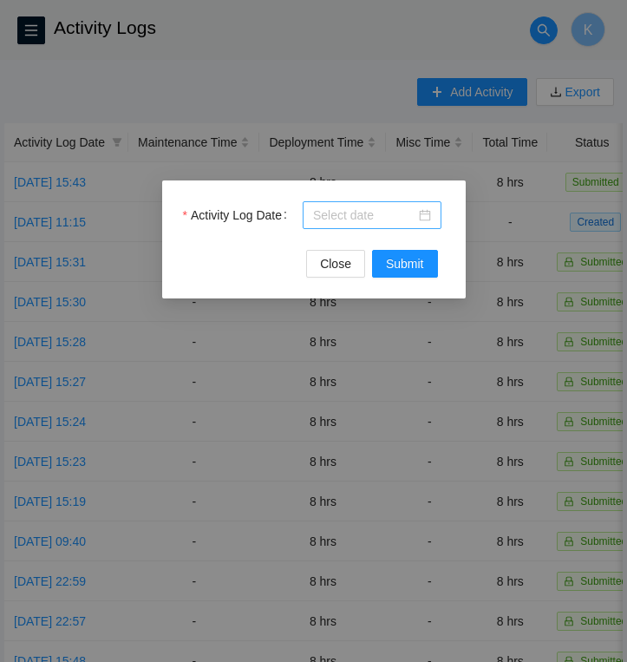
click at [430, 213] on div at bounding box center [372, 215] width 118 height 19
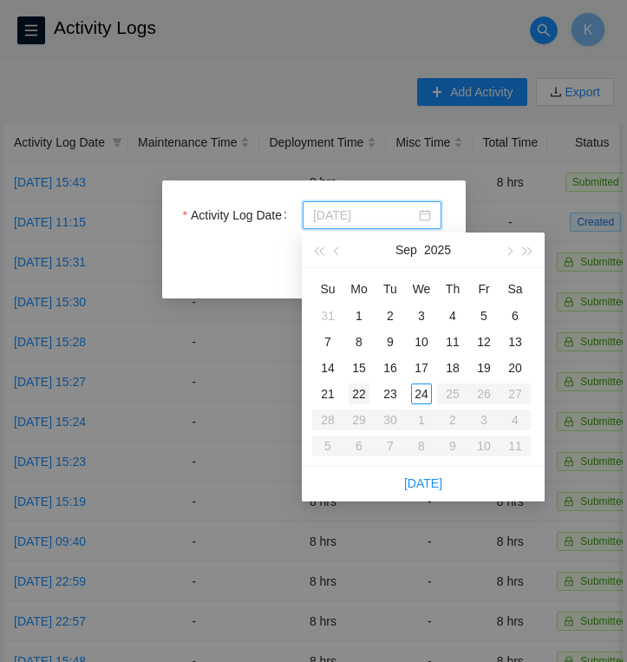
type input "[DATE]"
click at [360, 388] on div "22" at bounding box center [359, 393] width 21 height 21
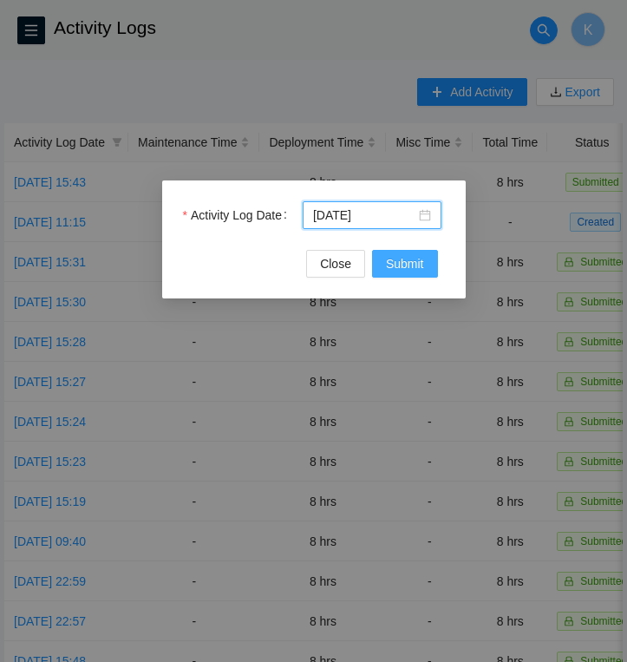
click at [400, 271] on span "Submit" at bounding box center [405, 263] width 38 height 19
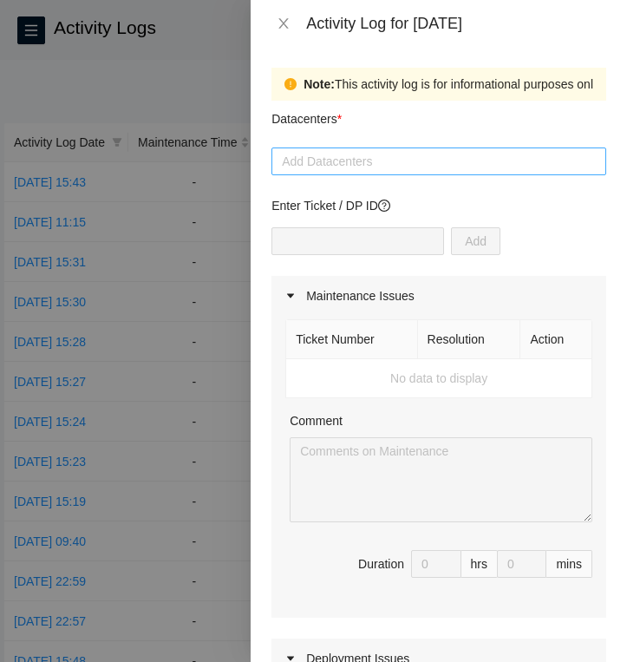
click at [398, 163] on div at bounding box center [439, 161] width 326 height 21
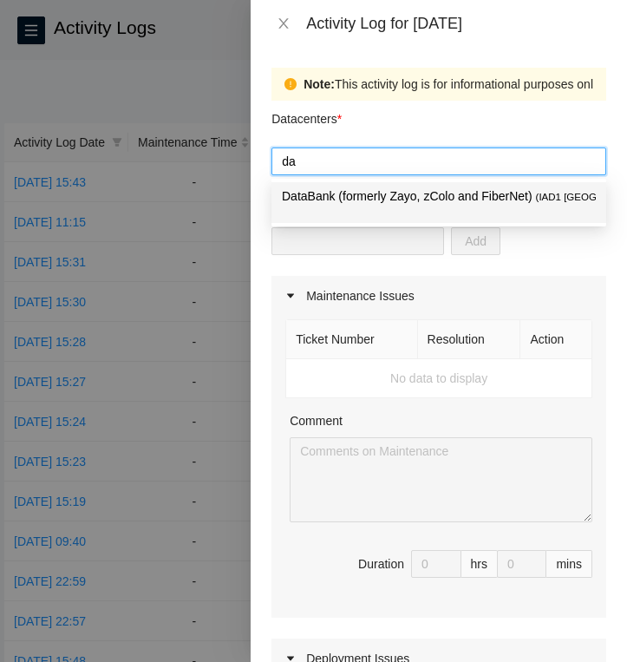
type input "dat"
click at [389, 195] on p "DataBank (formerly Zayo, zColo and FiberNet) ( IAD1 [GEOGRAPHIC_DATA], [GEOGRAP…" at bounding box center [439, 196] width 314 height 20
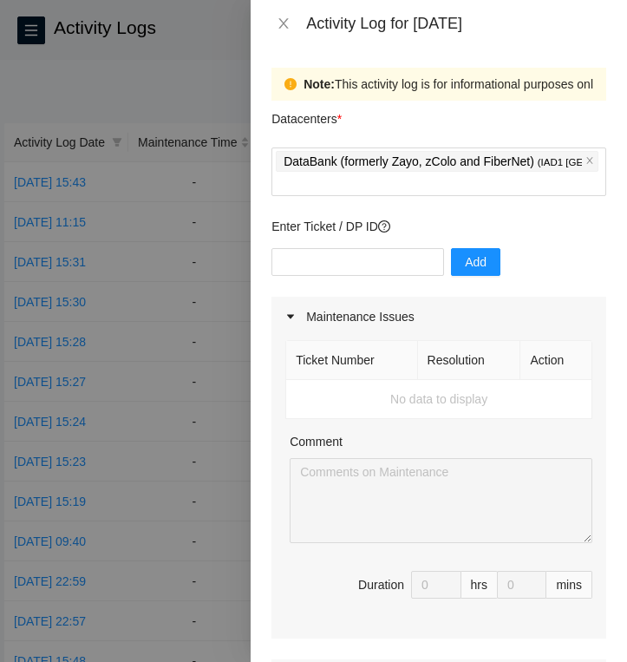
click at [399, 121] on div "Datacenters *" at bounding box center [438, 124] width 335 height 47
click at [342, 265] on input "text" at bounding box center [357, 262] width 173 height 28
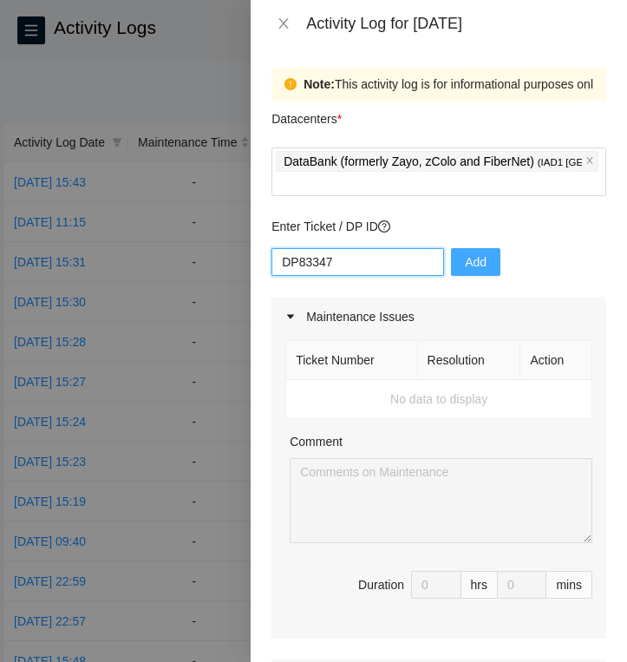
type input "DP83347"
click at [465, 264] on span "Add" at bounding box center [476, 261] width 22 height 19
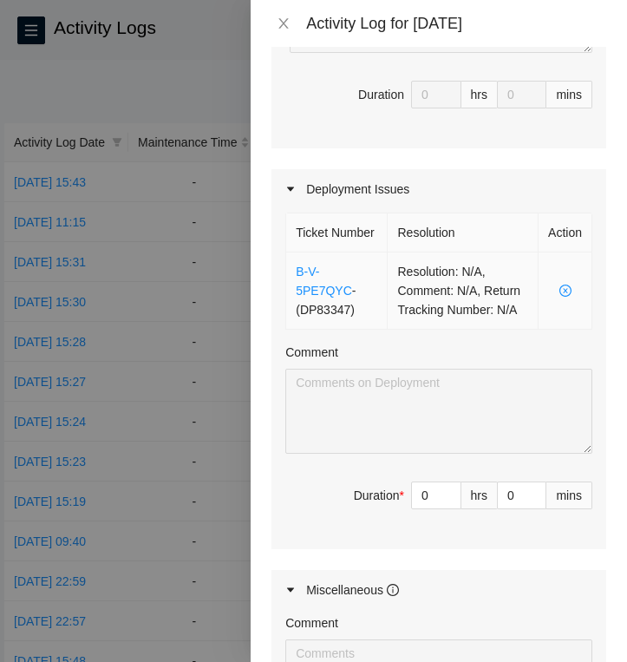
scroll to position [493, 0]
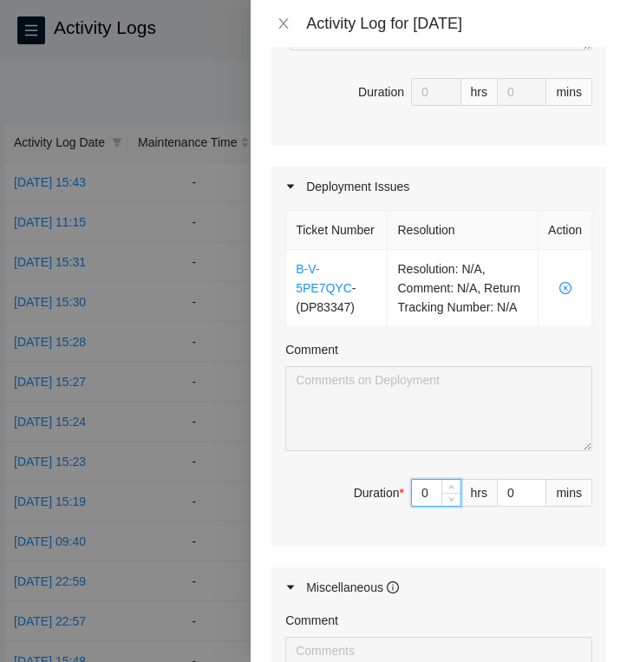
click at [429, 506] on input "0" at bounding box center [436, 493] width 49 height 26
type input "8"
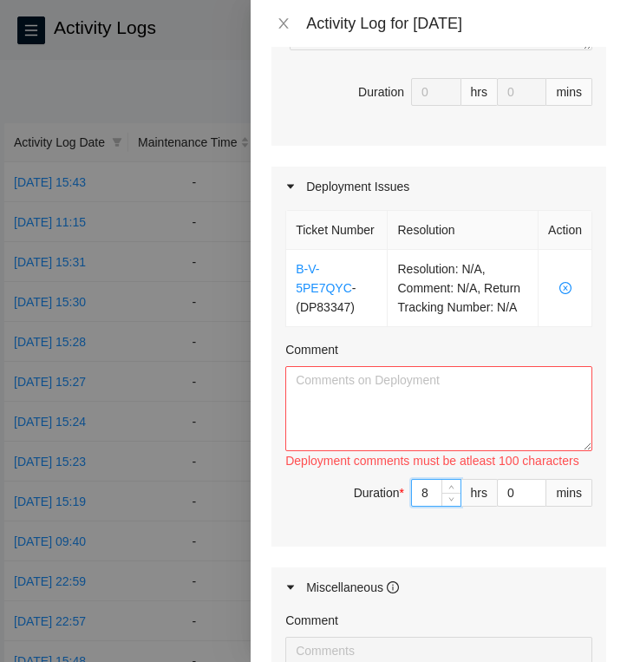
type input "8"
click at [418, 451] on textarea "Comment" at bounding box center [438, 408] width 307 height 85
click at [457, 412] on textarea "Comment" at bounding box center [438, 408] width 307 height 85
paste textarea "- Verified patched fiber cassette ports for P77 rack row - Traced fibers to ver…"
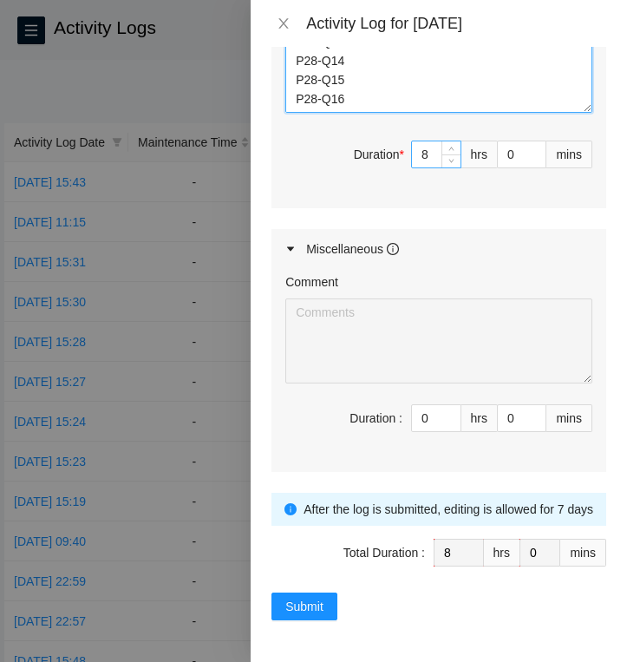
scroll to position [850, 0]
type textarea "- Verified patched fiber cassette ports for P77 rack row - Traced fibers to ver…"
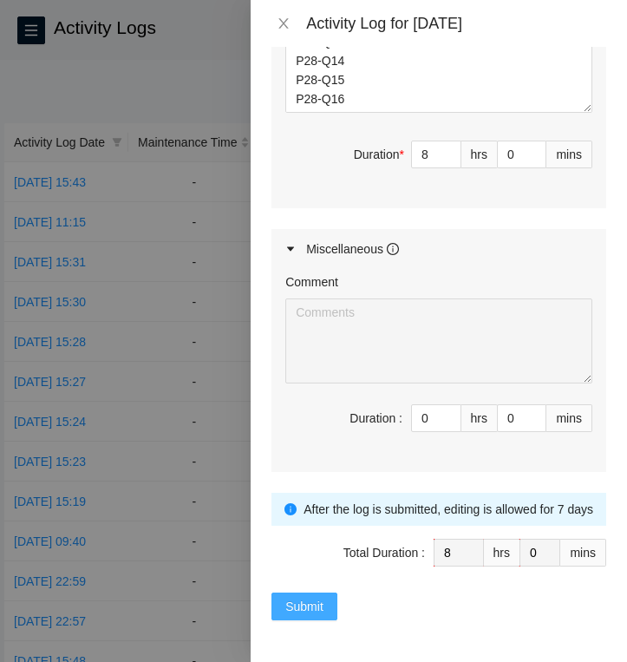
click at [316, 609] on span "Submit" at bounding box center [304, 606] width 38 height 19
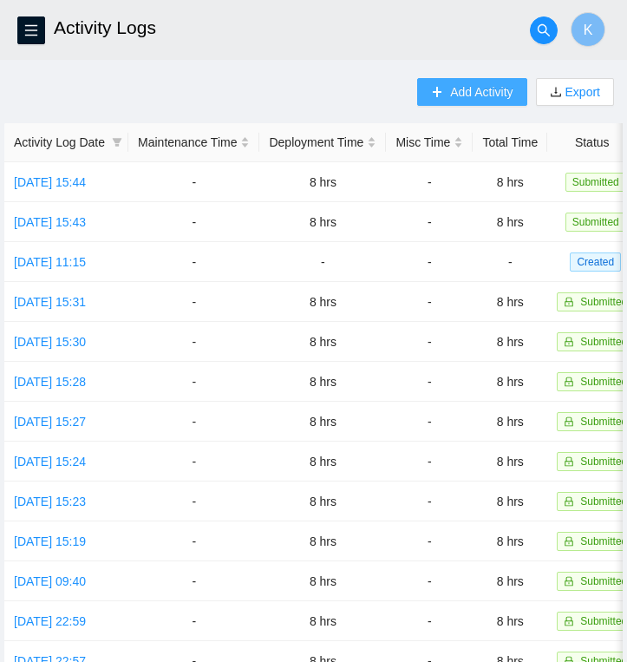
click at [475, 93] on span "Add Activity" at bounding box center [481, 91] width 62 height 19
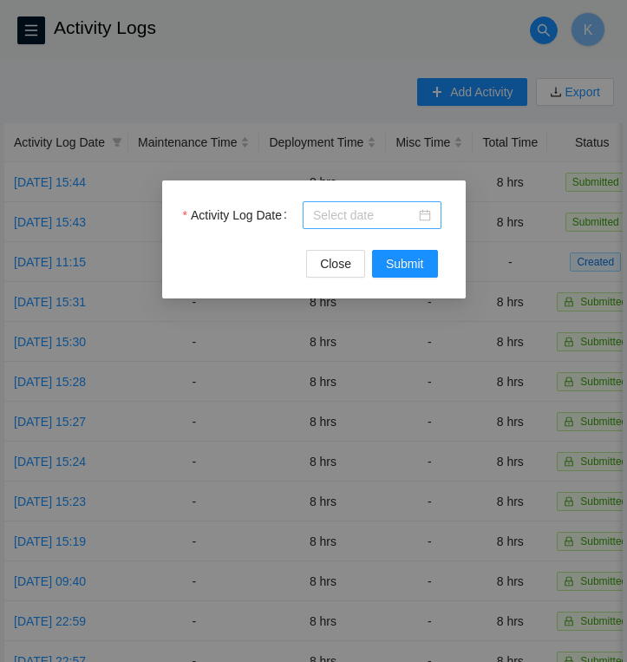
click at [429, 217] on div at bounding box center [372, 215] width 118 height 19
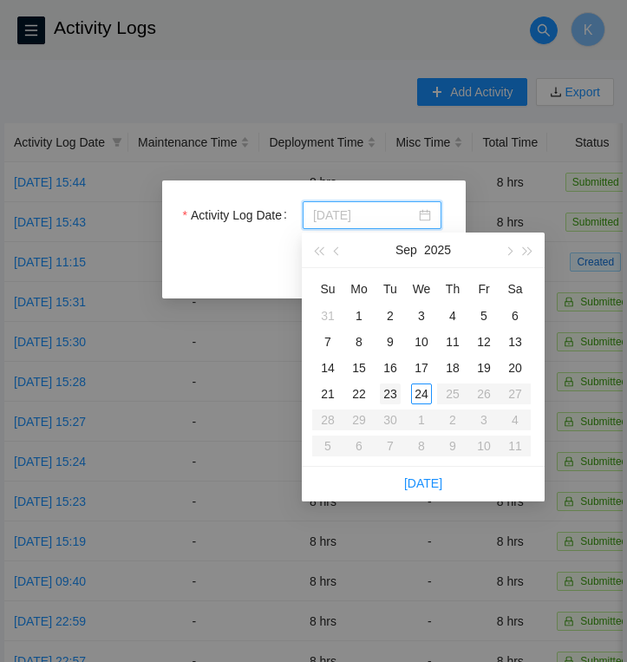
type input "[DATE]"
click at [393, 397] on div "23" at bounding box center [390, 393] width 21 height 21
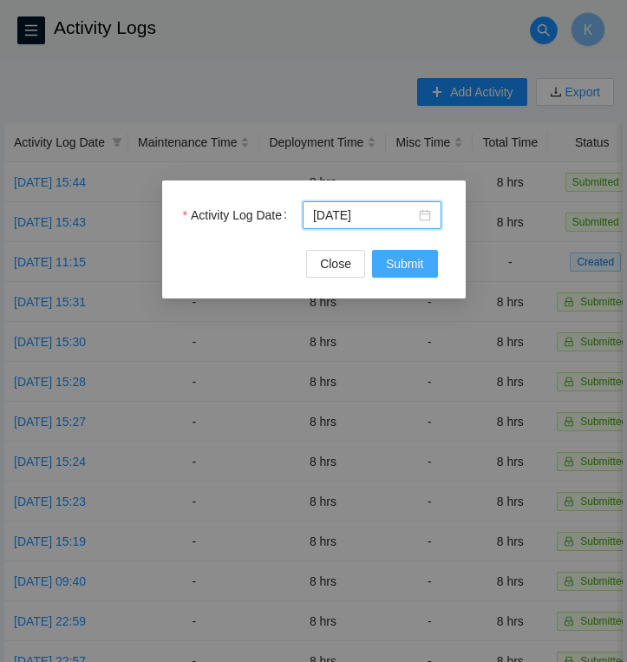
click at [421, 269] on span "Submit" at bounding box center [405, 263] width 38 height 19
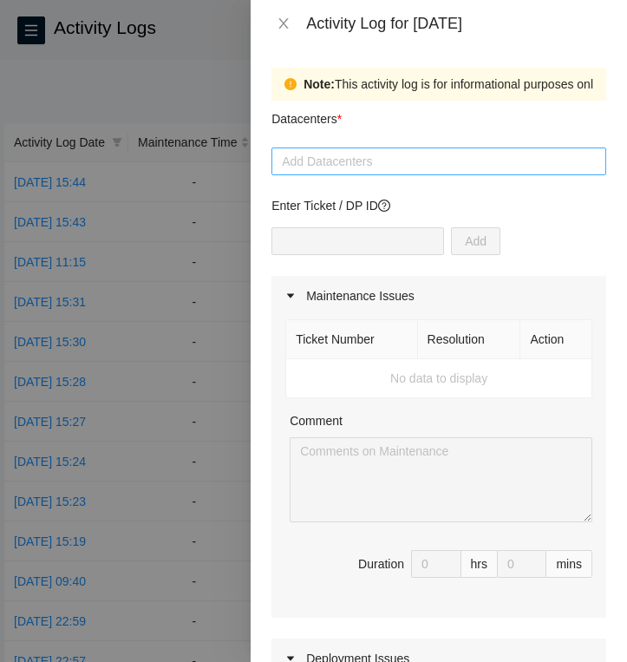
click at [381, 167] on div at bounding box center [439, 161] width 326 height 21
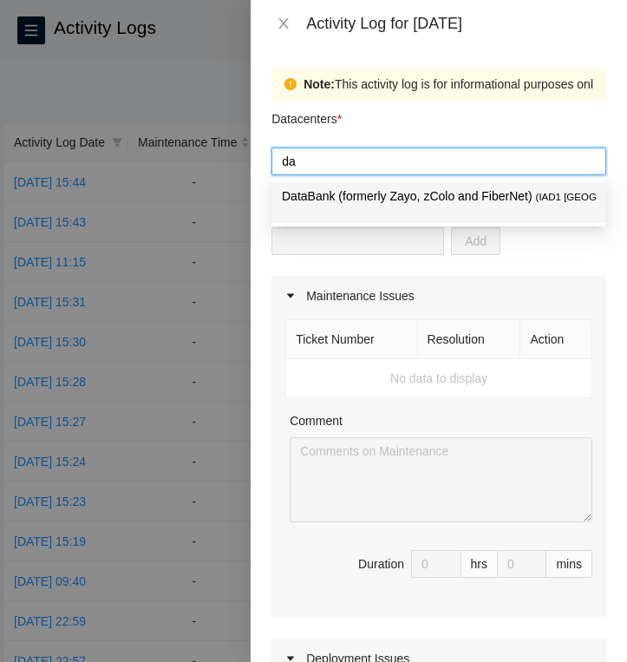
type input "dat"
click at [372, 204] on p "DataBank (formerly Zayo, zColo and FiberNet) ( IAD1 [GEOGRAPHIC_DATA], [GEOGRAP…" at bounding box center [439, 196] width 314 height 20
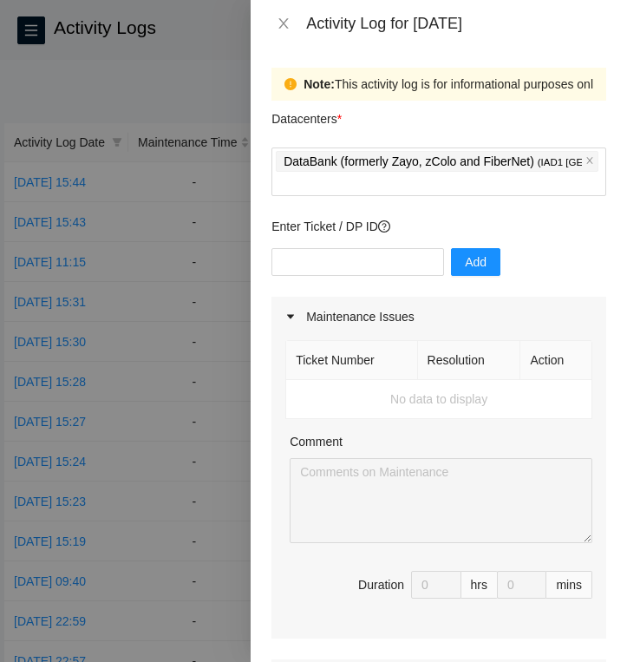
click at [420, 131] on div "Datacenters *" at bounding box center [438, 124] width 335 height 47
click at [371, 258] on input "text" at bounding box center [357, 262] width 173 height 28
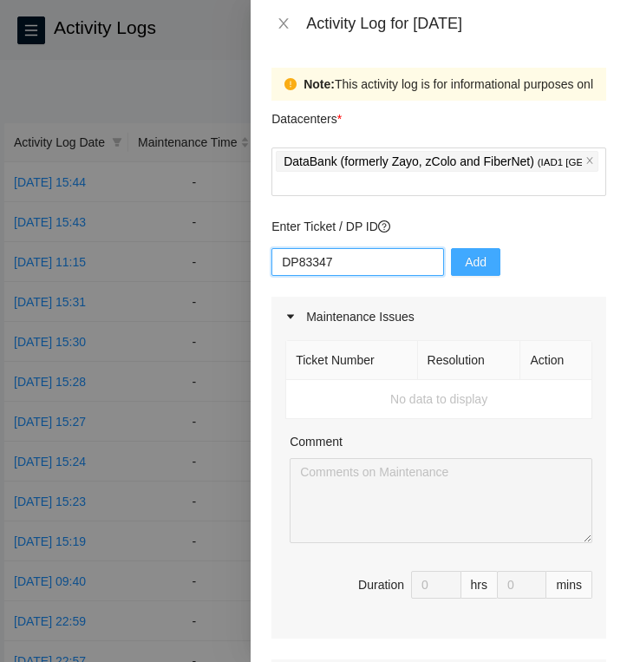
type input "DP83347"
click at [477, 264] on button "Add" at bounding box center [475, 262] width 49 height 28
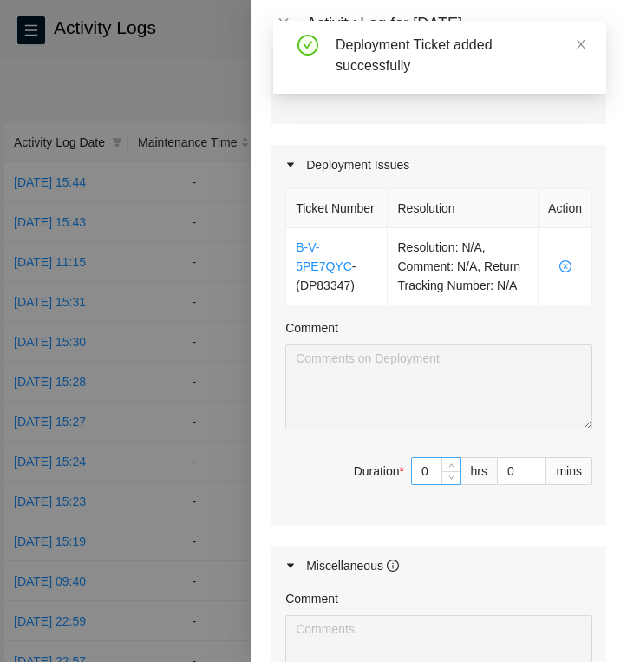
scroll to position [516, 0]
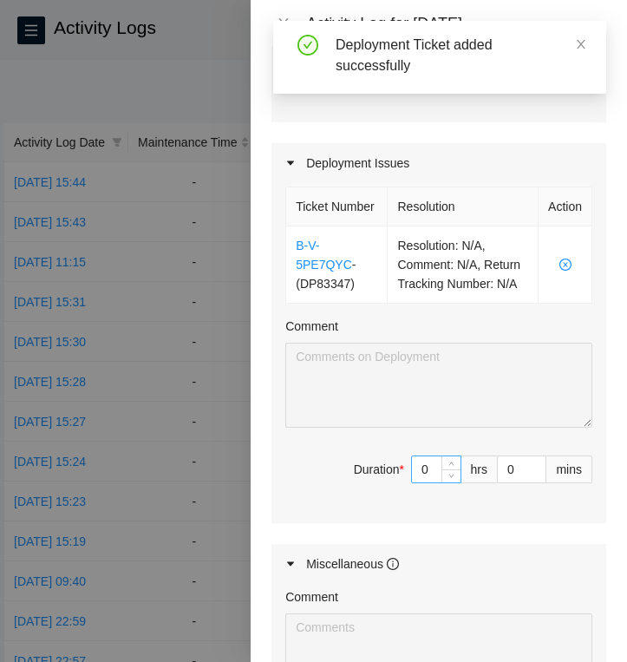
click at [430, 482] on input "0" at bounding box center [436, 469] width 49 height 26
type input "8"
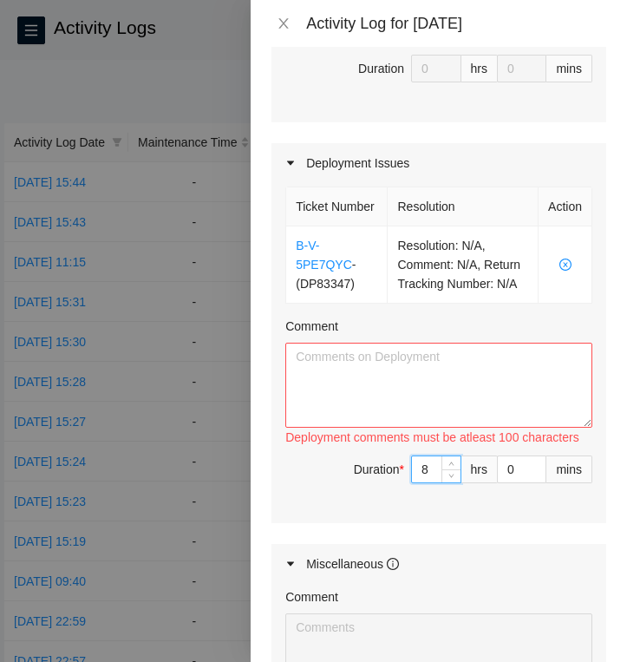
type input "8"
click at [375, 383] on textarea "Comment" at bounding box center [438, 385] width 307 height 85
paste textarea "Prepped, ran, & managed R03 fiber for these racks: P28-Q17 P28-Q18 P28-Q19 P28-…"
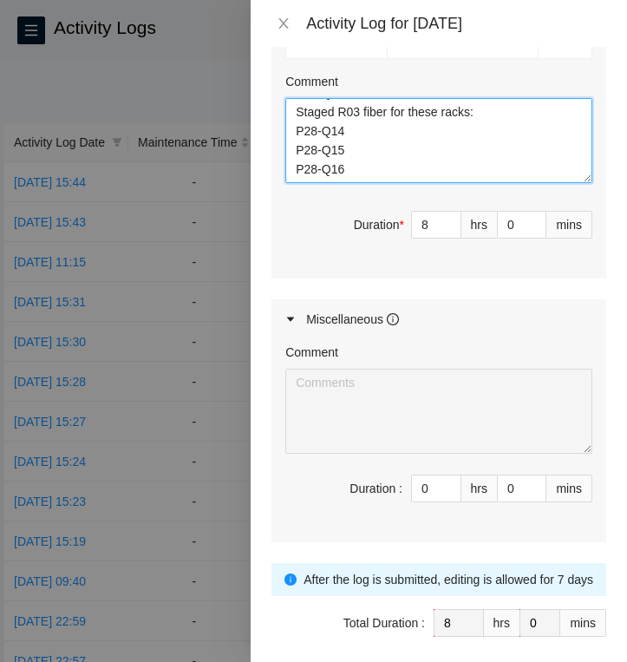
scroll to position [850, 0]
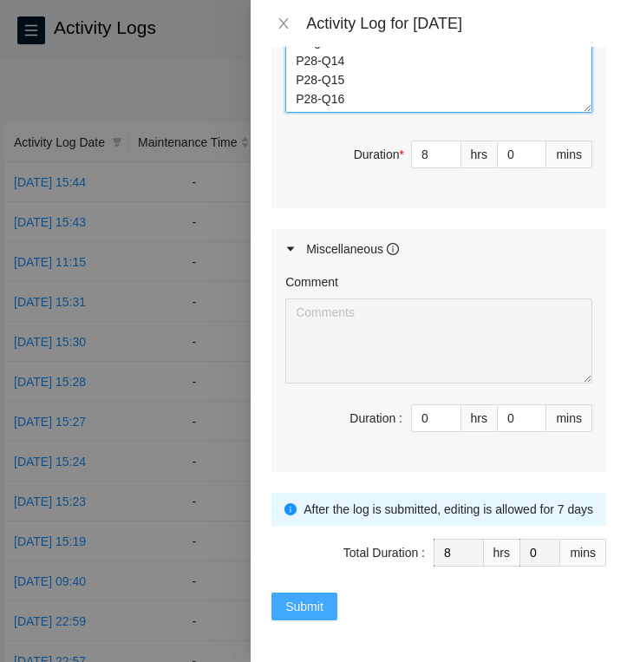
type textarea "Prepped, ran, & managed R03 fiber for these racks: P28-Q17 P28-Q18 P28-Q19 P28-…"
click at [297, 606] on span "Submit" at bounding box center [304, 606] width 38 height 19
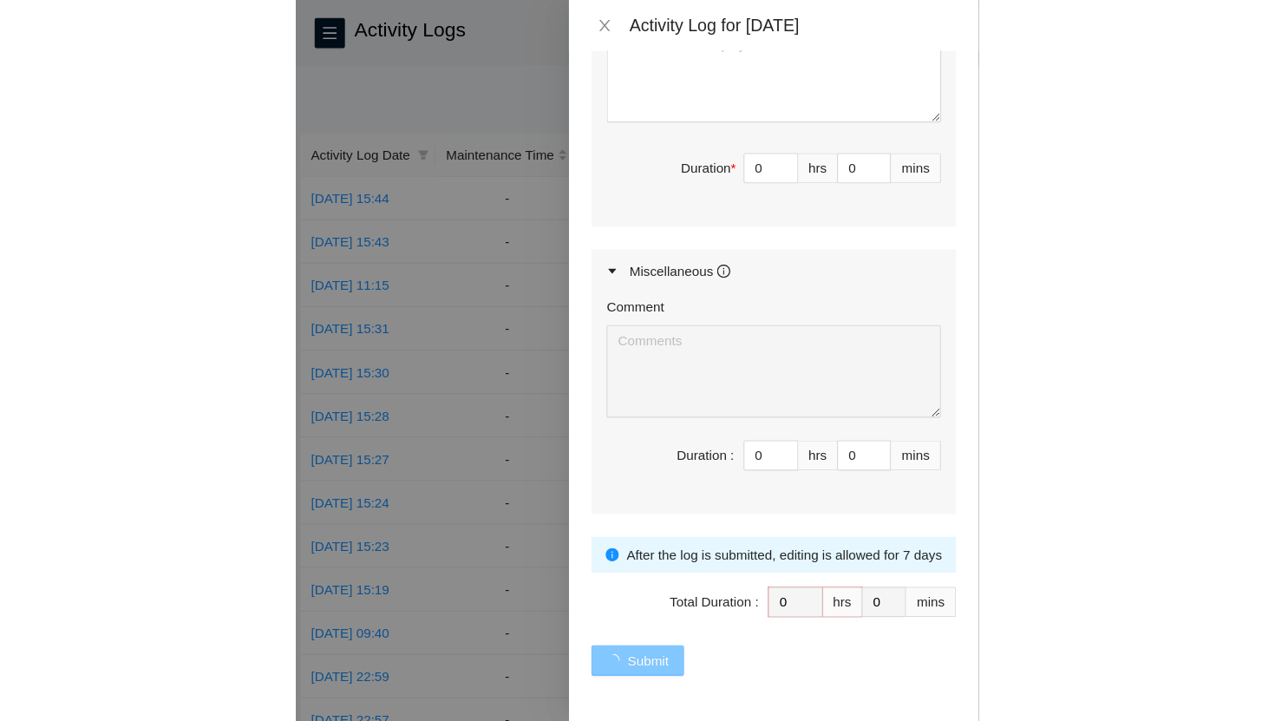
scroll to position [0, 0]
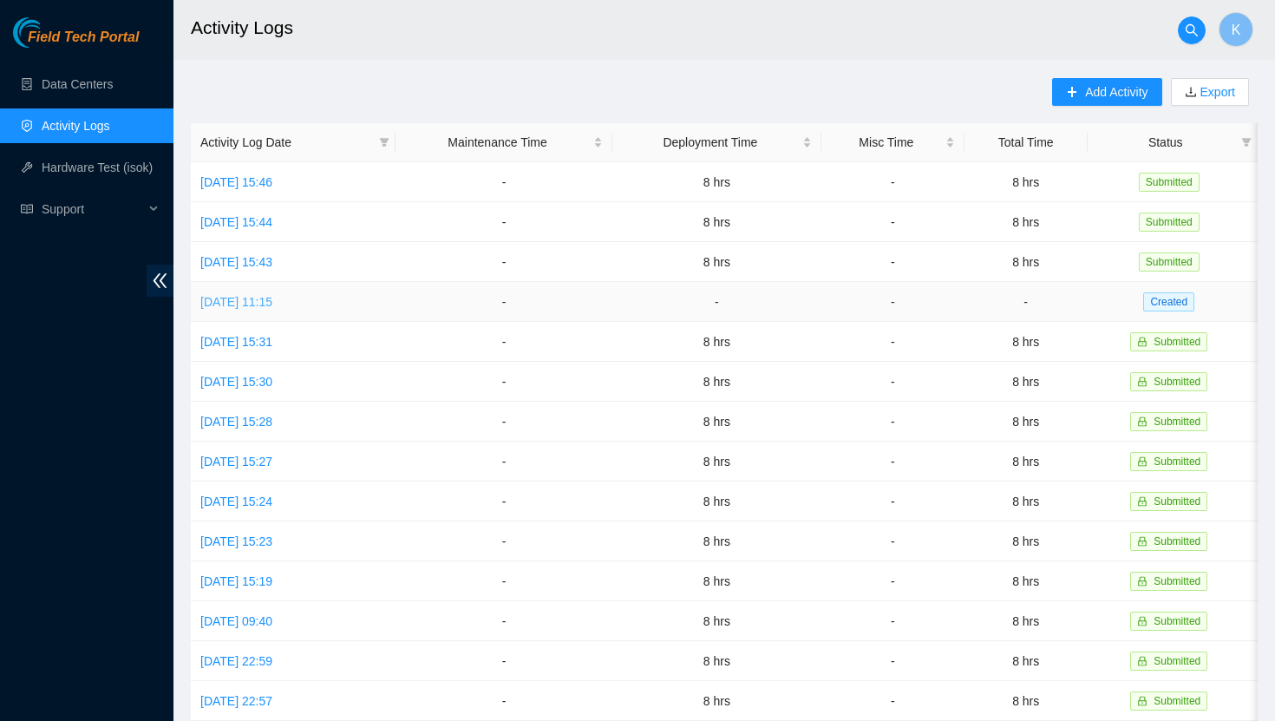
click at [272, 303] on link "[DATE] 11:15" at bounding box center [236, 302] width 72 height 14
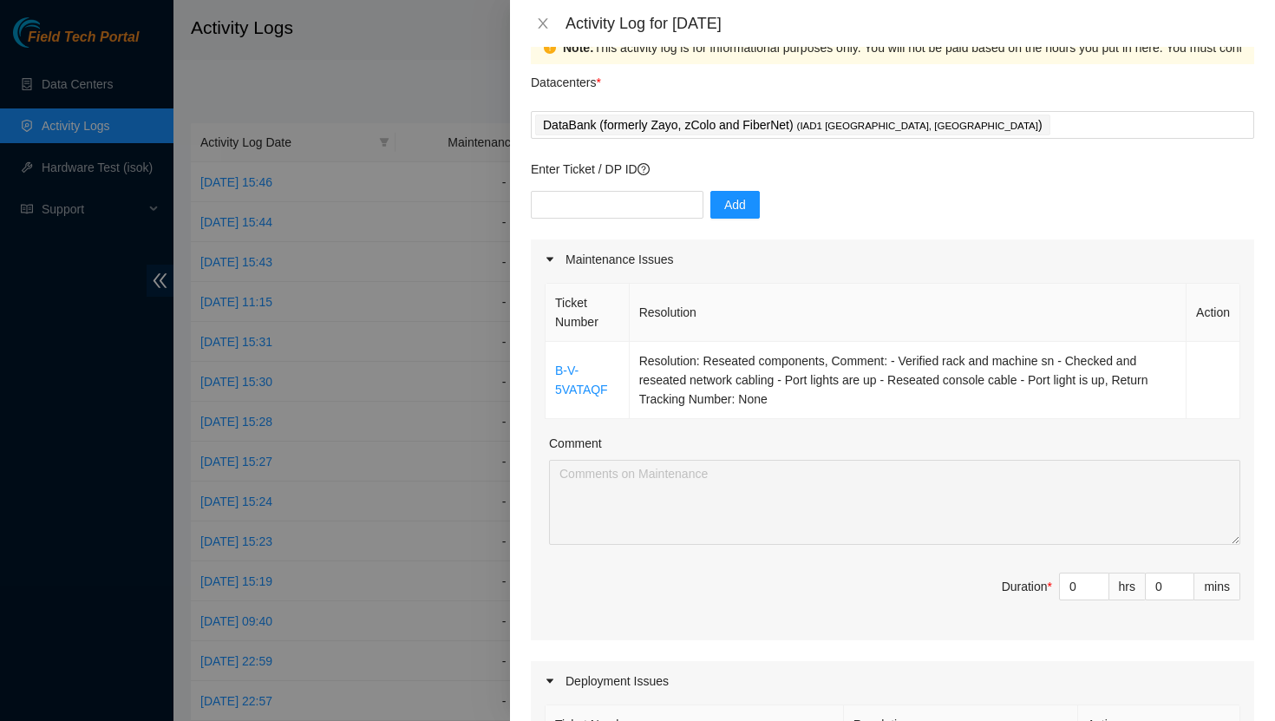
scroll to position [49, 0]
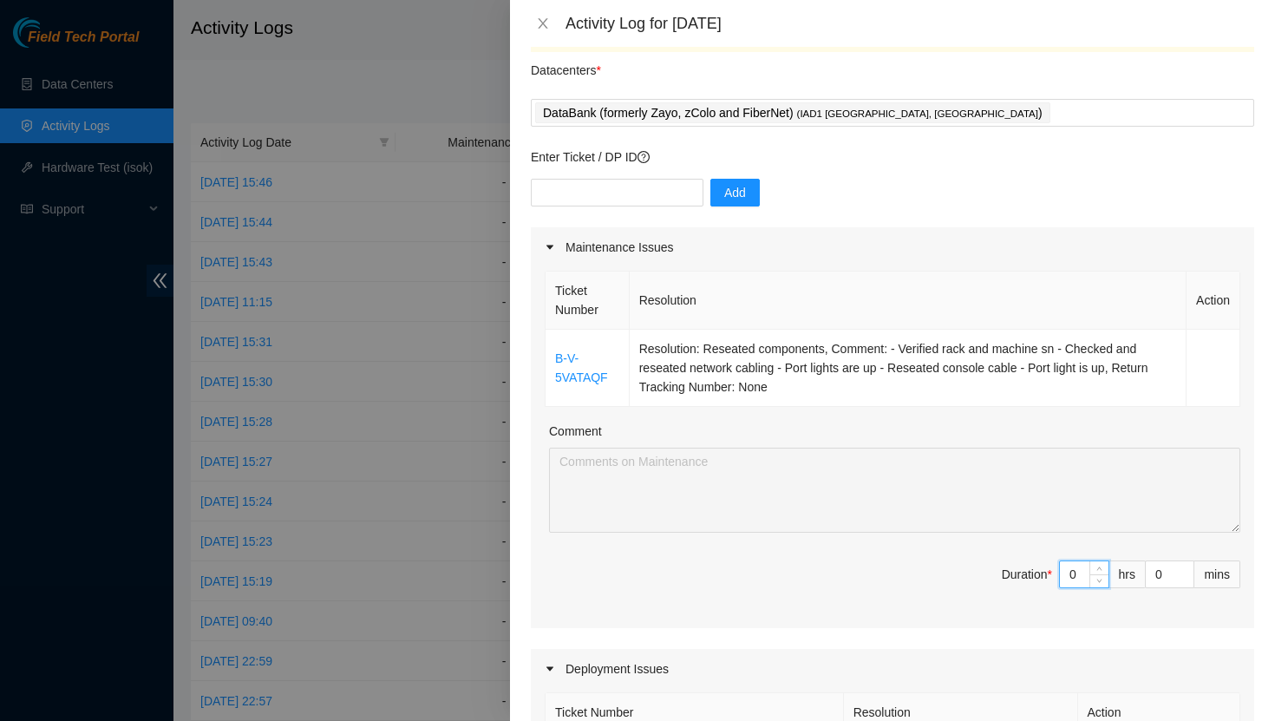
click at [1083, 578] on input "0" at bounding box center [1084, 574] width 49 height 26
type input "3"
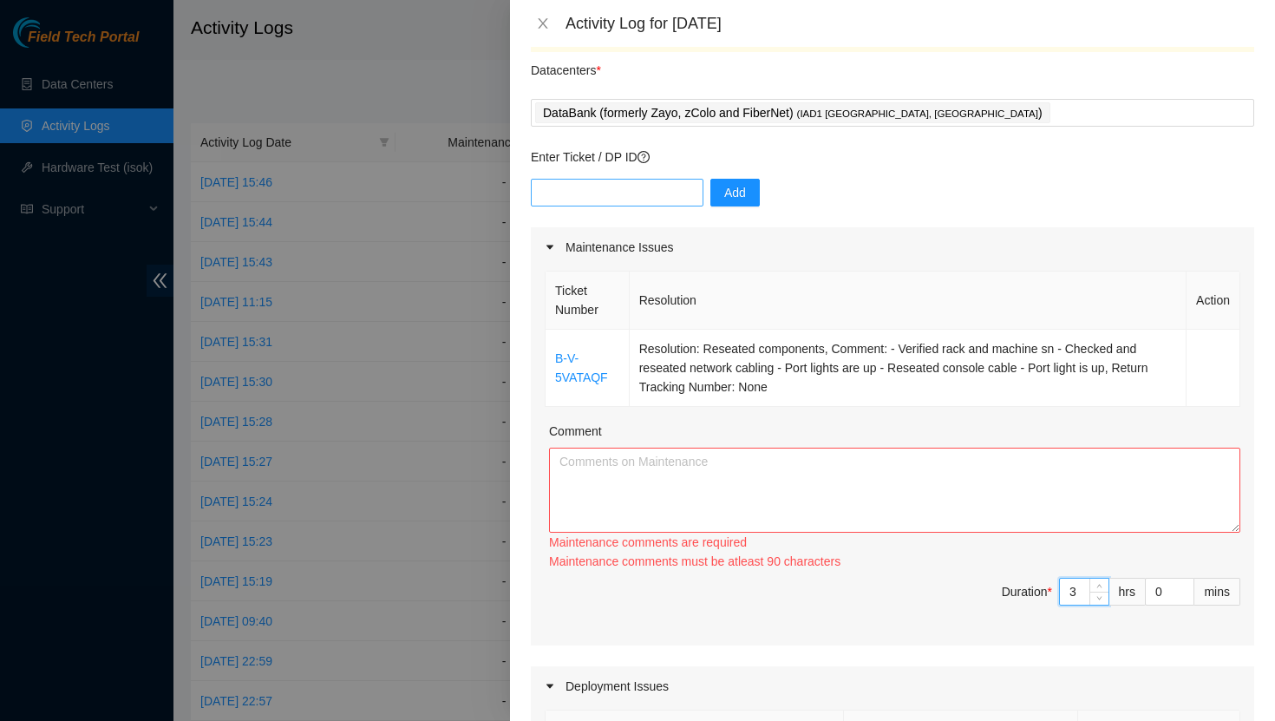
type input "3"
click at [634, 192] on input "text" at bounding box center [617, 193] width 173 height 28
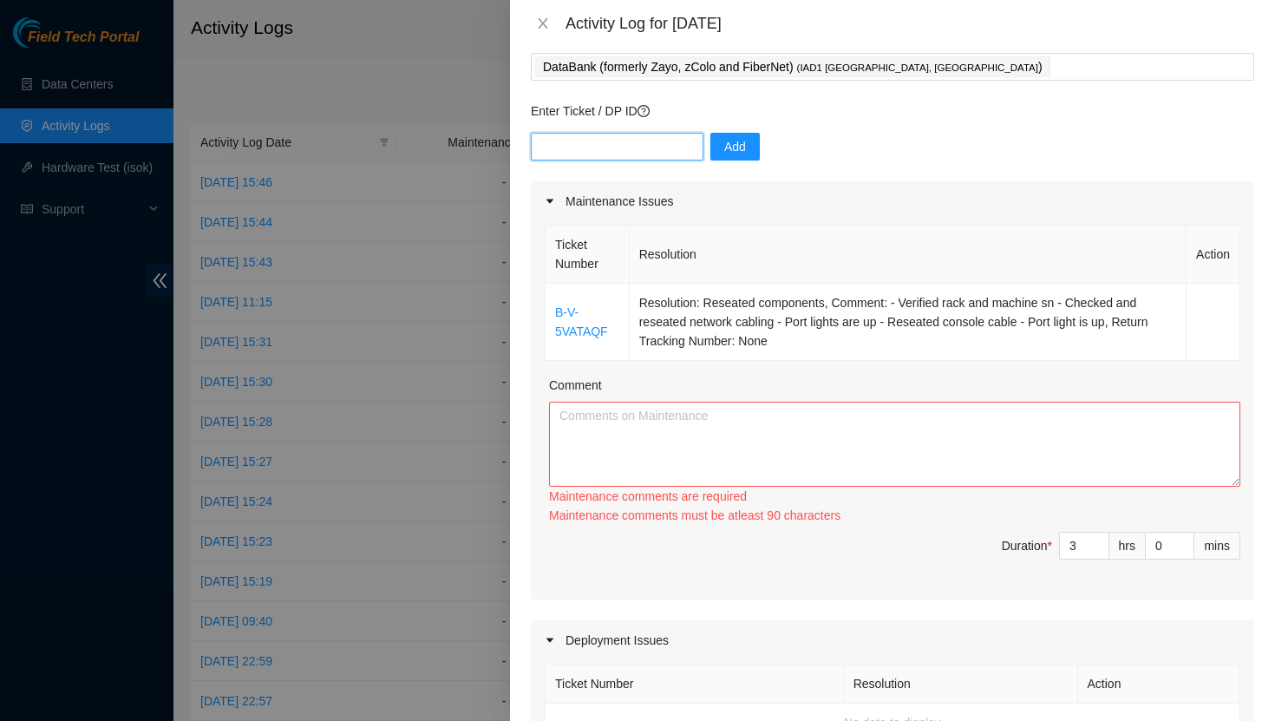
scroll to position [94, 0]
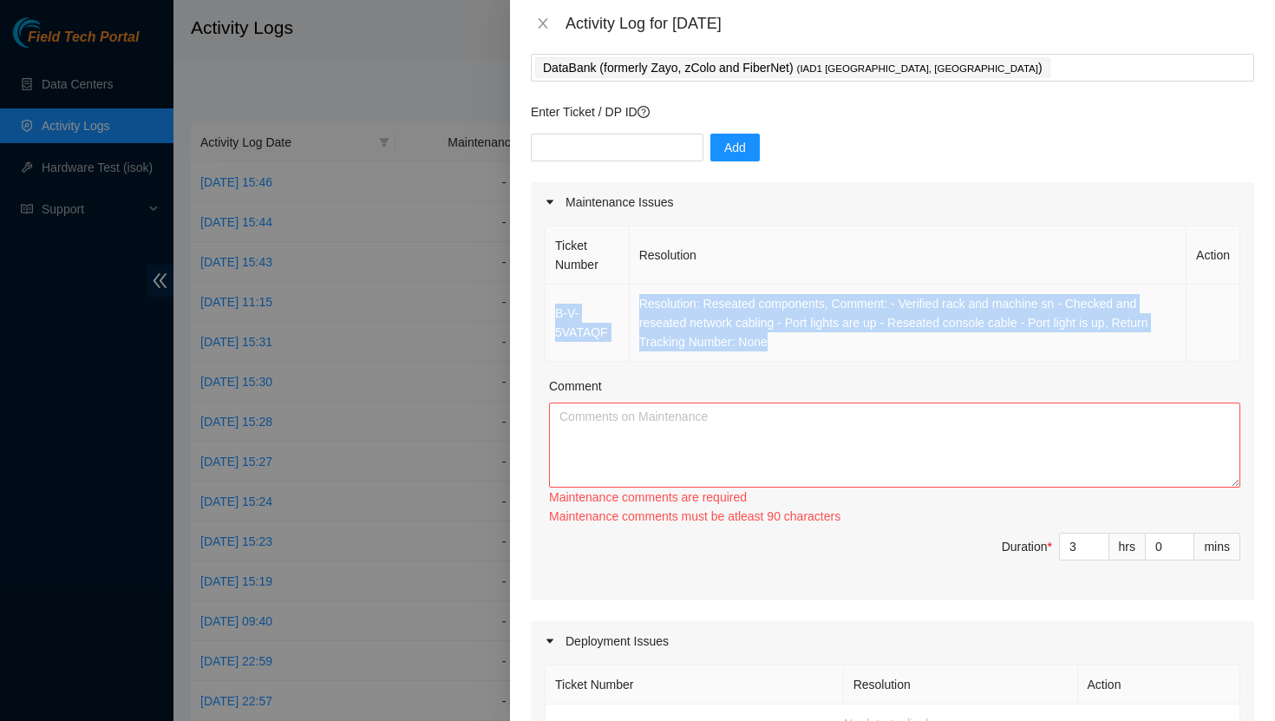
drag, startPoint x: 783, startPoint y: 343, endPoint x: 554, endPoint y: 310, distance: 231.3
click at [553, 310] on tr "B-V-5VATAQF Resolution: Reseated components, Comment: - Verified rack and machi…" at bounding box center [892, 322] width 695 height 77
copy tr "B-V-5VATAQF Resolution: Reseated components, Comment: - Verified rack and machi…"
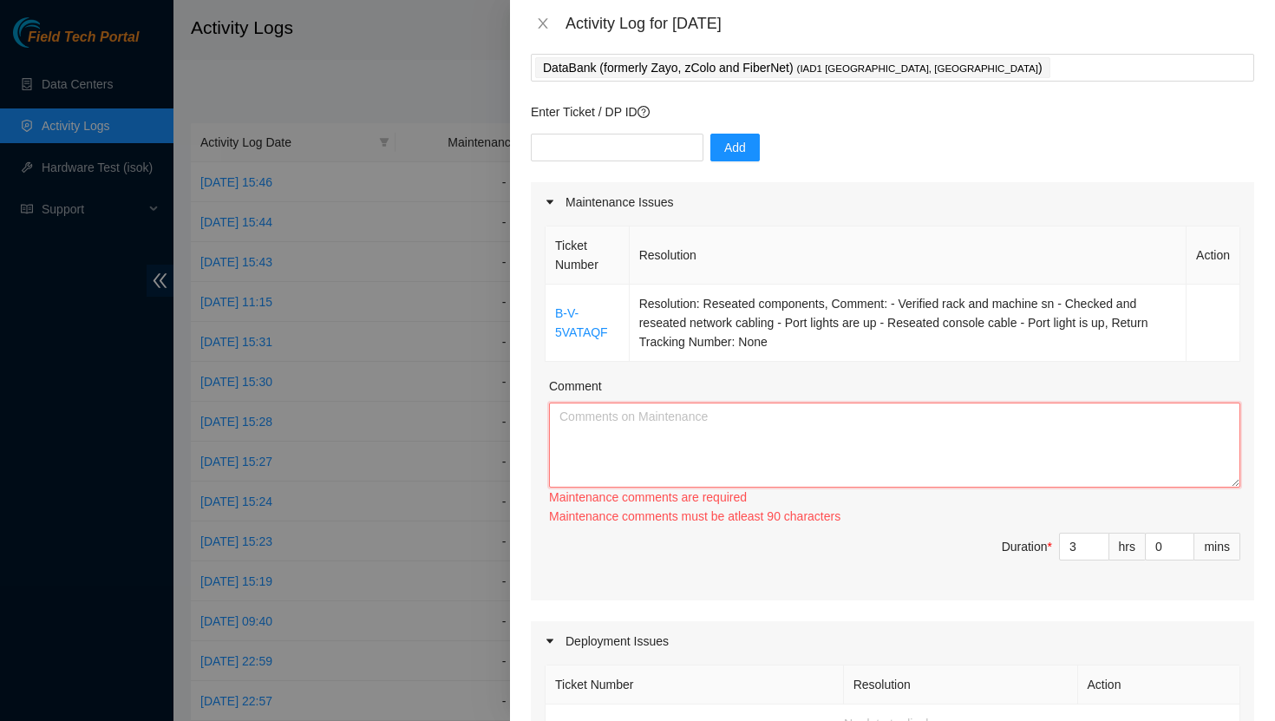
click at [624, 440] on textarea "Comment" at bounding box center [894, 444] width 691 height 85
paste textarea "B-V-5VATAQF Resolution: Reseated components, Comment: - Verified rack and machi…"
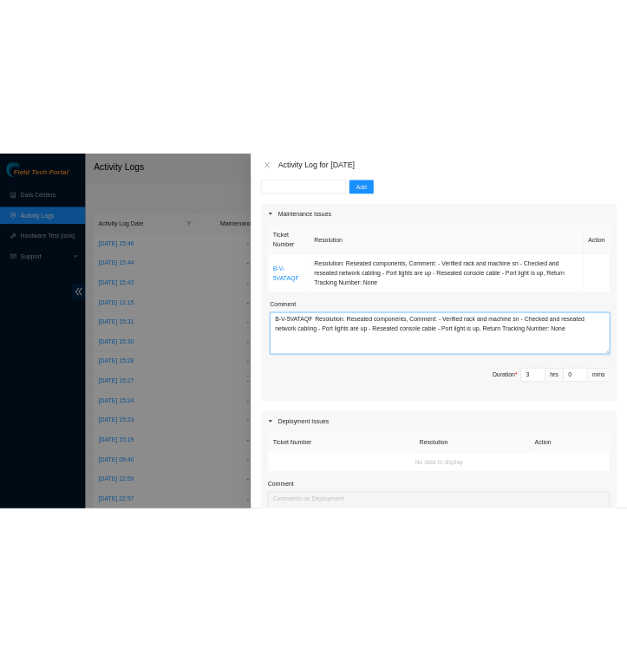
scroll to position [0, 0]
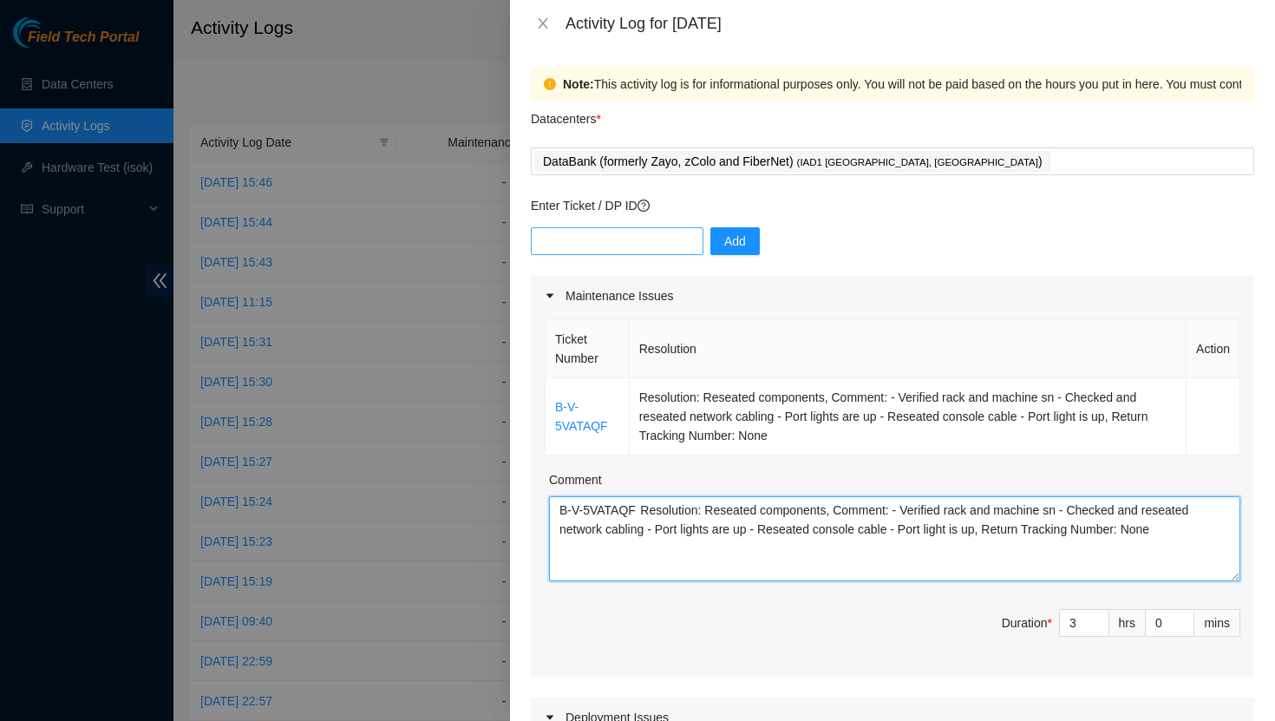
type textarea "B-V-5VATAQF Resolution: Reseated components, Comment: - Verified rack and machi…"
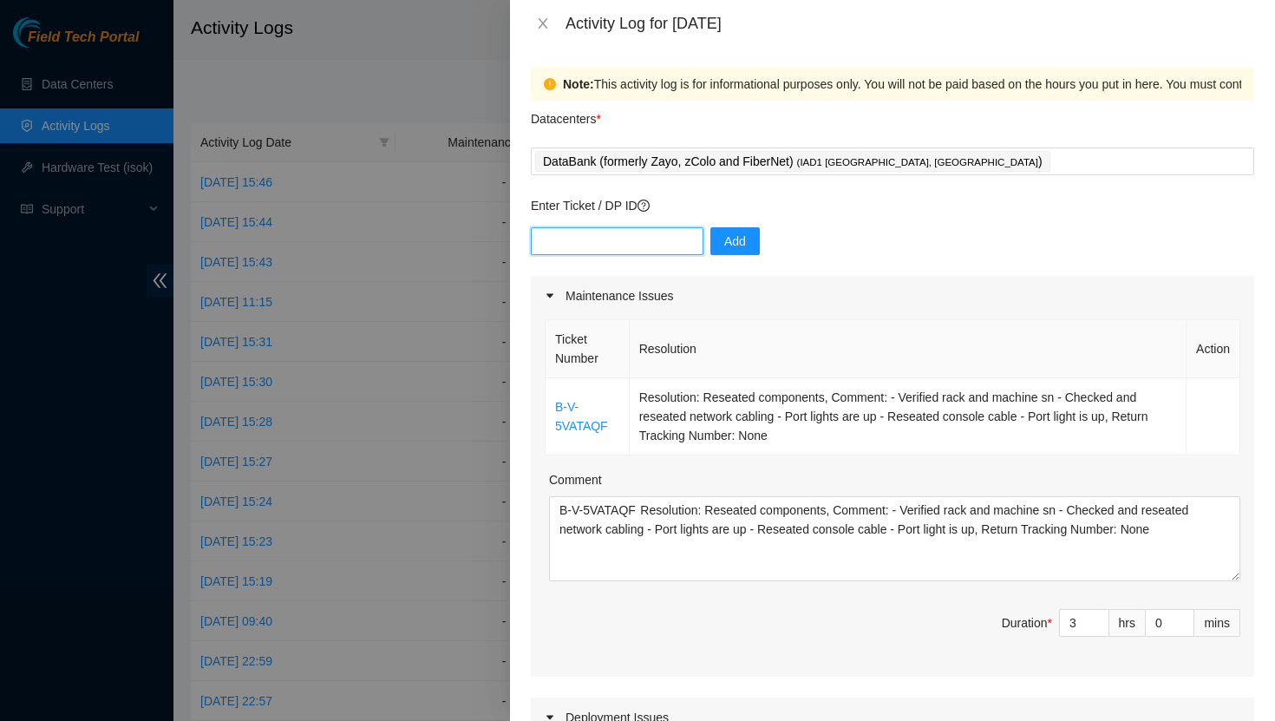
click at [604, 243] on input "text" at bounding box center [617, 241] width 173 height 28
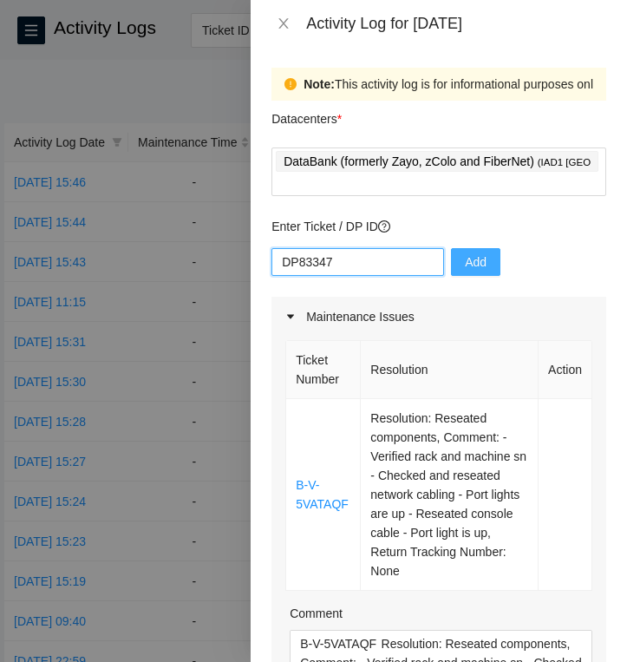
type input "DP83347"
click at [465, 256] on span "Add" at bounding box center [476, 261] width 22 height 19
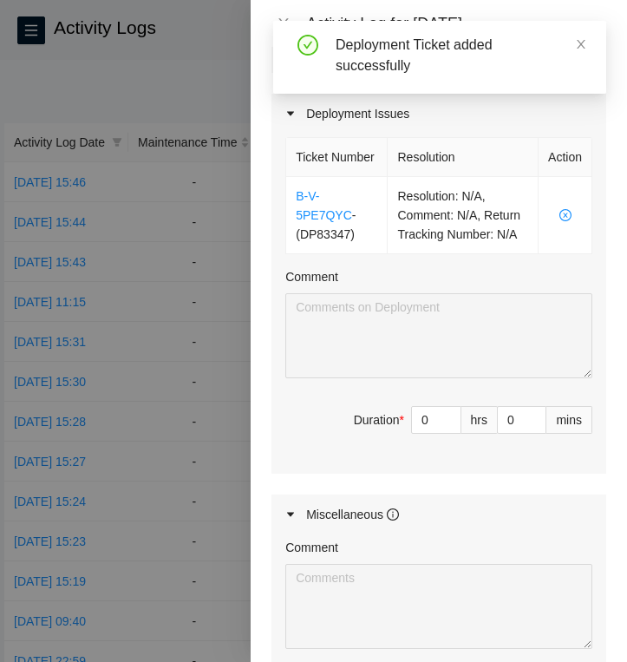
scroll to position [713, 0]
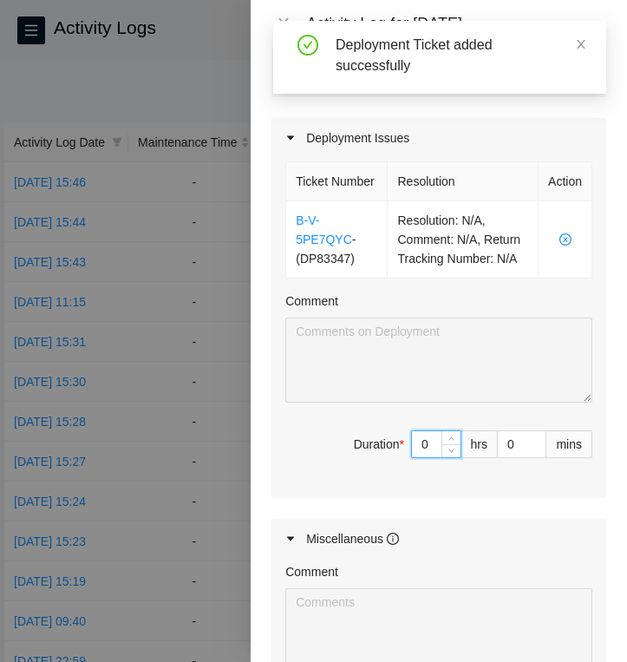
click at [434, 457] on input "0" at bounding box center [436, 444] width 49 height 26
type input "5"
type input "8"
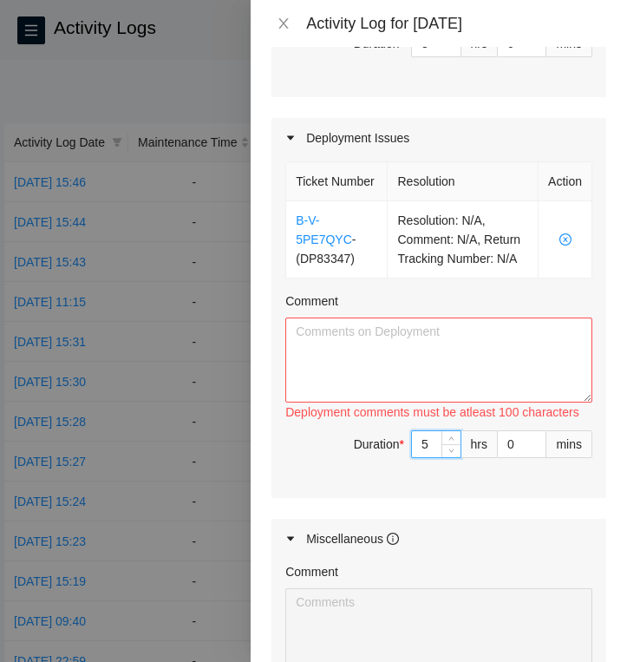
type input "5"
click at [393, 356] on textarea "Comment" at bounding box center [438, 359] width 307 height 85
paste textarea "Ran and managed r03 fiber for these racks: P67-Q13 P67-Q13 P67-Q14 P67-Q14 Prep…"
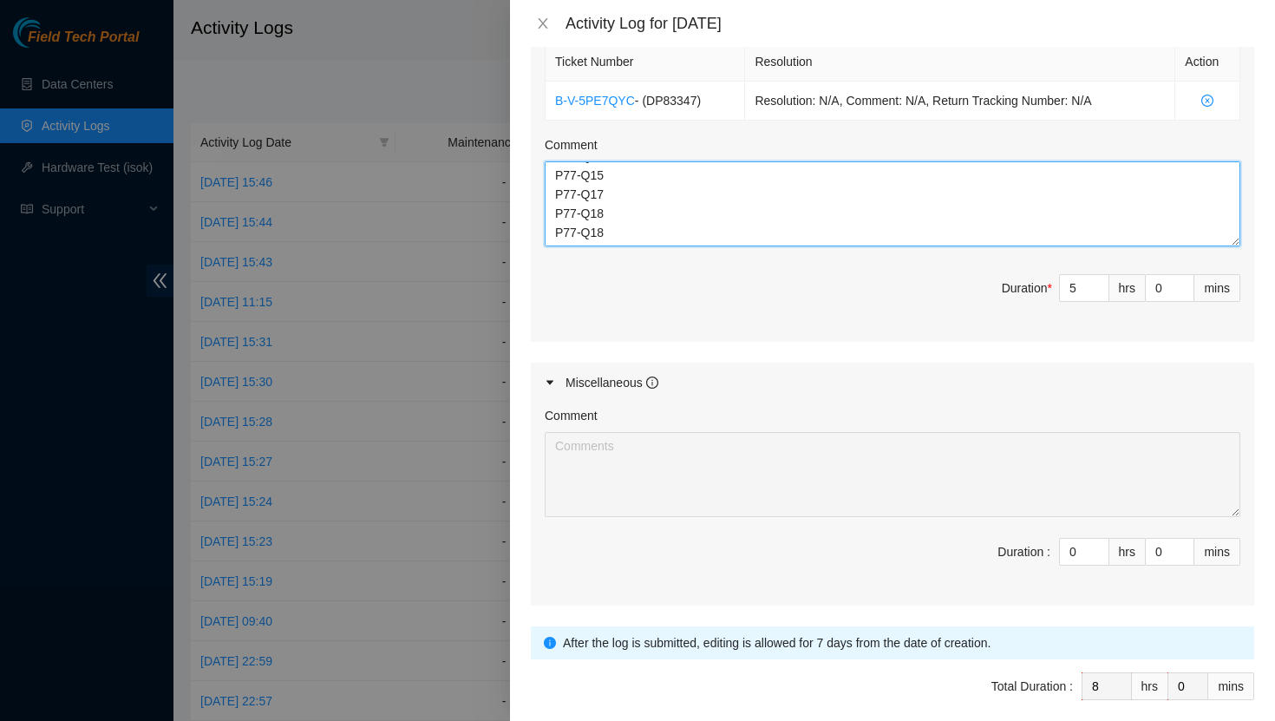
scroll to position [773, 0]
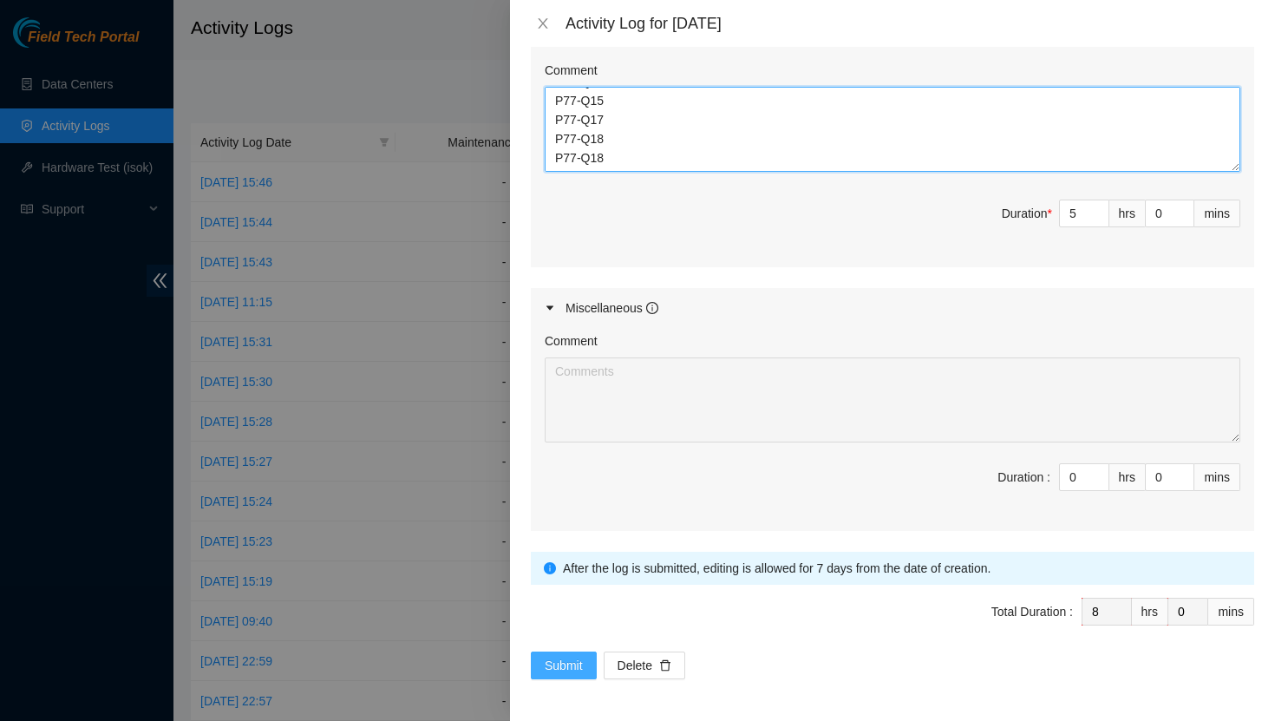
type textarea "Ran and managed r03 fiber for these racks: P67-Q13 P67-Q13 P67-Q14 P67-Q14 Prep…"
click at [557, 664] on span "Submit" at bounding box center [564, 665] width 38 height 19
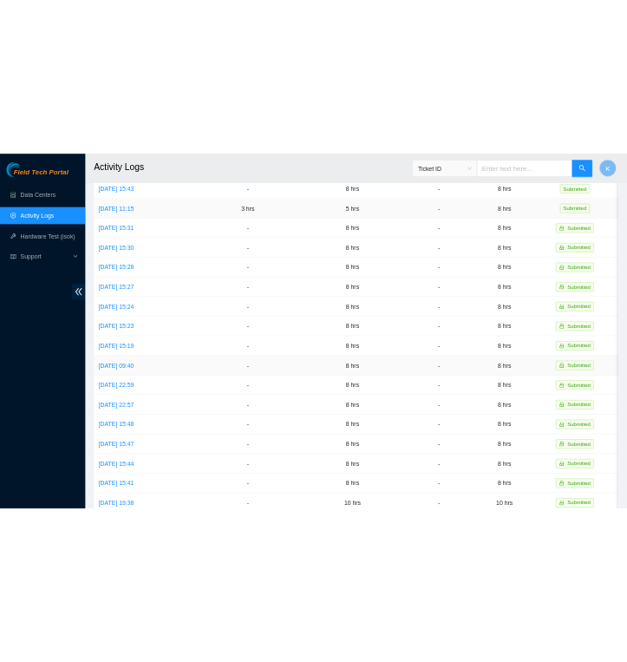
scroll to position [0, 0]
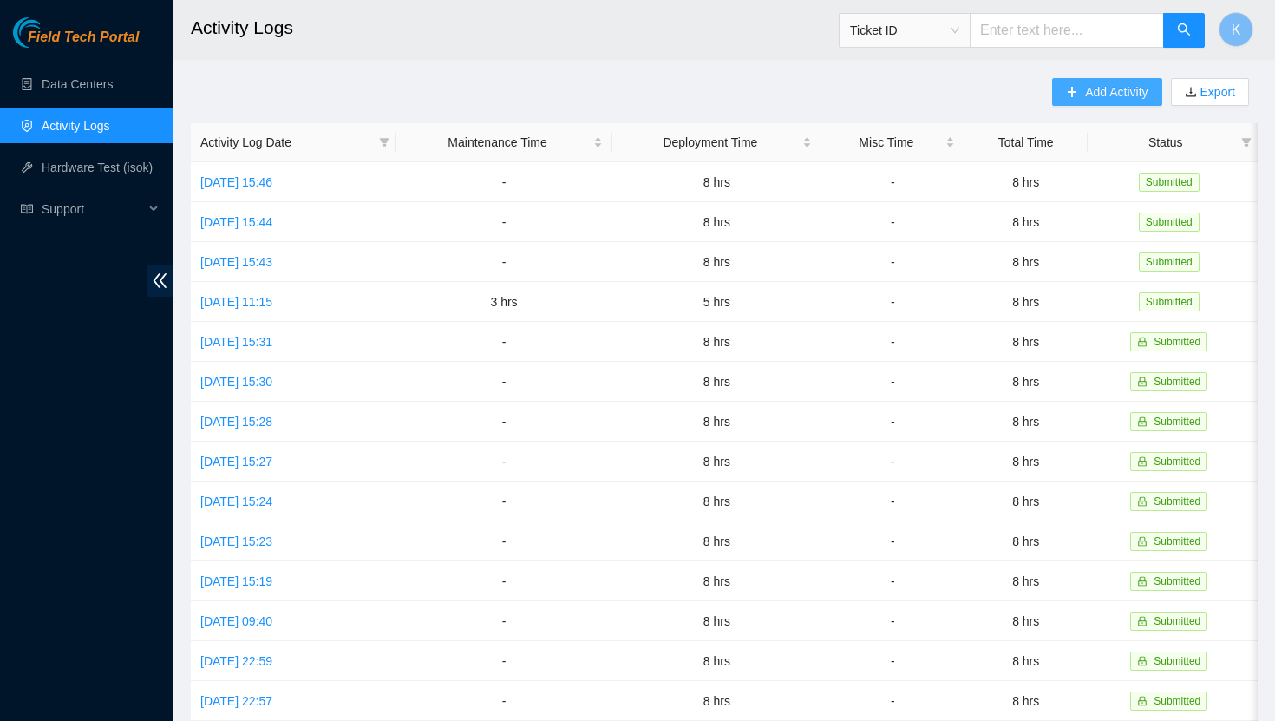
click at [1091, 98] on span "Add Activity" at bounding box center [1116, 91] width 62 height 19
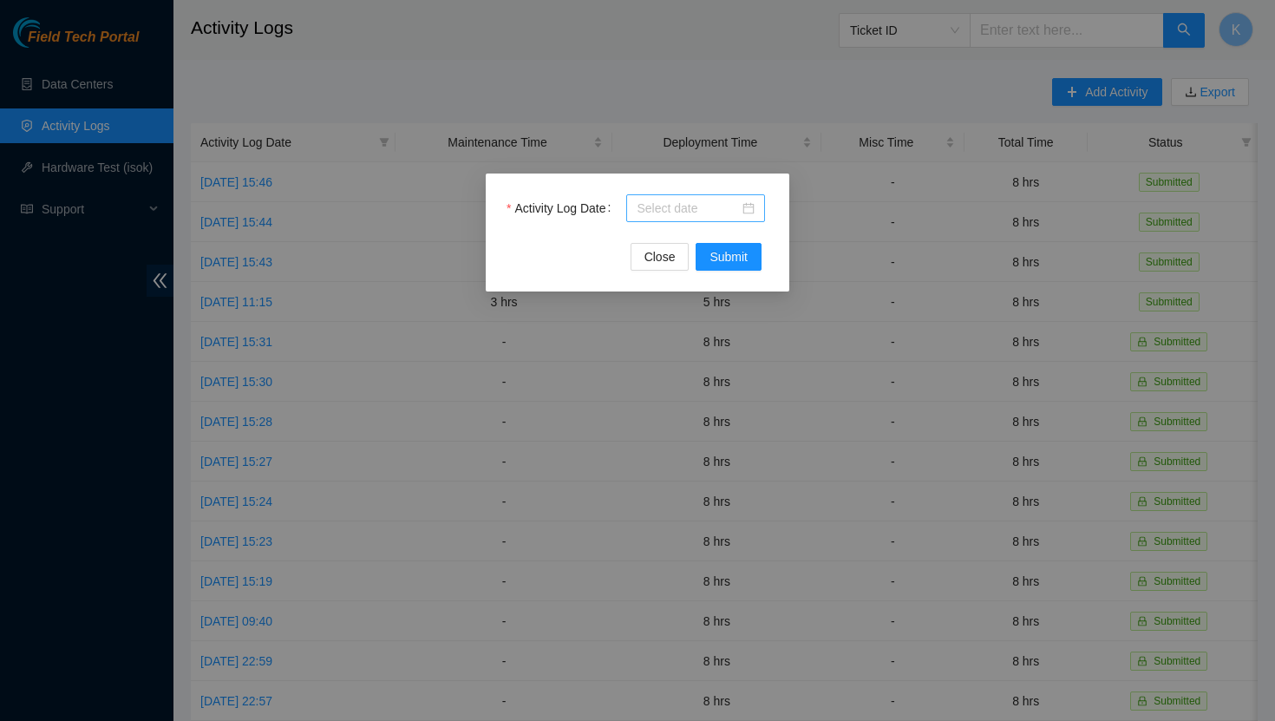
click at [747, 209] on div at bounding box center [695, 208] width 118 height 19
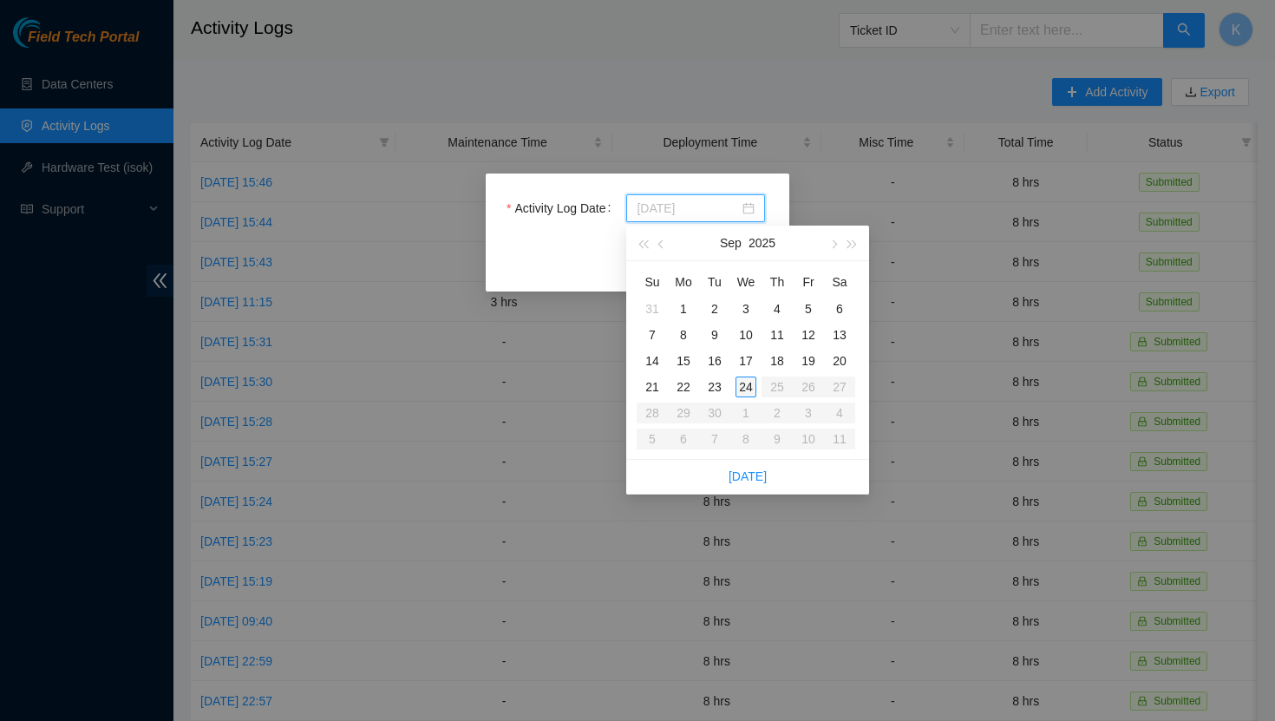
type input "[DATE]"
click at [745, 385] on div "24" at bounding box center [745, 386] width 21 height 21
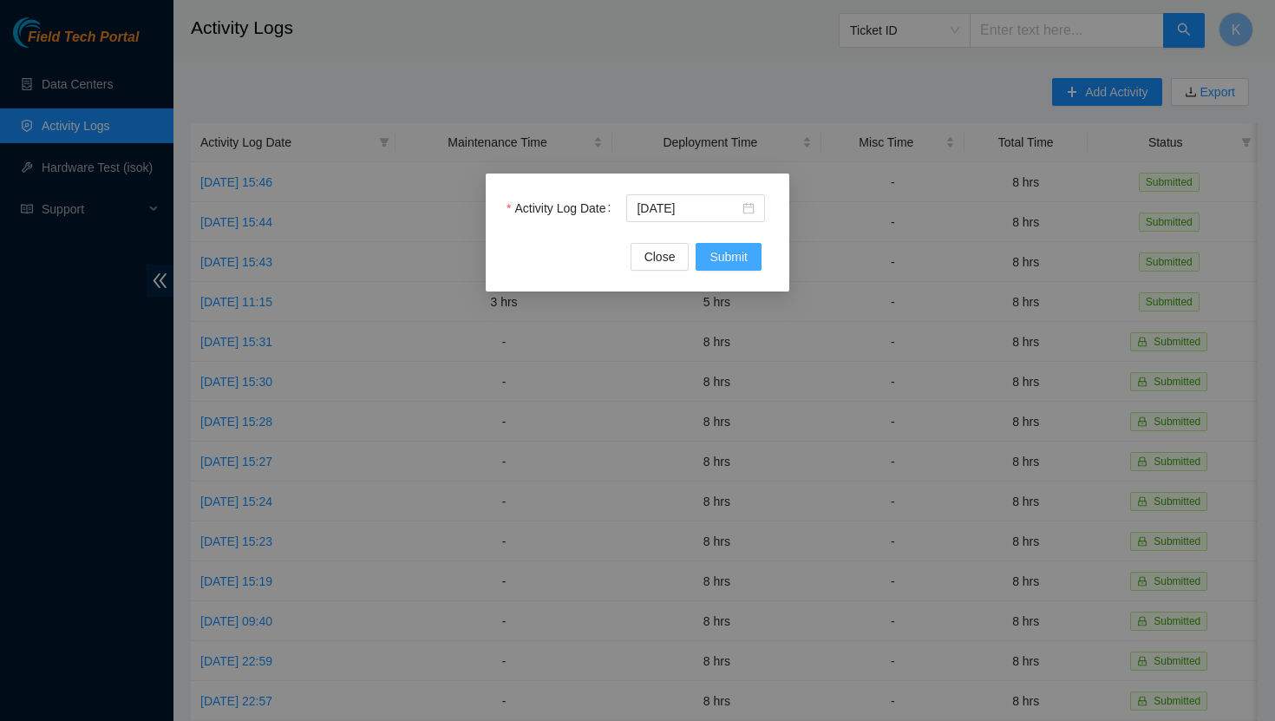
click at [730, 255] on span "Submit" at bounding box center [728, 256] width 38 height 19
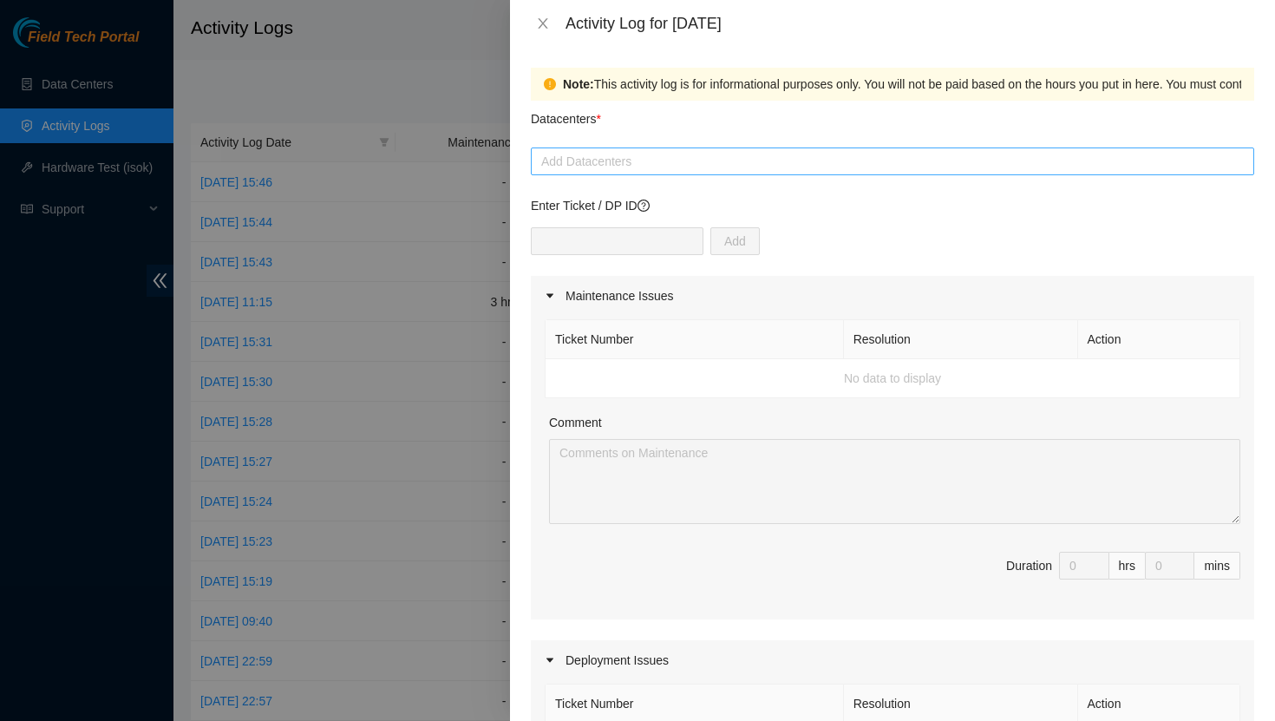
click at [634, 166] on div at bounding box center [892, 161] width 714 height 21
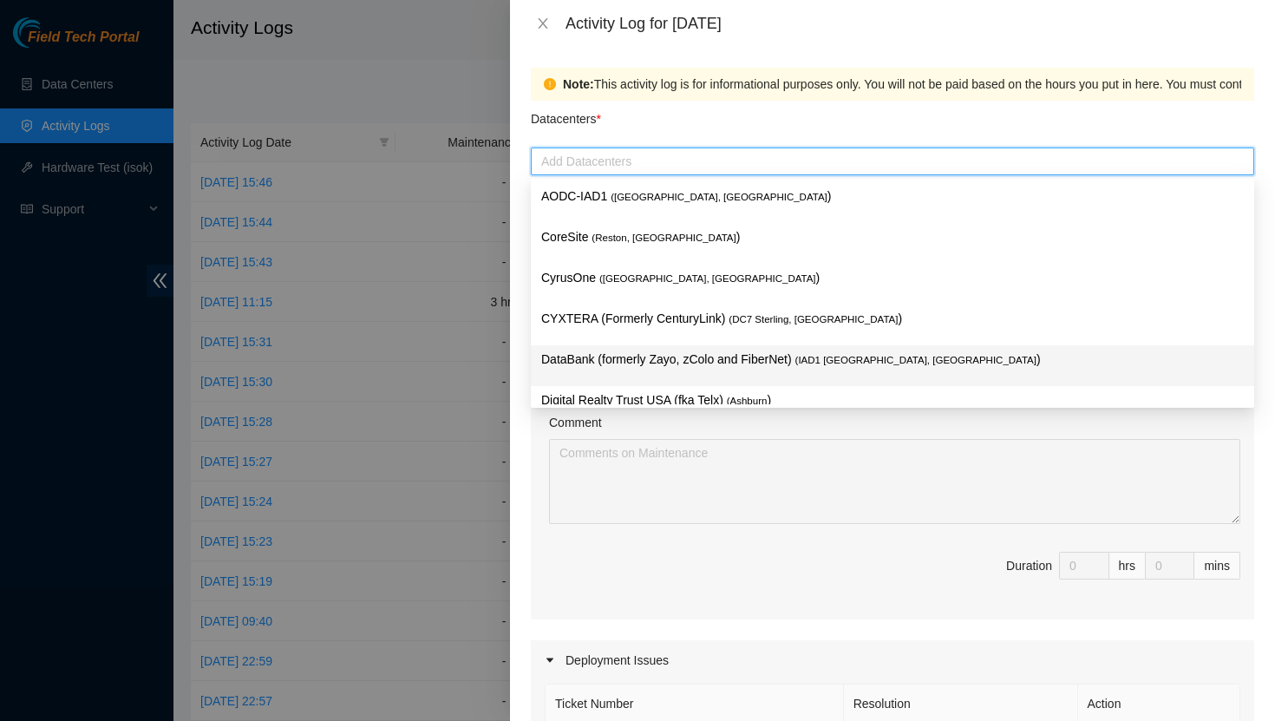
click at [628, 361] on p "DataBank (formerly Zayo, zColo and FiberNet) ( IAD1 [GEOGRAPHIC_DATA], [GEOGRAP…" at bounding box center [892, 359] width 702 height 20
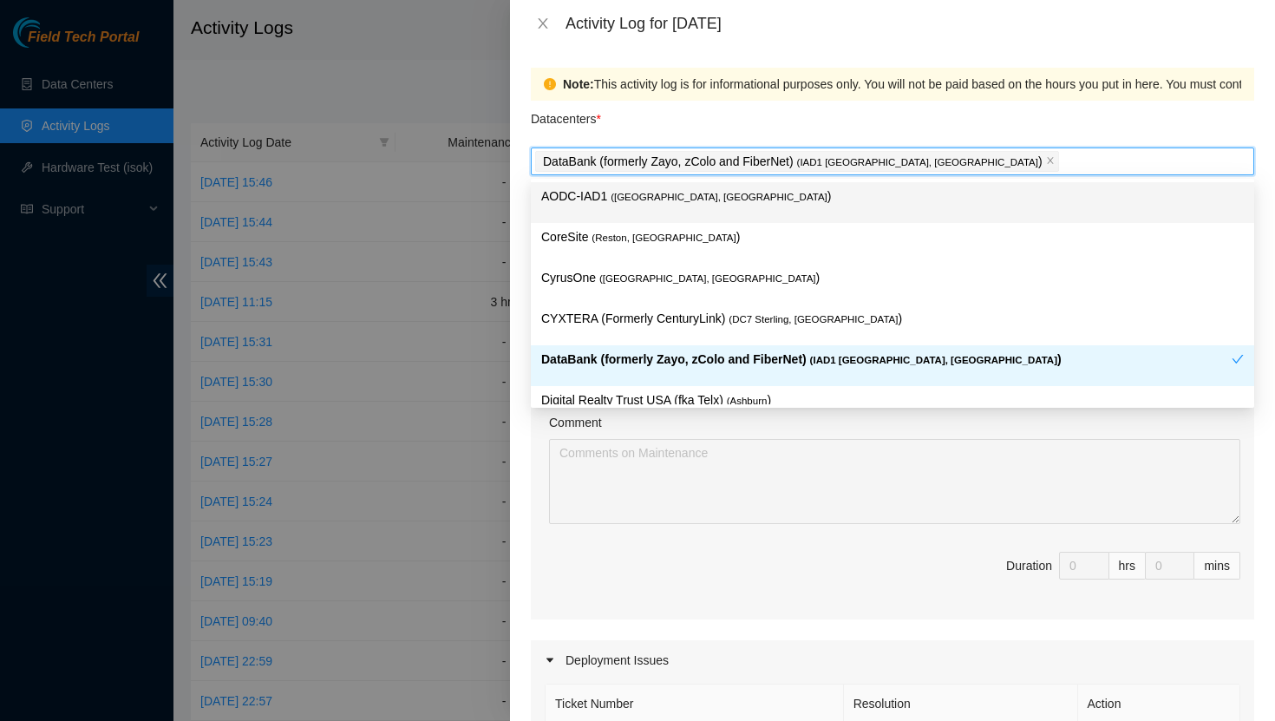
click at [686, 131] on div "Datacenters *" at bounding box center [892, 124] width 723 height 47
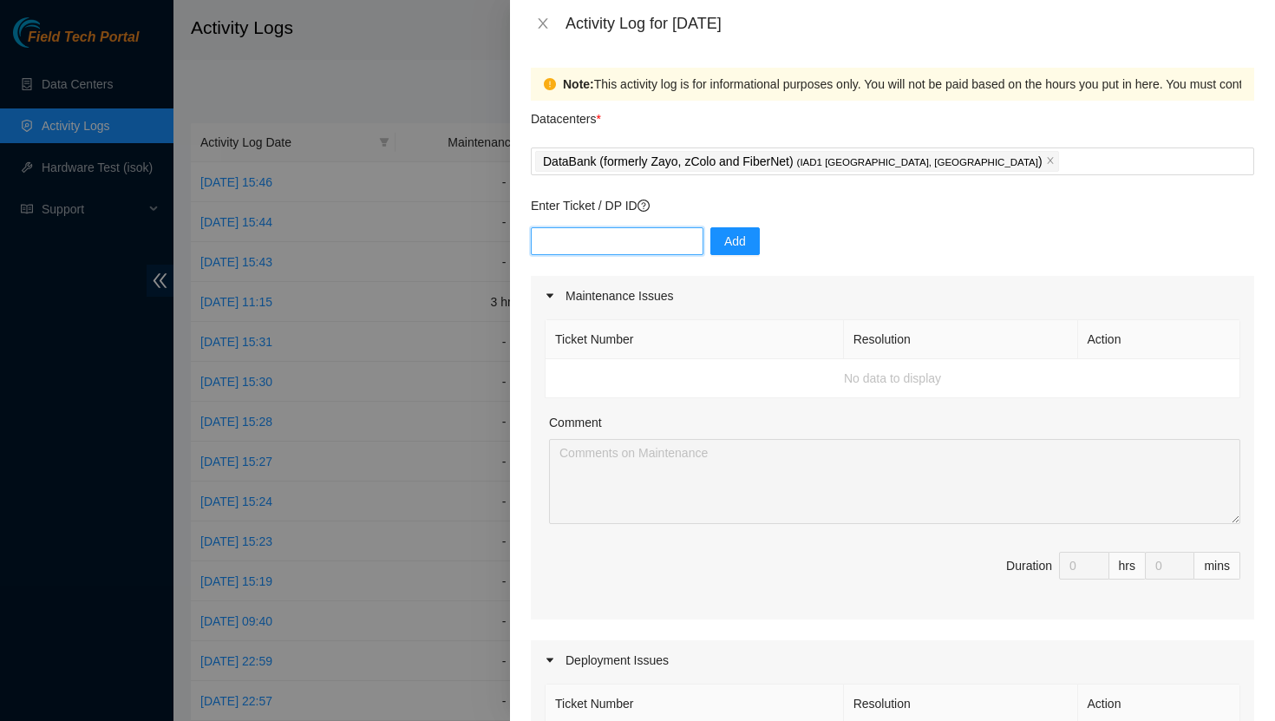
click at [595, 243] on input "text" at bounding box center [617, 241] width 173 height 28
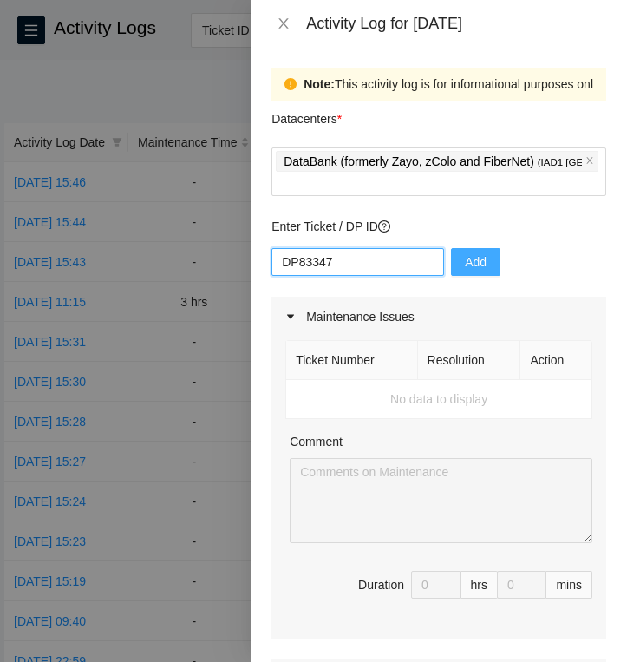
type input "DP83347"
click at [476, 263] on button "Add" at bounding box center [475, 262] width 49 height 28
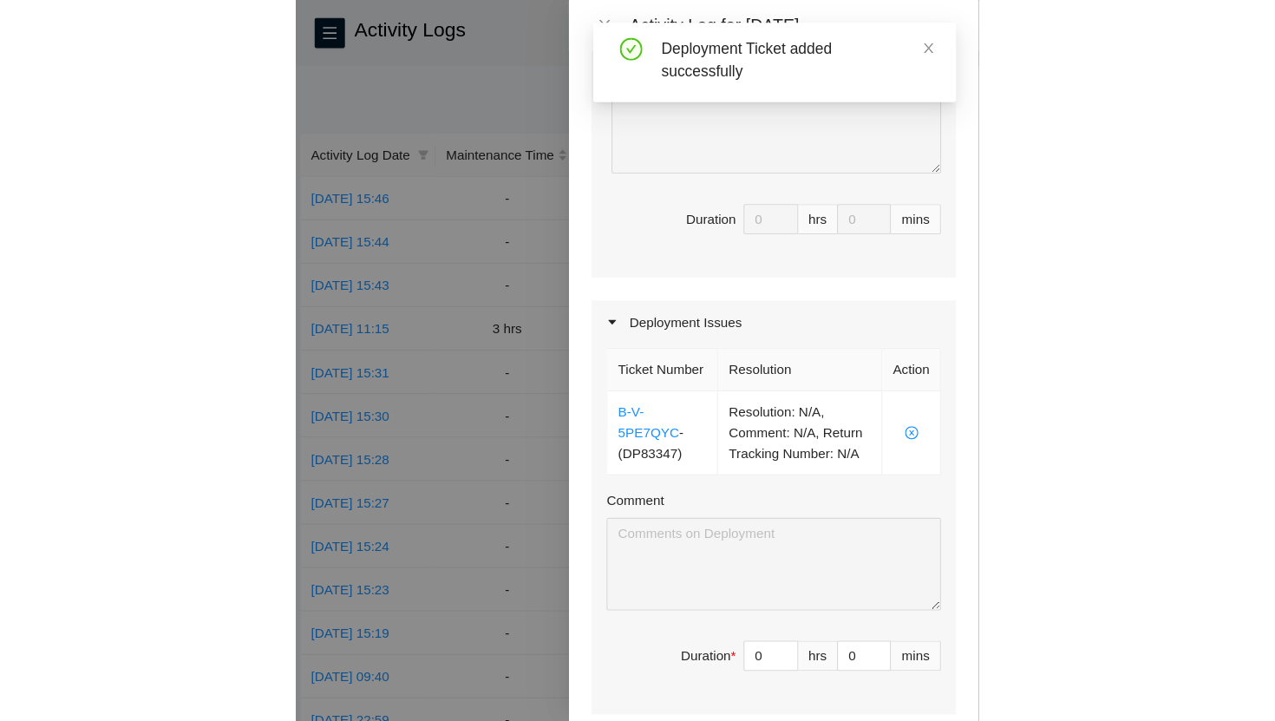
scroll to position [450, 0]
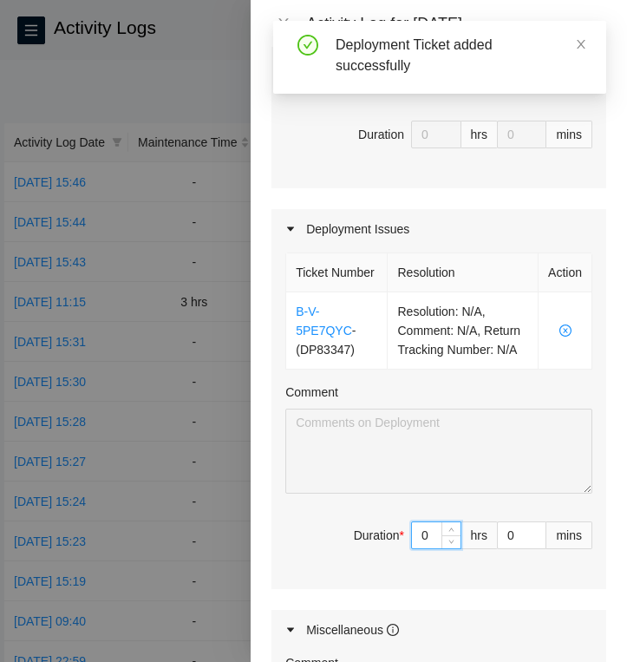
click at [434, 548] on input "0" at bounding box center [436, 535] width 49 height 26
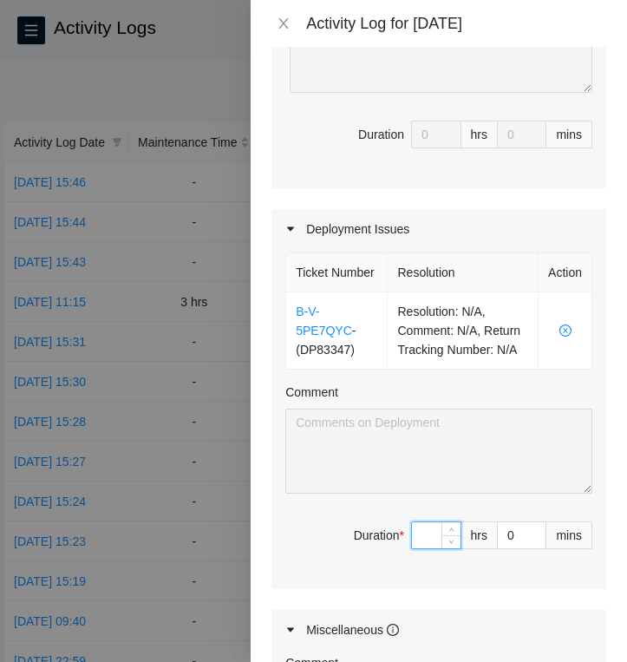
type input "7"
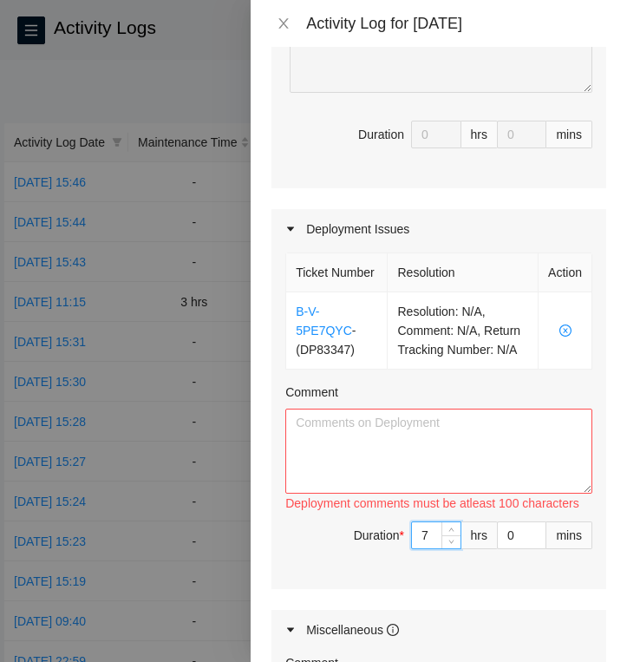
type input "7"
click at [426, 475] on textarea "Comment" at bounding box center [438, 450] width 307 height 85
